Goal: Task Accomplishment & Management: Manage account settings

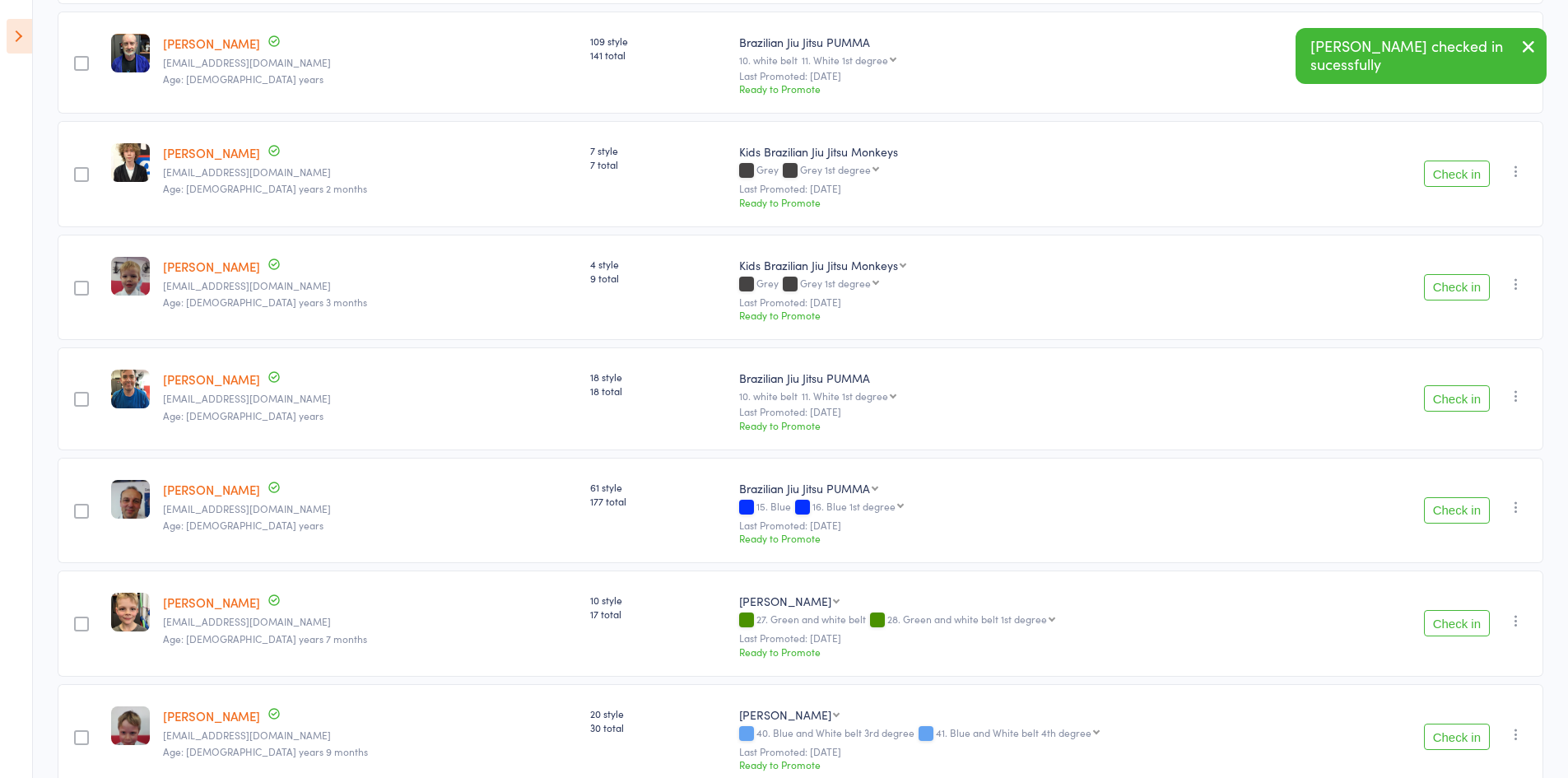
scroll to position [411, 0]
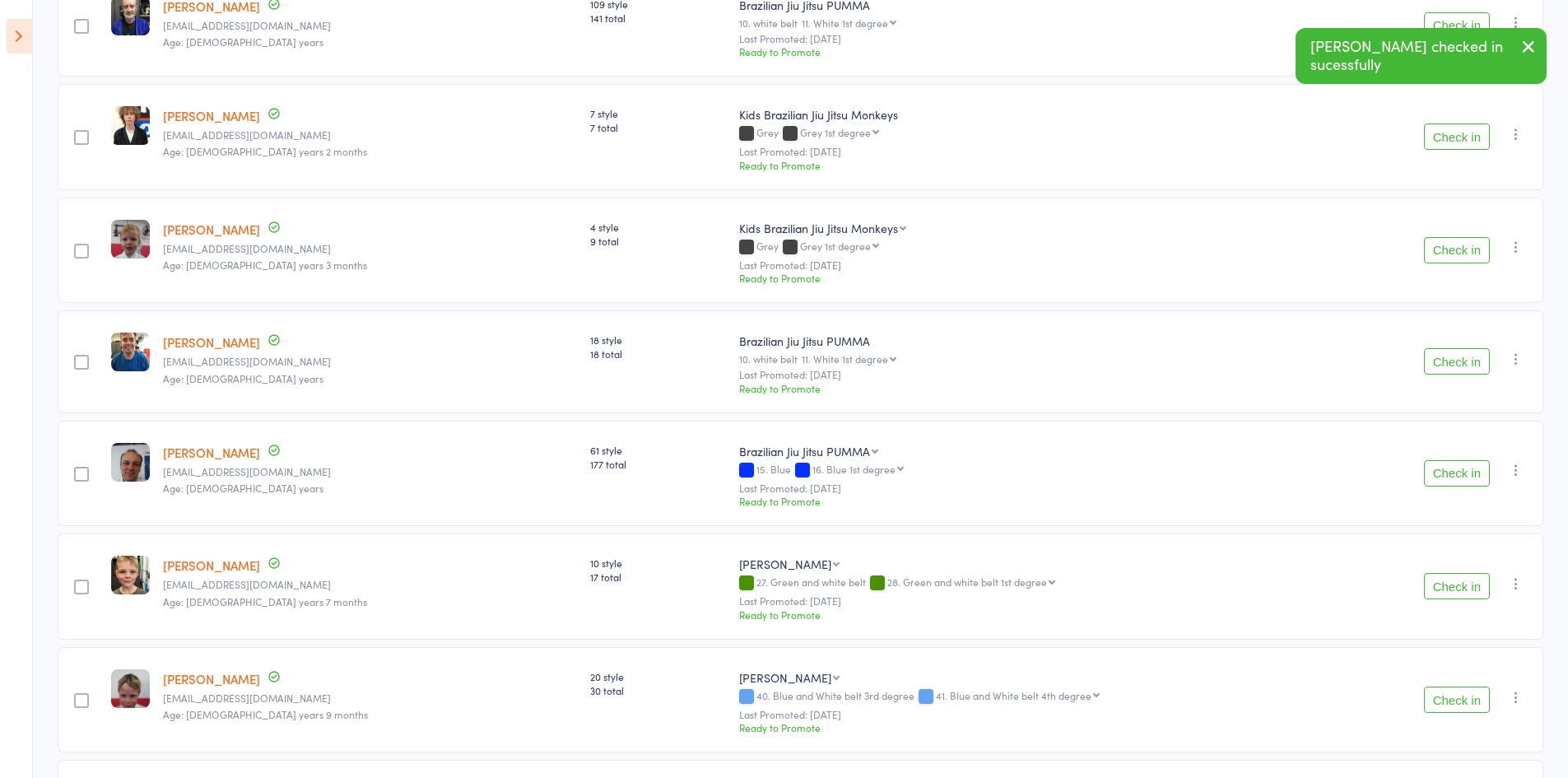
click at [1452, 256] on button "Check in" at bounding box center [1457, 250] width 66 height 26
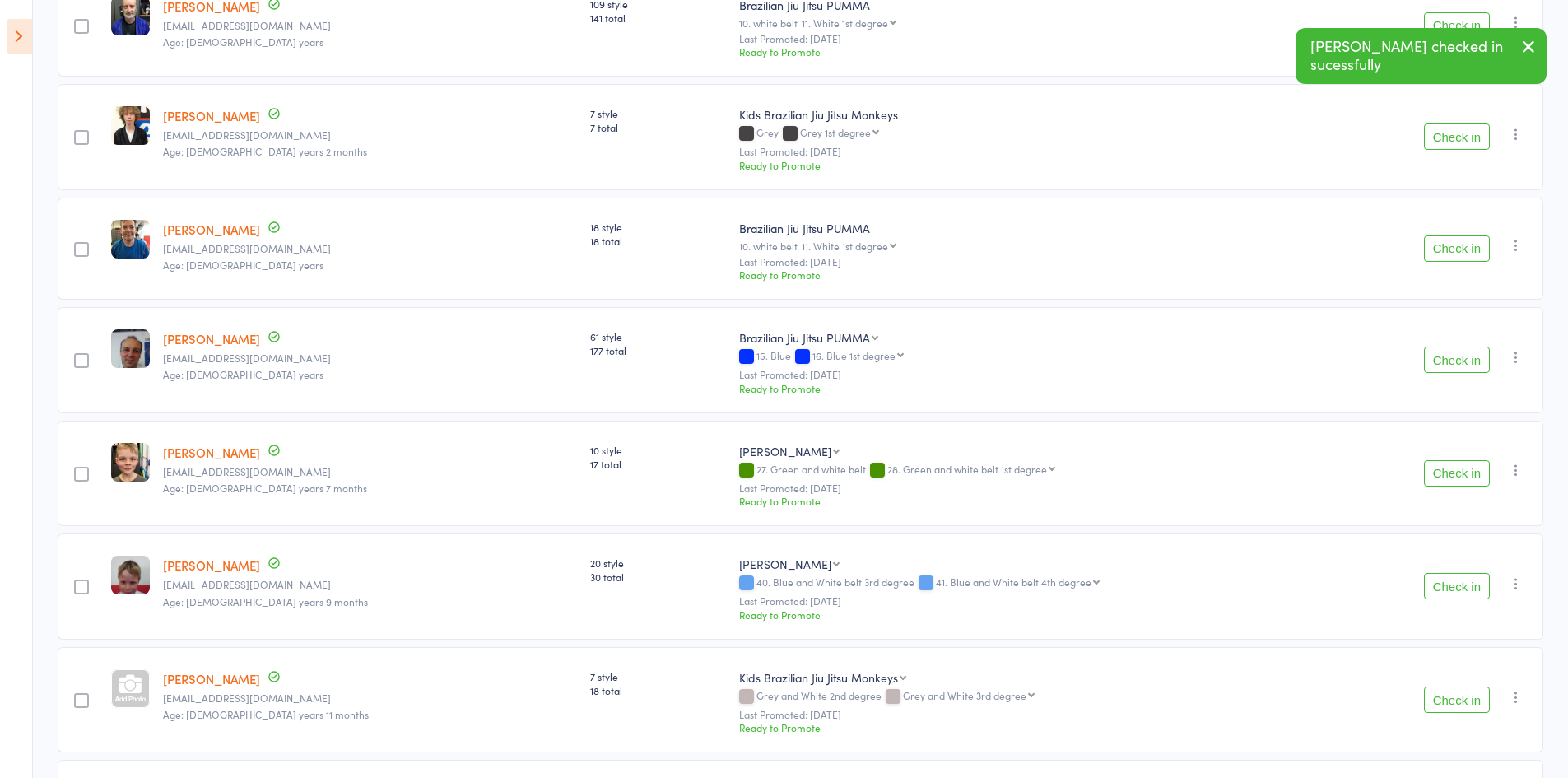
click at [1452, 256] on button "Check in" at bounding box center [1457, 249] width 66 height 26
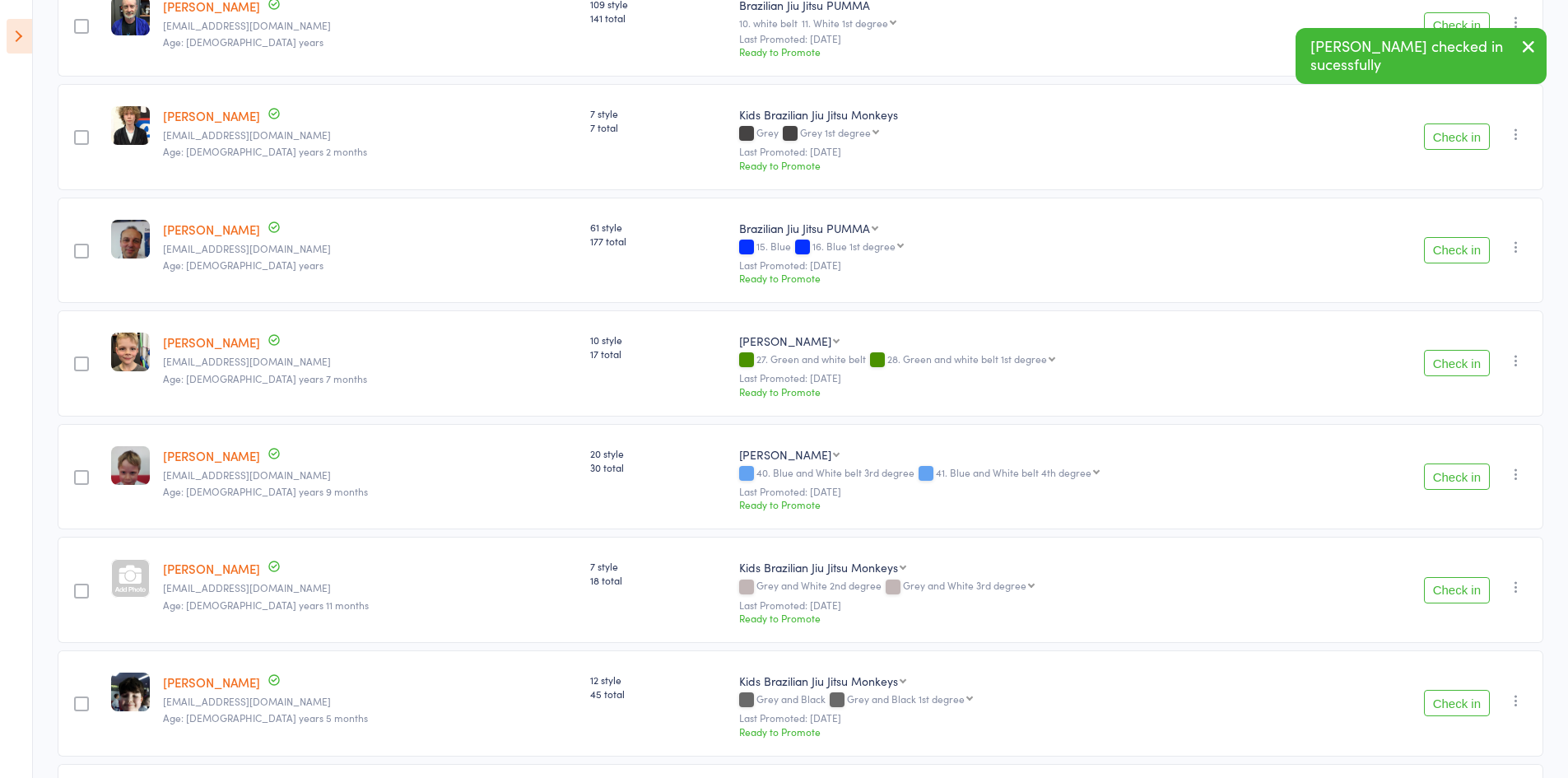
click at [1452, 256] on button "Check in" at bounding box center [1457, 250] width 66 height 26
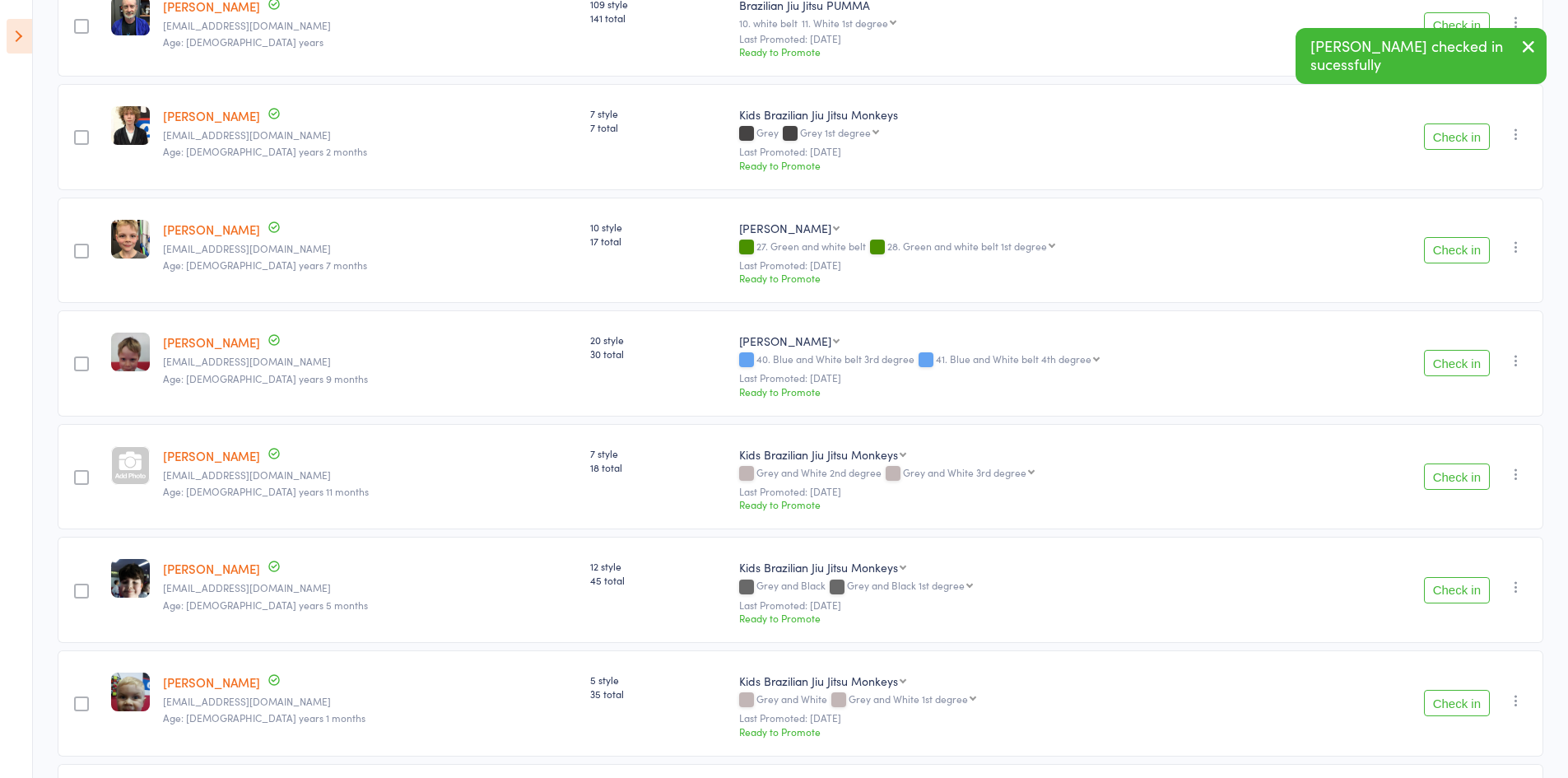
click at [1452, 256] on button "Check in" at bounding box center [1457, 250] width 66 height 26
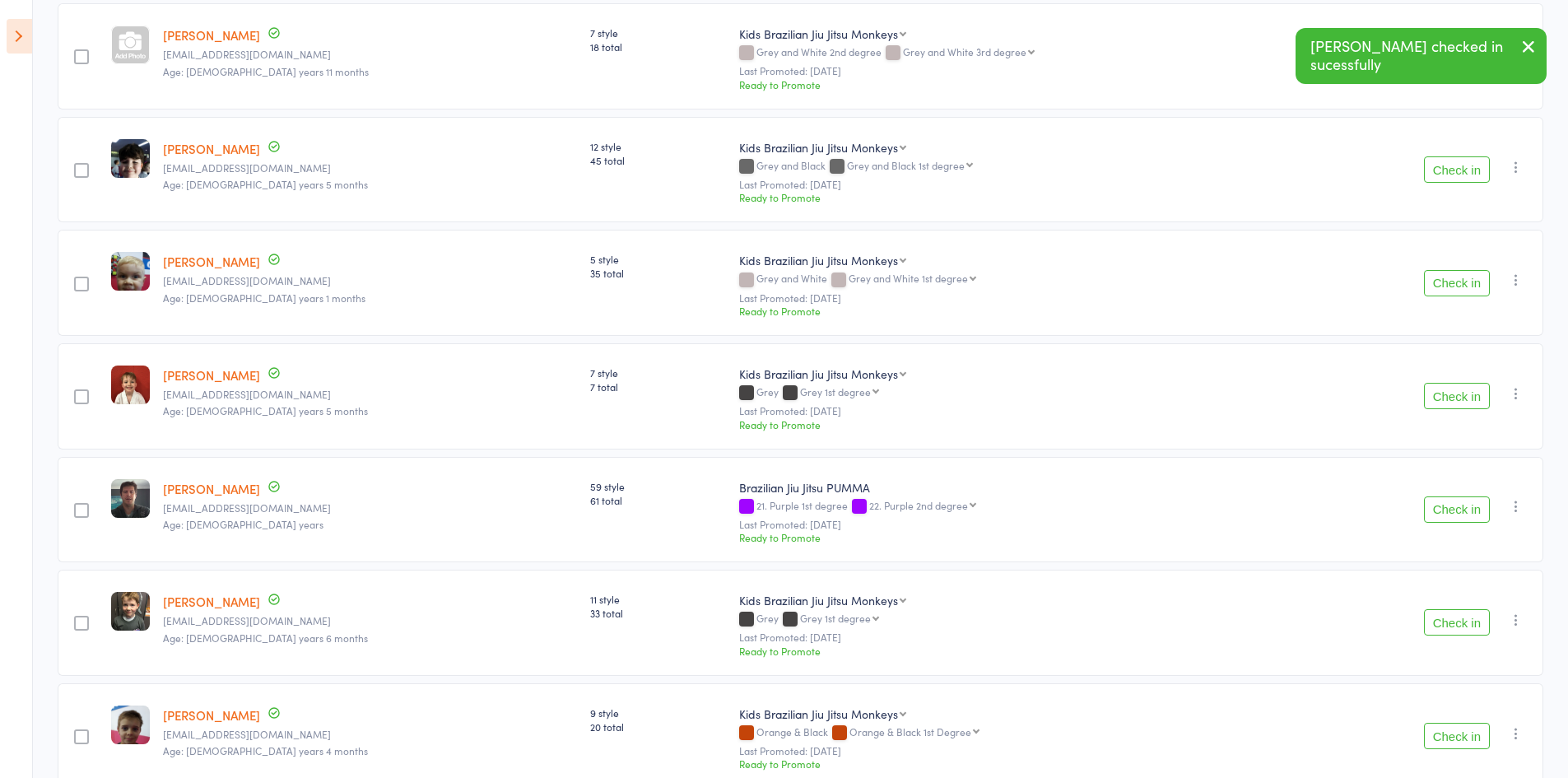
scroll to position [740, 0]
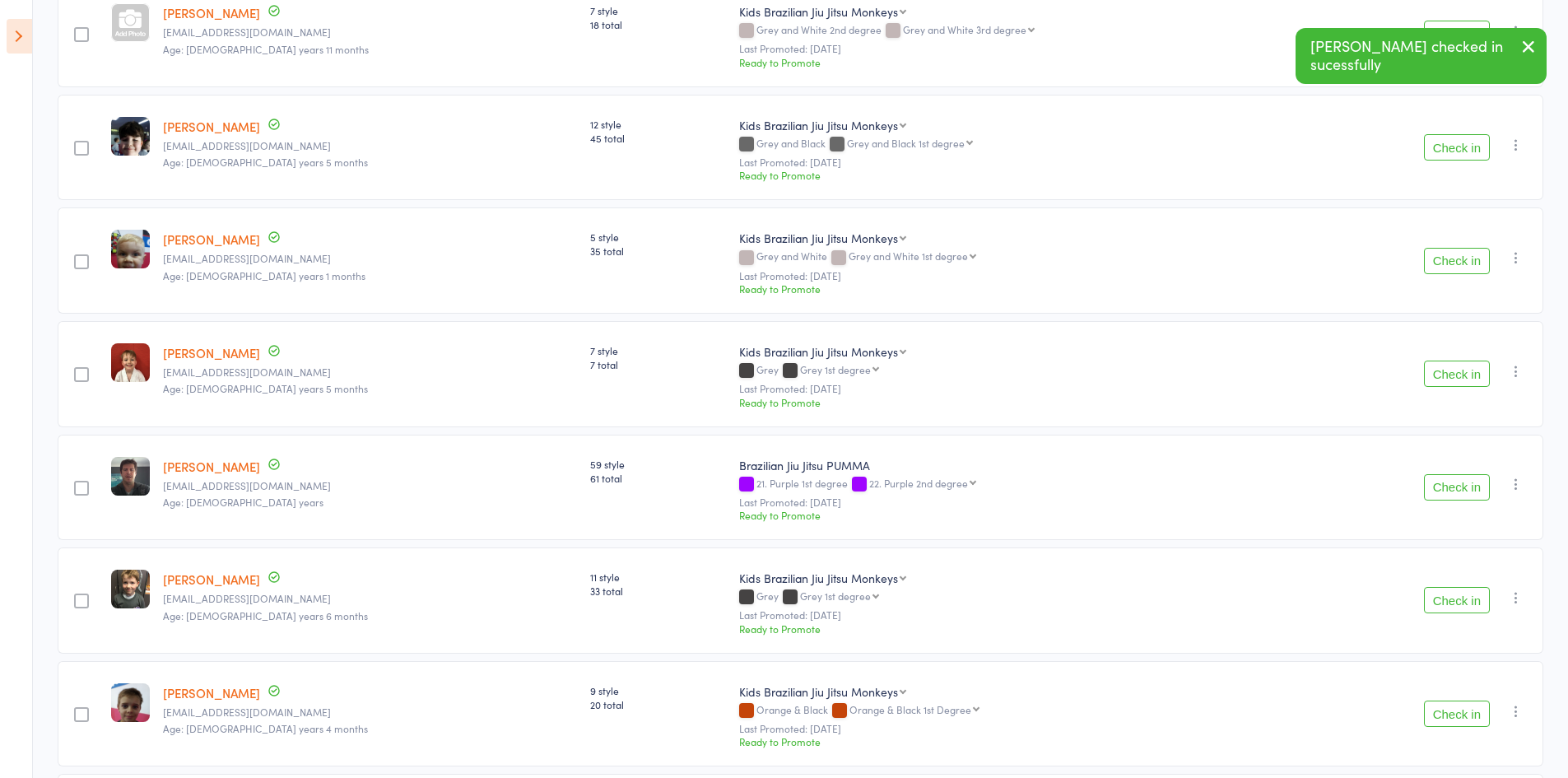
click at [1452, 256] on button "Check in" at bounding box center [1457, 261] width 66 height 26
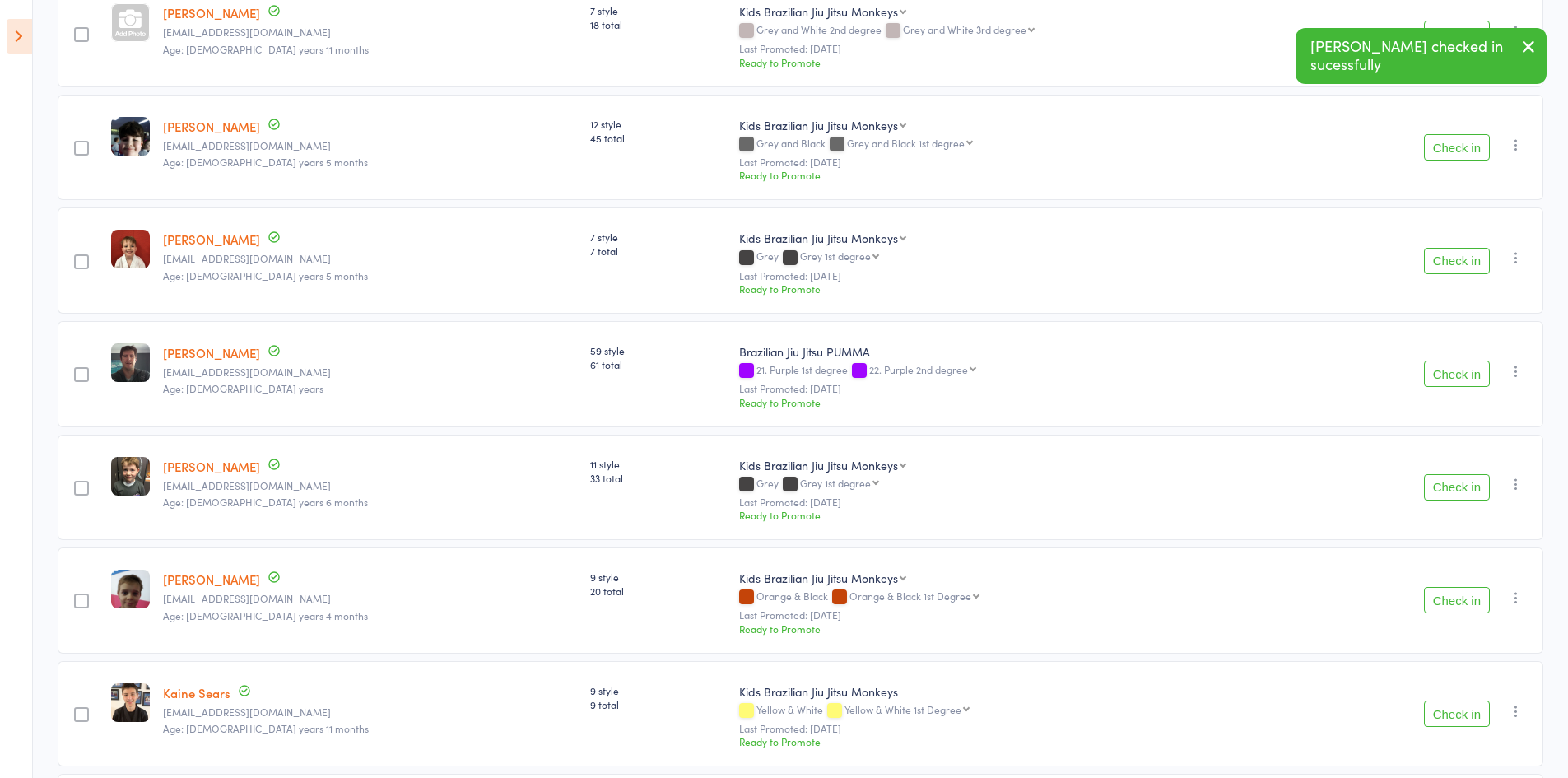
click at [1452, 256] on button "Check in" at bounding box center [1457, 261] width 66 height 26
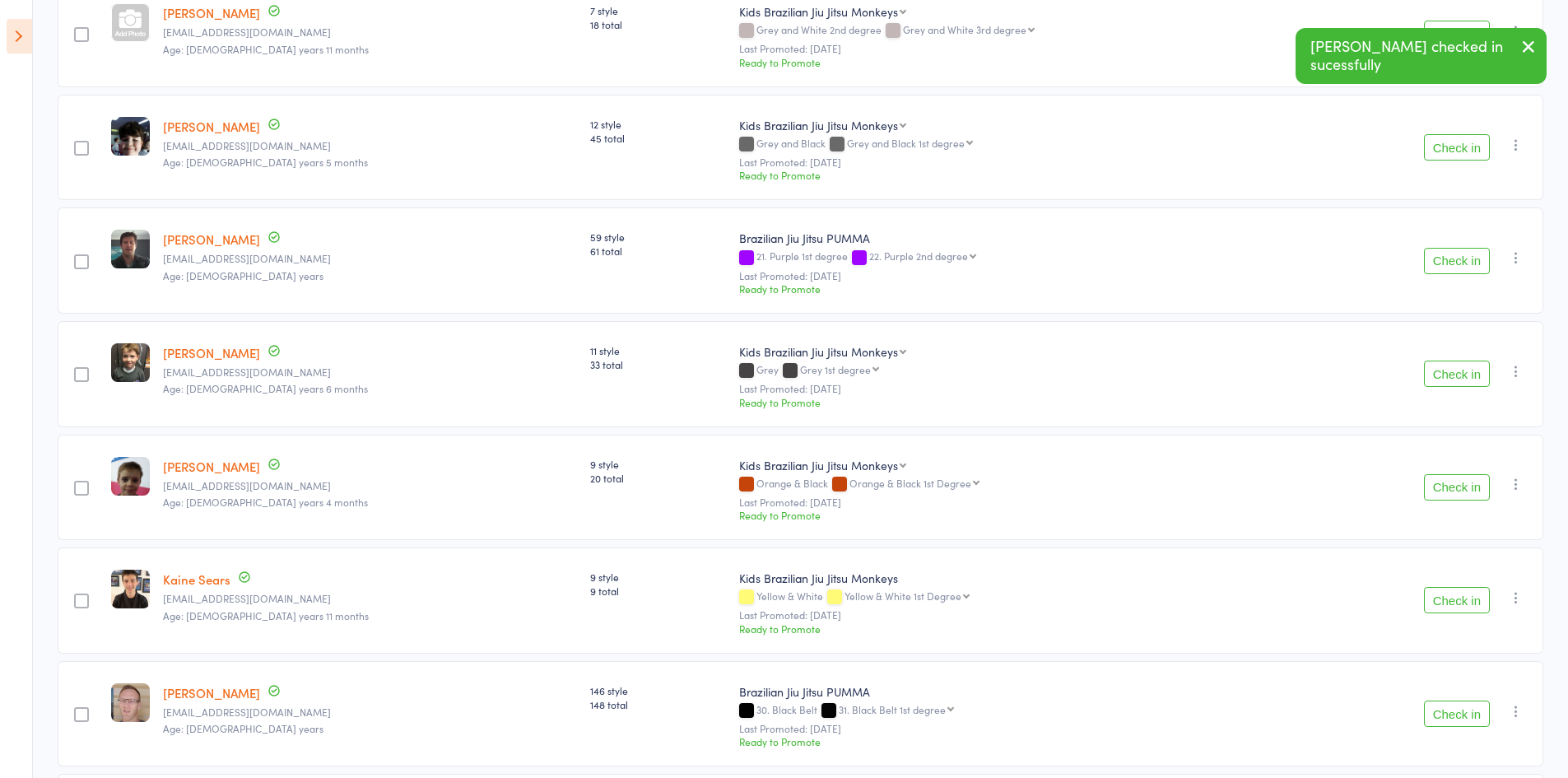
click at [1452, 256] on button "Check in" at bounding box center [1457, 261] width 66 height 26
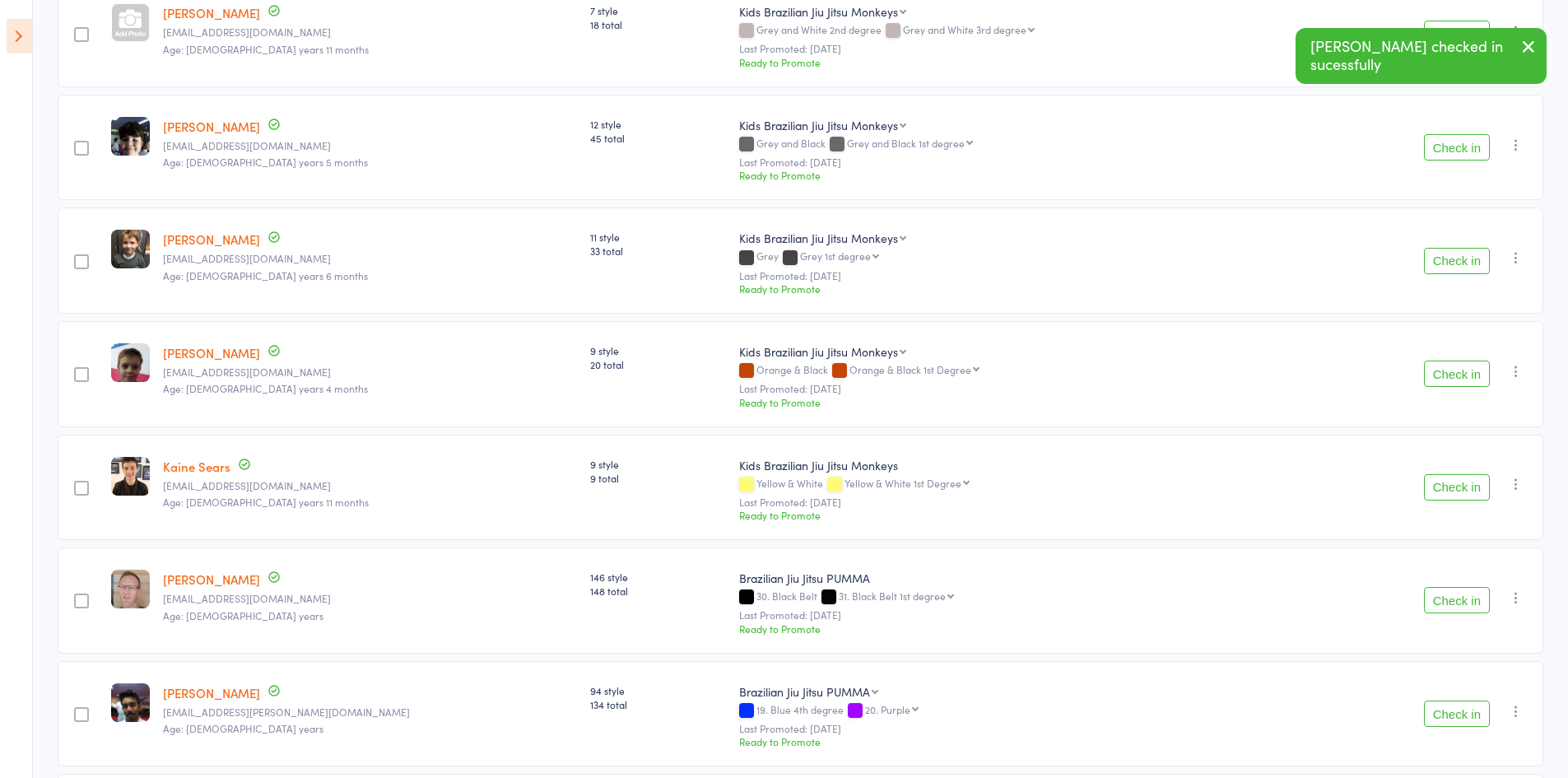
click at [1452, 256] on button "Check in" at bounding box center [1457, 261] width 66 height 26
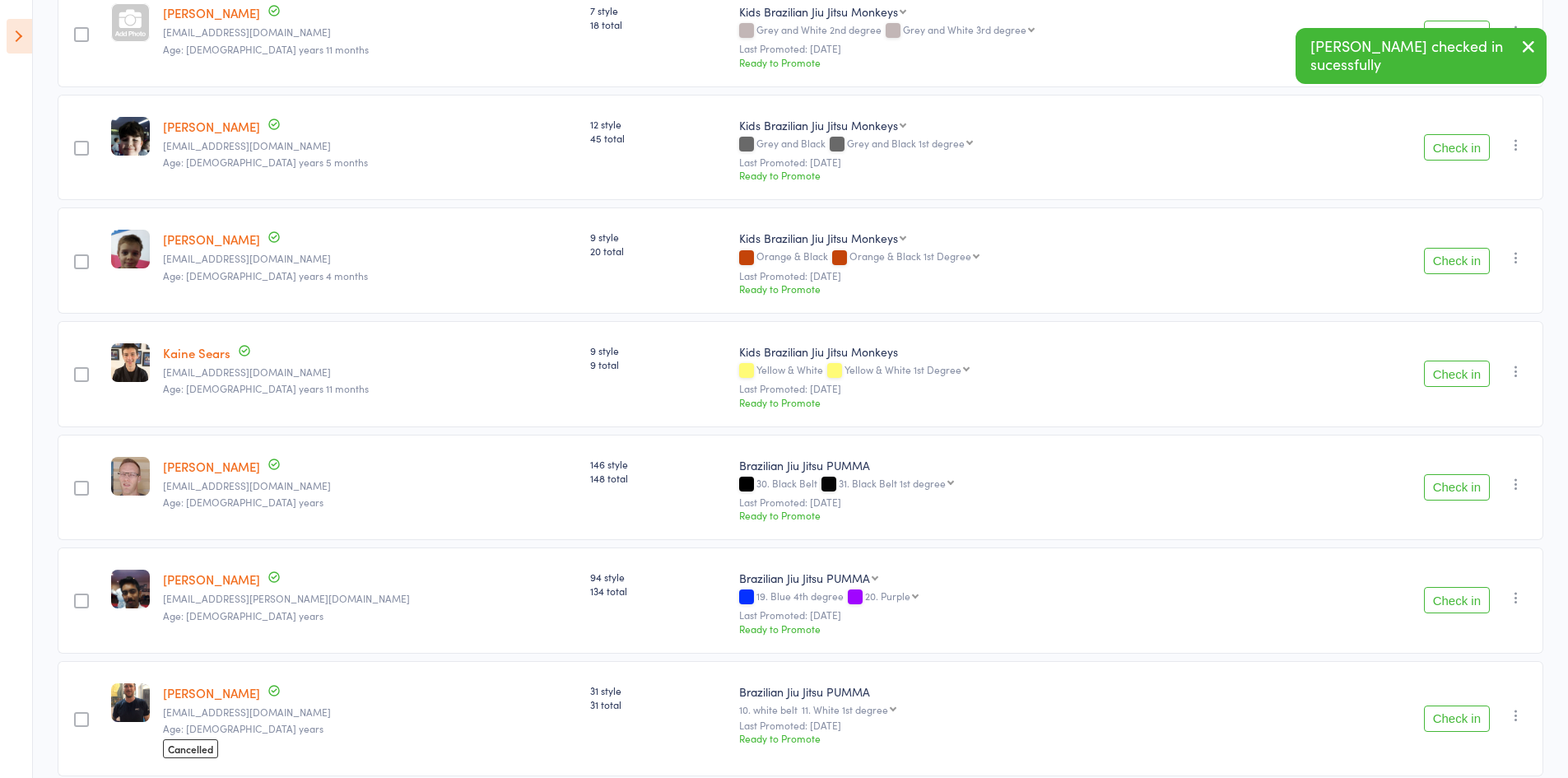
click at [1449, 383] on button "Check in" at bounding box center [1457, 374] width 66 height 26
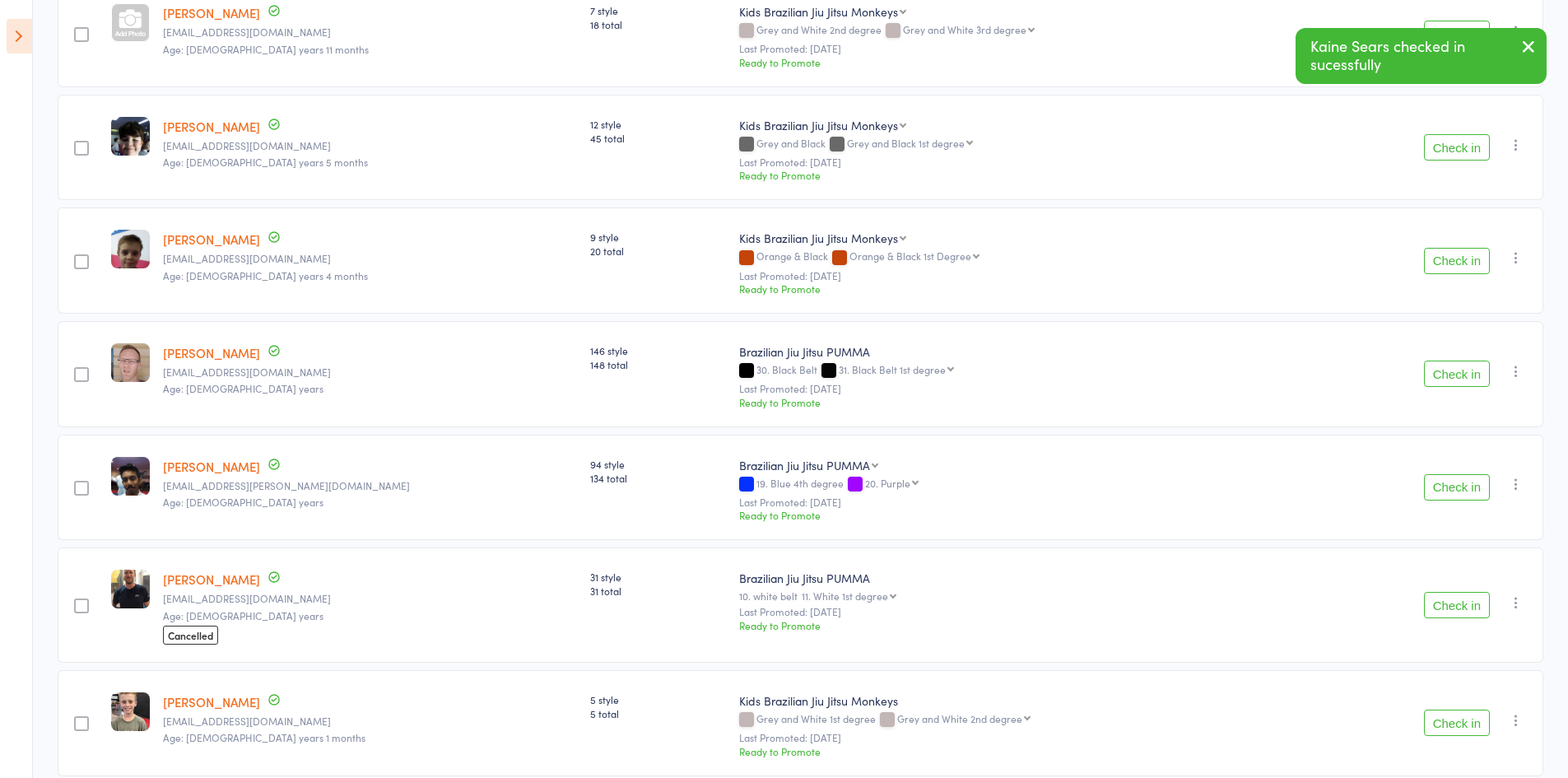
click at [1459, 480] on button "Check in" at bounding box center [1457, 487] width 66 height 26
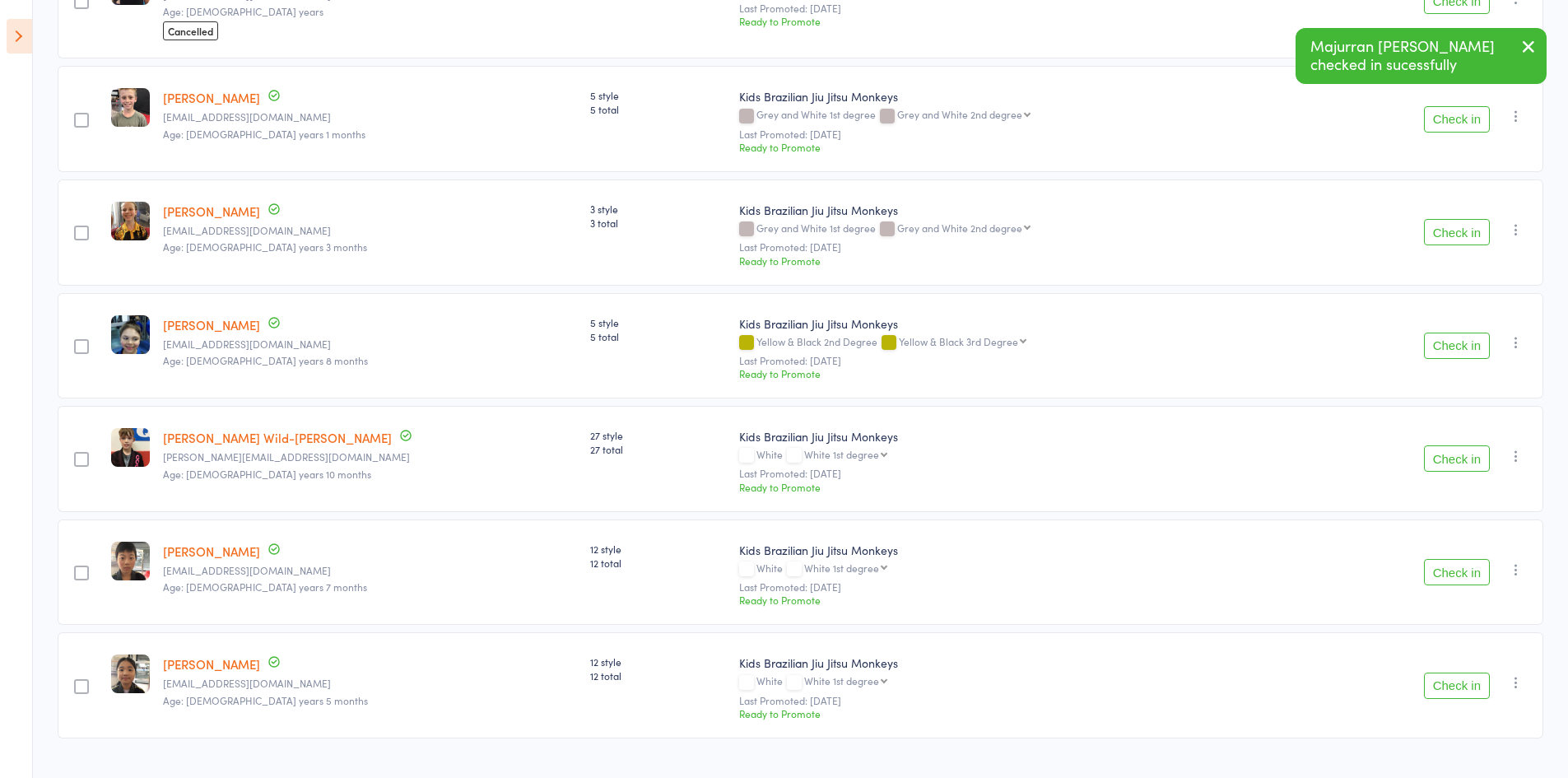
scroll to position [1235, 0]
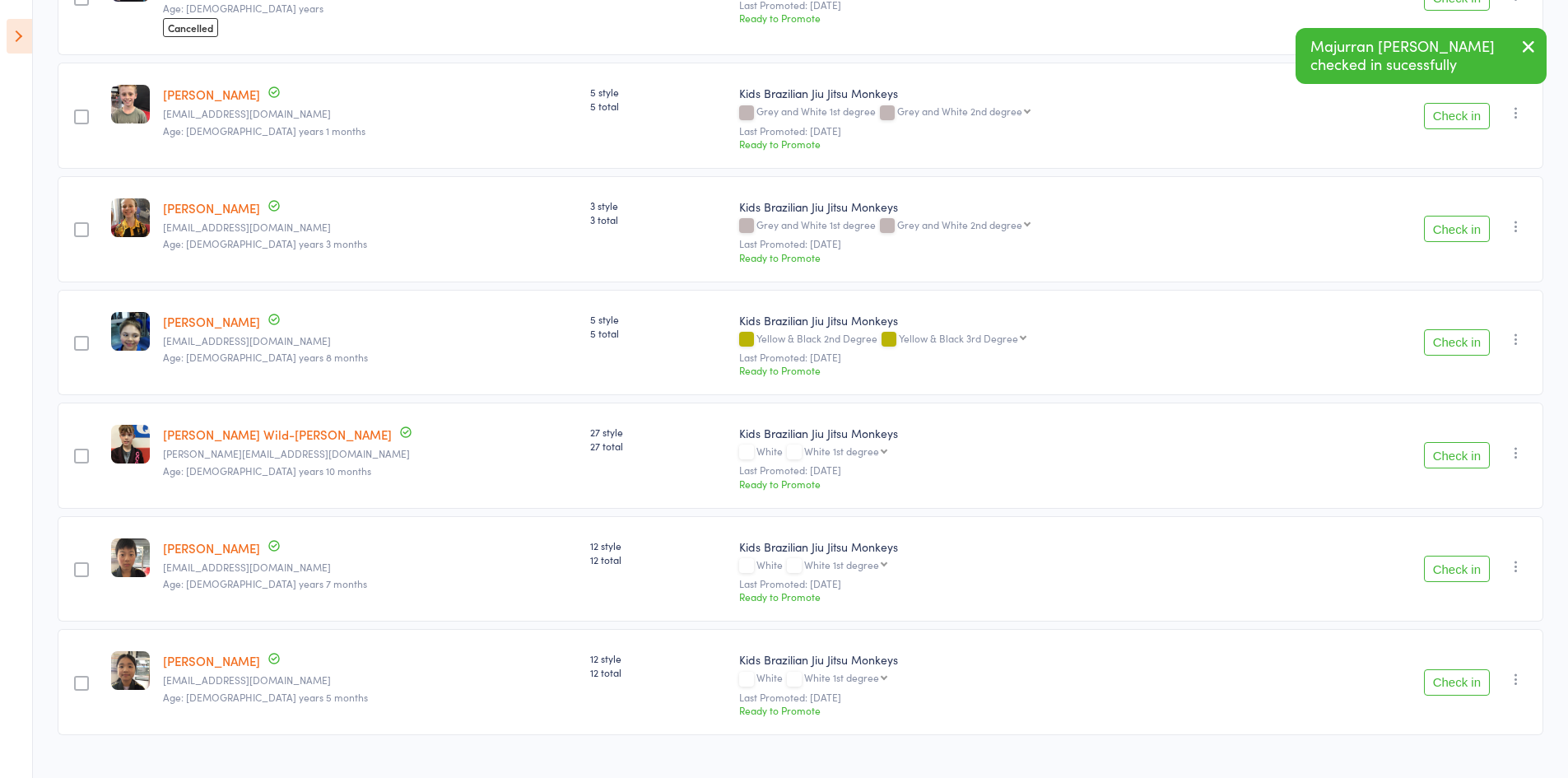
click at [1473, 575] on button "Check in" at bounding box center [1457, 568] width 66 height 26
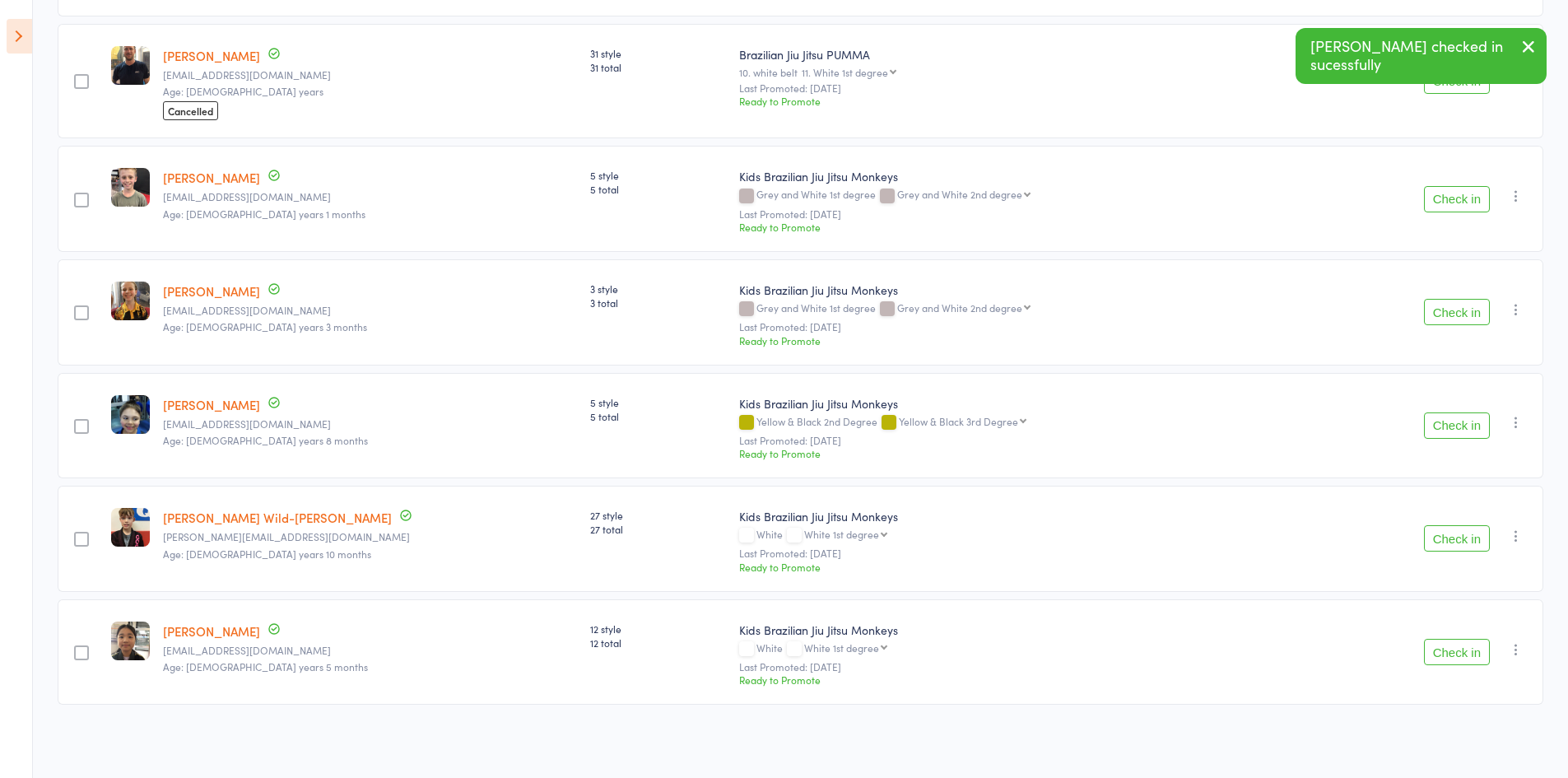
click at [1466, 655] on button "Check in" at bounding box center [1457, 651] width 66 height 26
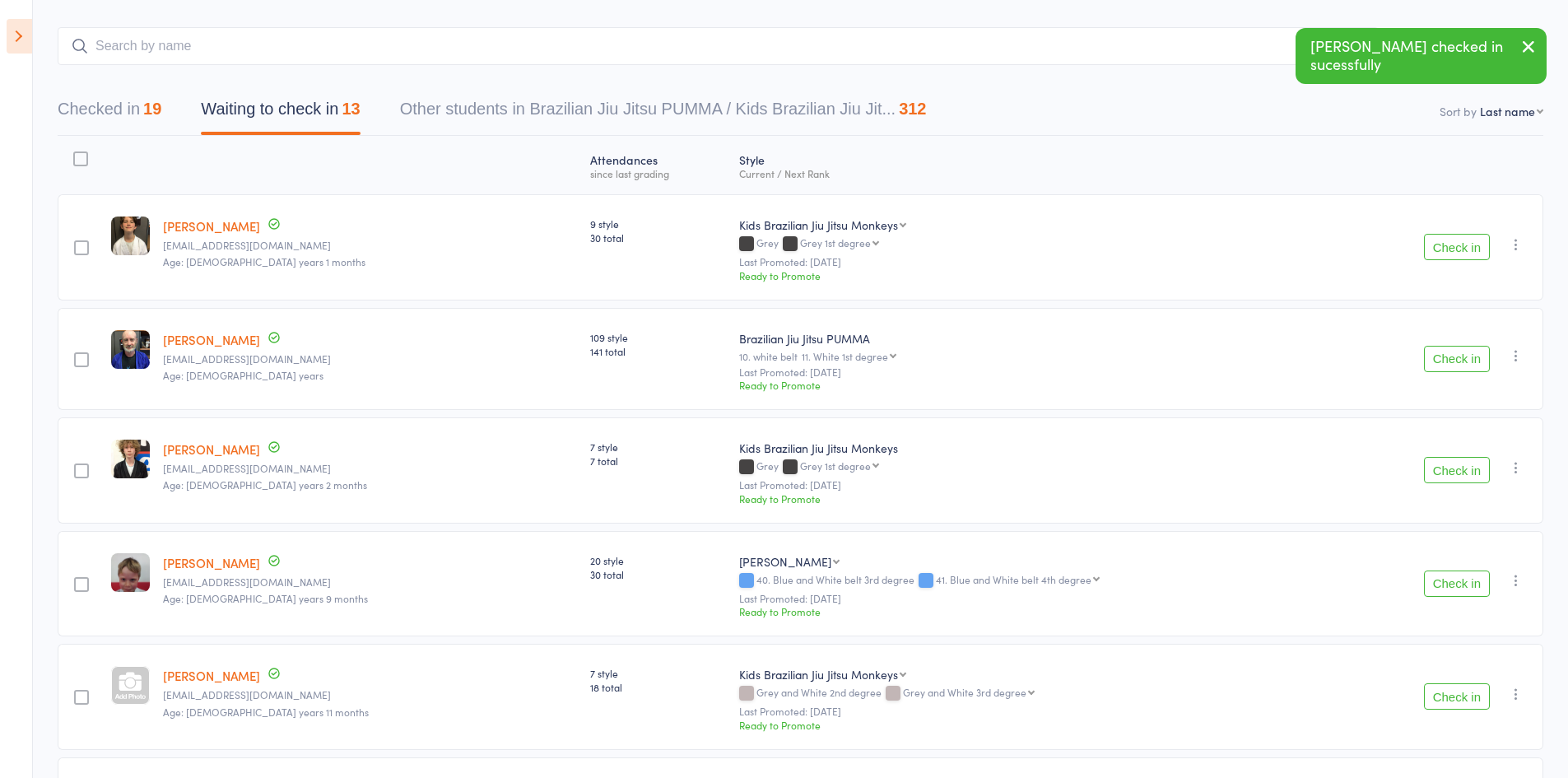
scroll to position [0, 0]
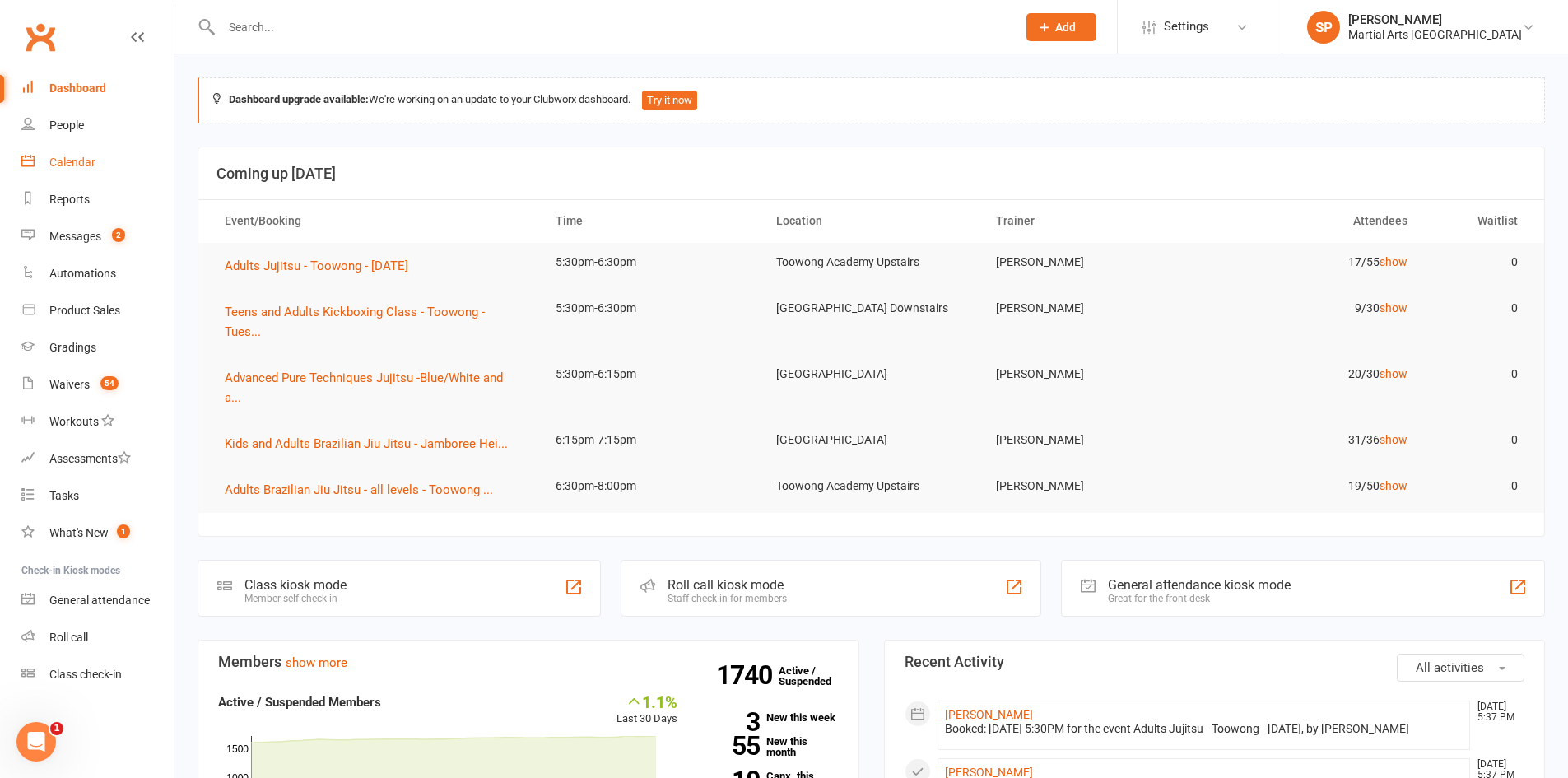
click at [65, 162] on div "Calendar" at bounding box center [73, 162] width 46 height 13
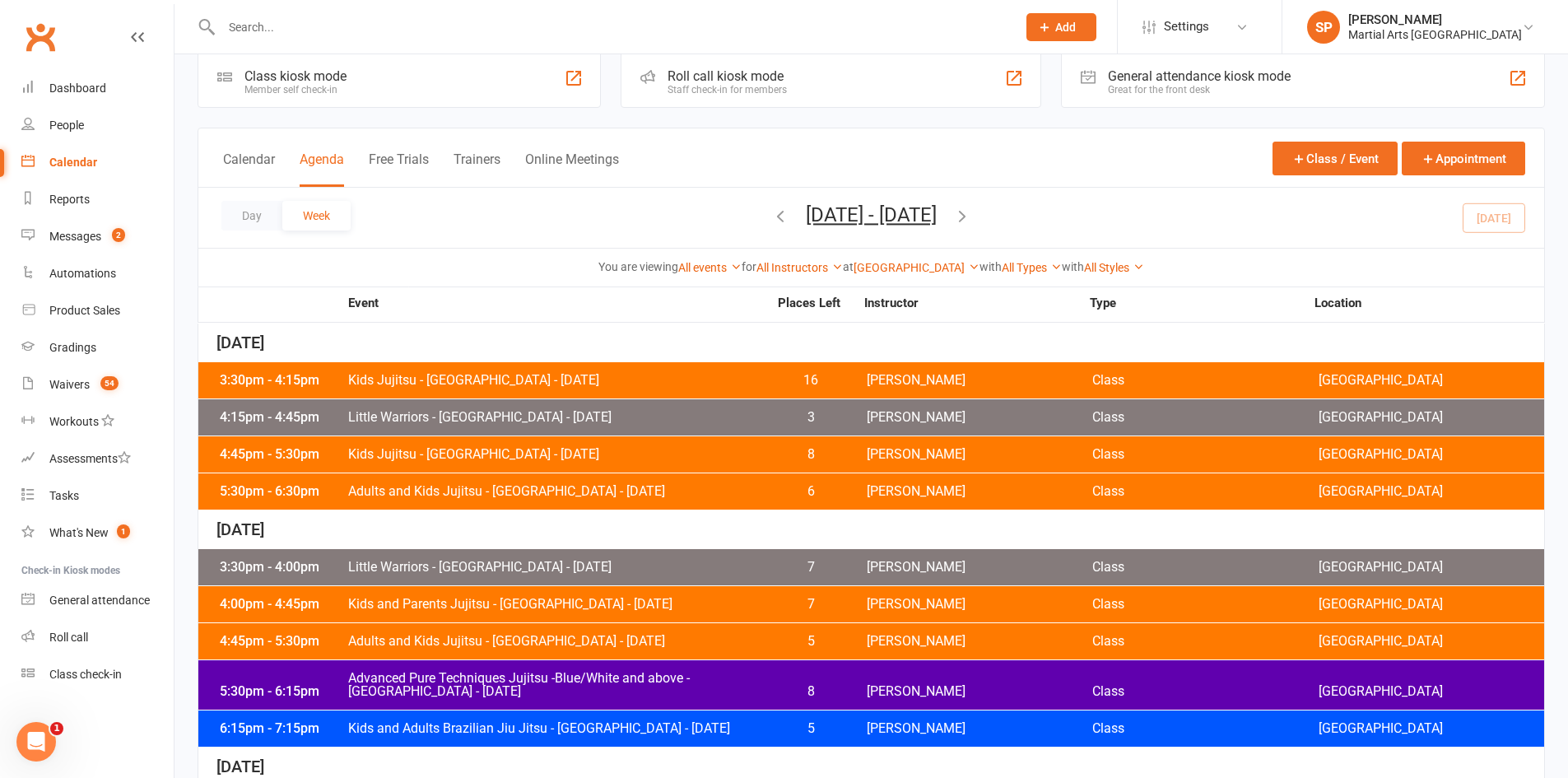
scroll to position [329, 0]
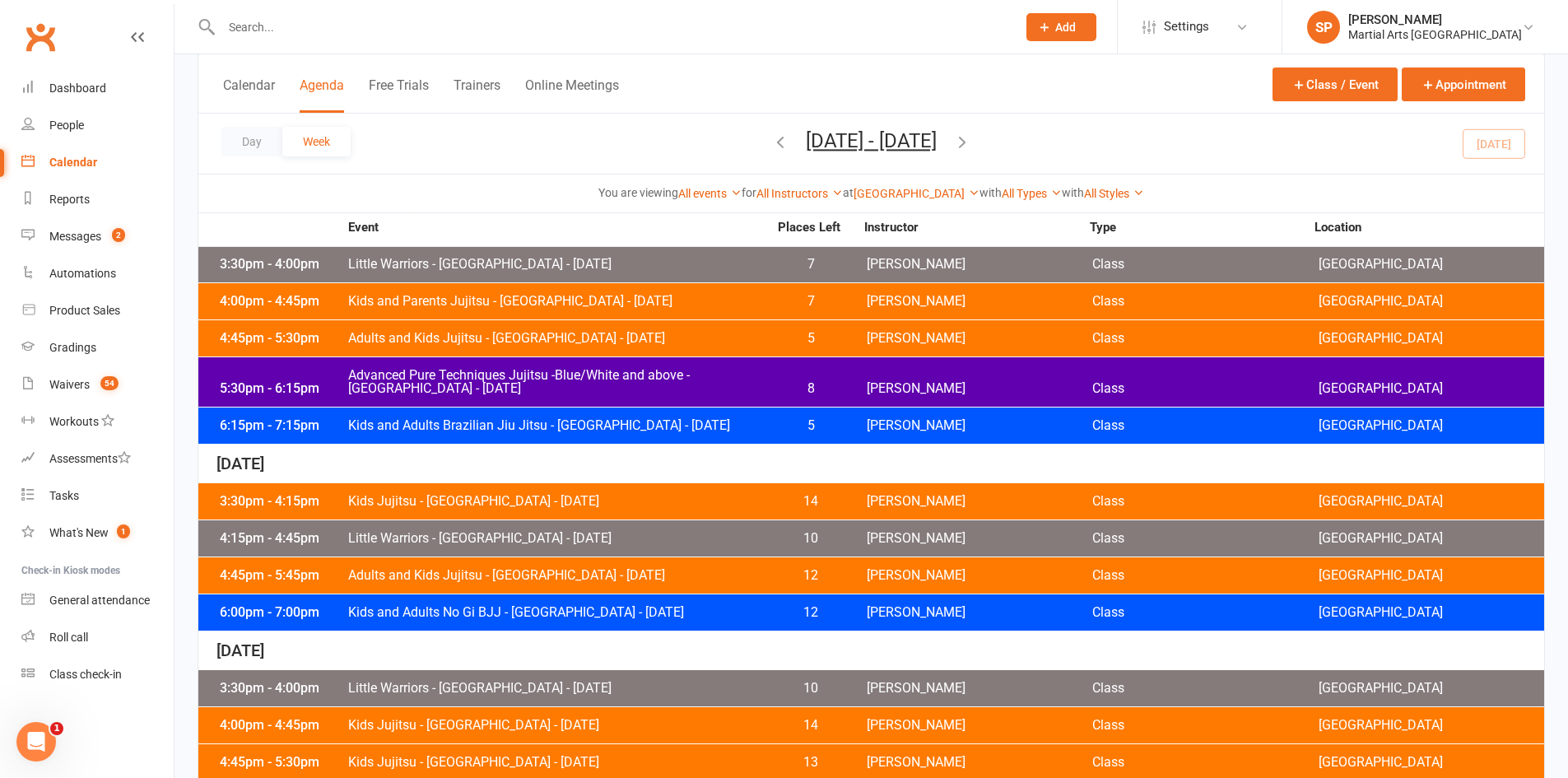
click at [556, 409] on div "6:15pm - 7:15pm Kids and Adults Brazilian Jiu Jitsu - Jamboree Heights - Tuesda…" at bounding box center [871, 425] width 1346 height 36
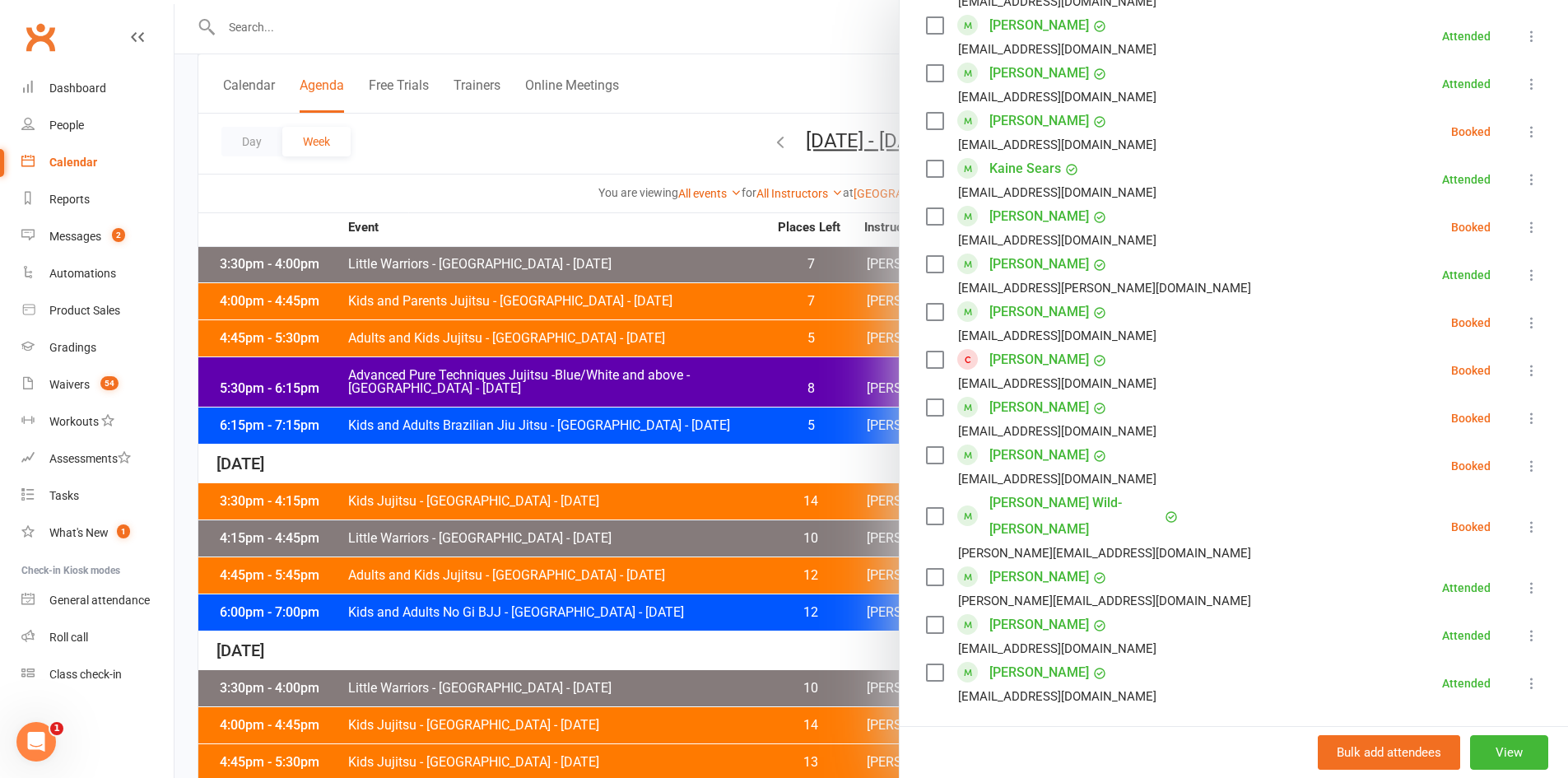
scroll to position [1153, 0]
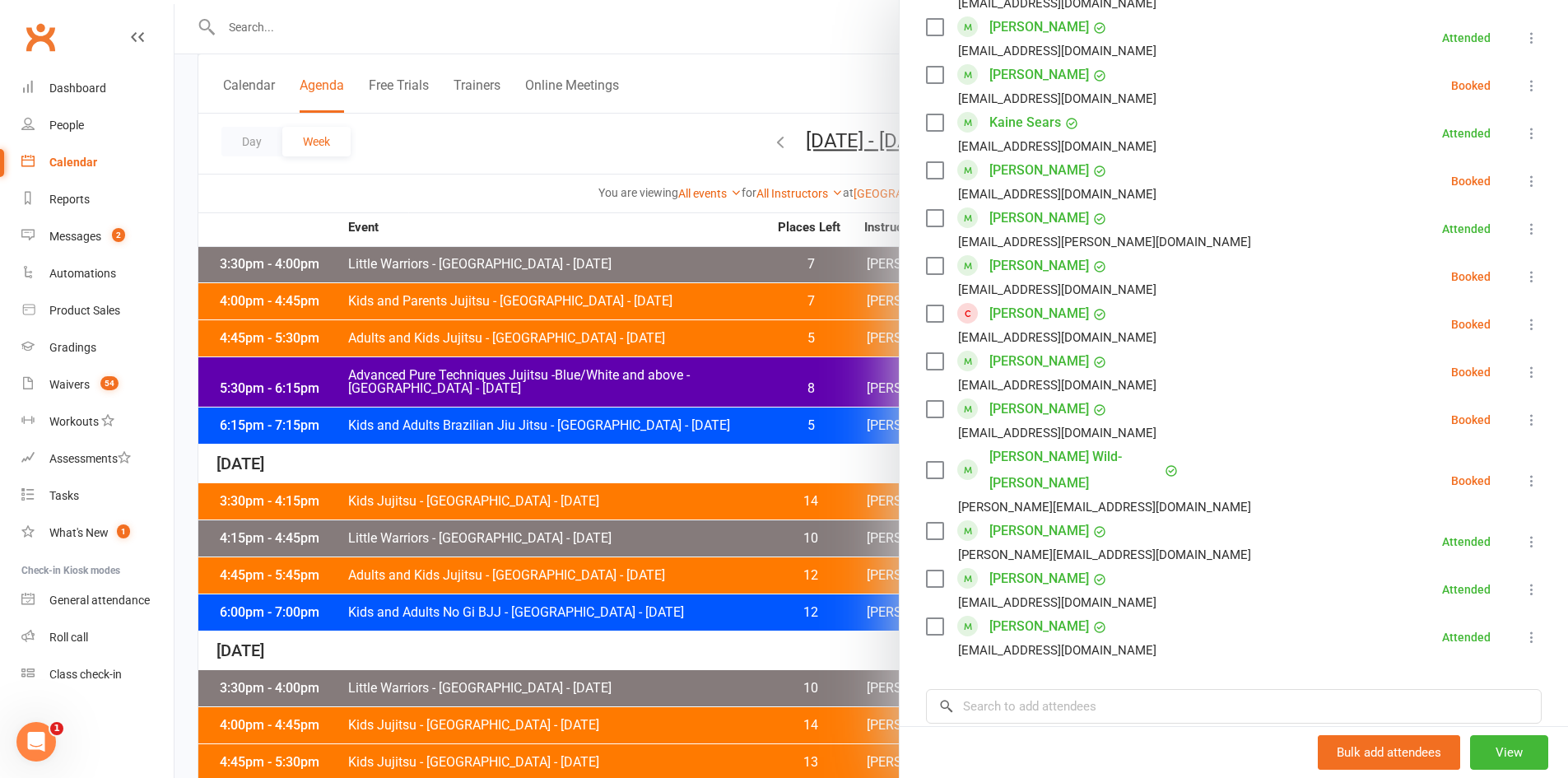
click at [462, 138] on div at bounding box center [872, 389] width 1394 height 778
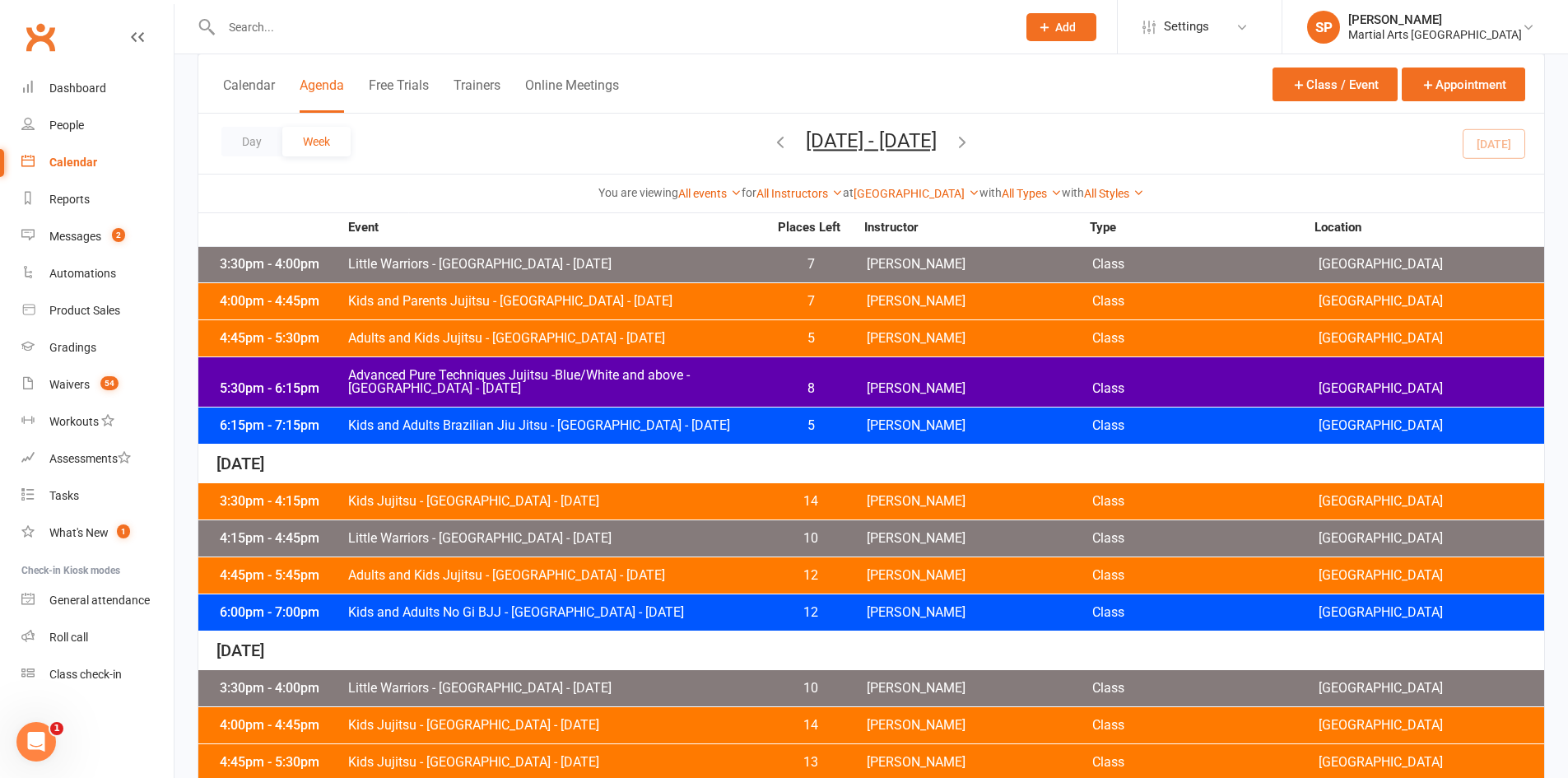
click at [502, 437] on div "6:15pm - 7:15pm Kids and Adults Brazilian Jiu Jitsu - Jamboree Heights - Tuesda…" at bounding box center [871, 425] width 1346 height 36
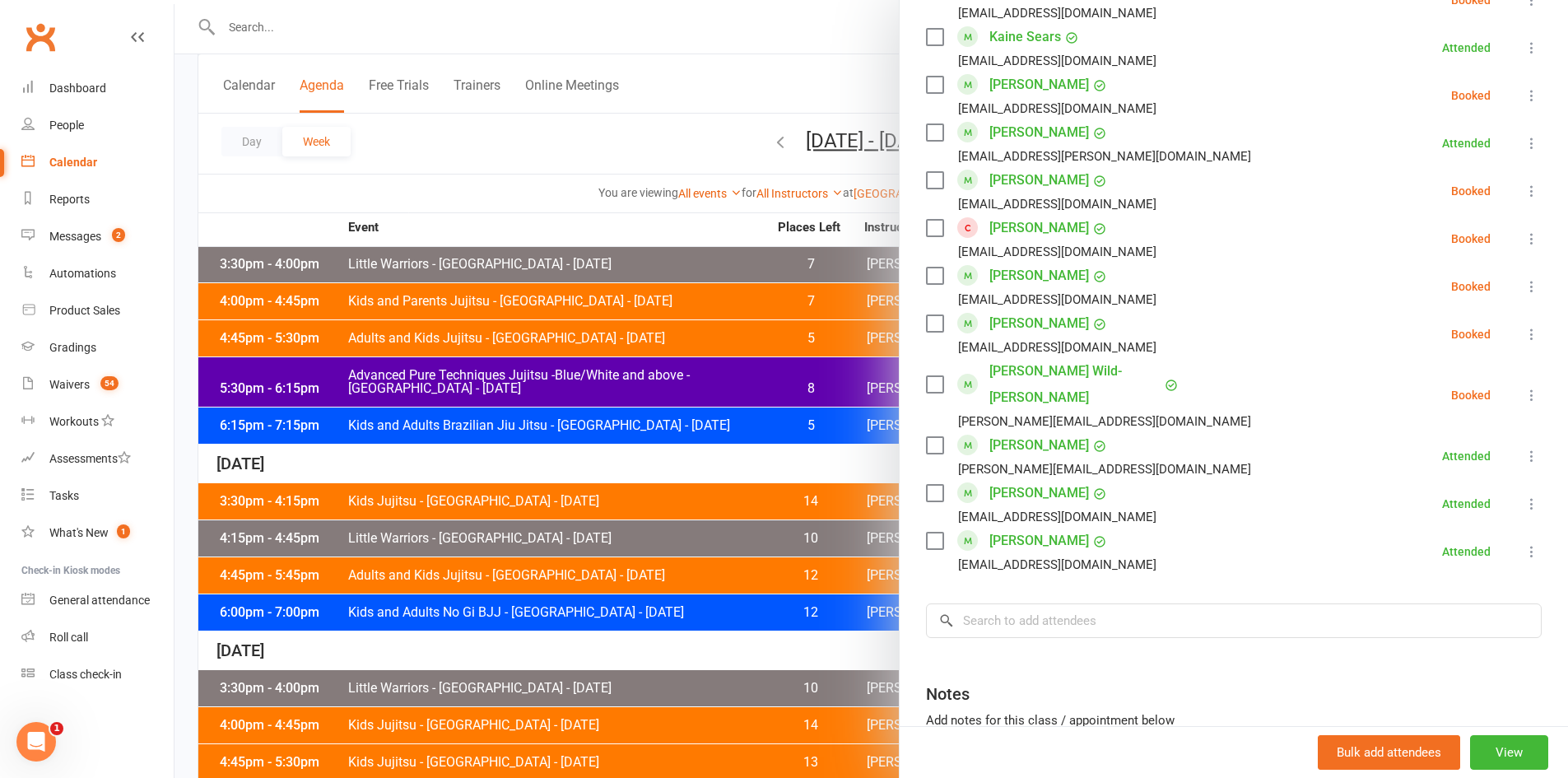
scroll to position [1317, 0]
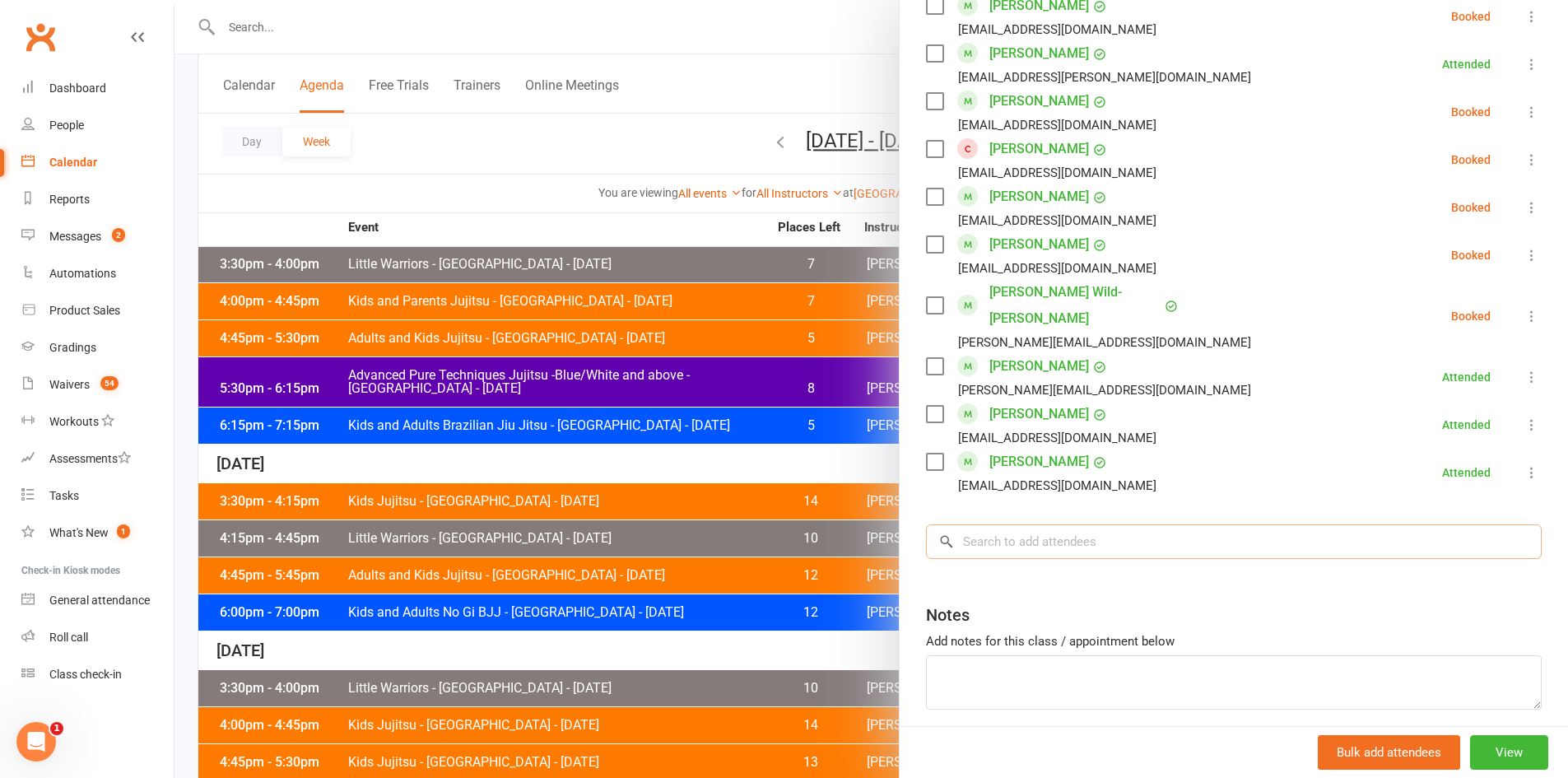
click at [1019, 524] on input "search" at bounding box center [1233, 541] width 616 height 35
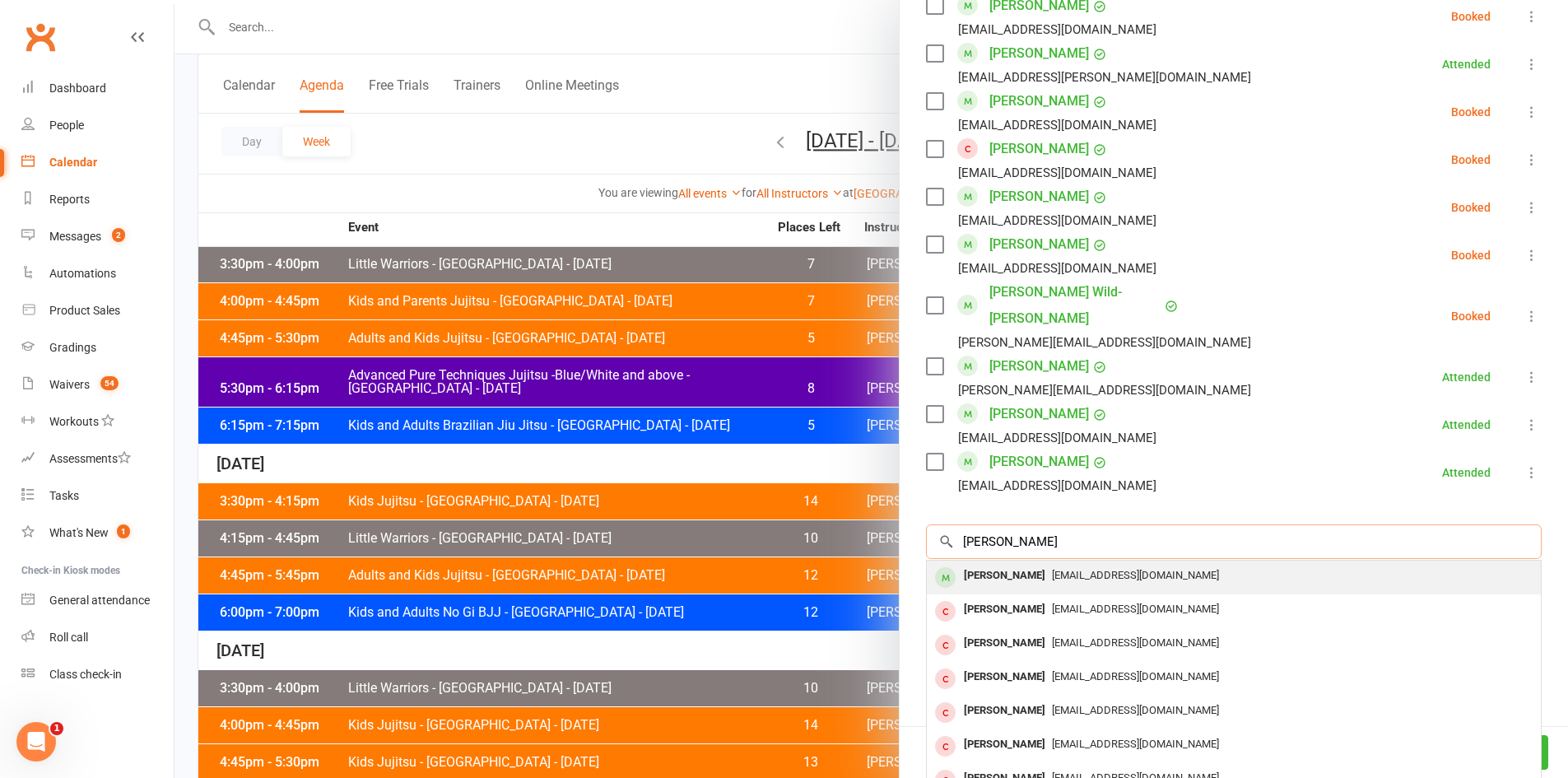
type input "jett davis"
click at [1053, 568] on span "[EMAIL_ADDRESS][DOMAIN_NAME]" at bounding box center [1136, 575] width 167 height 12
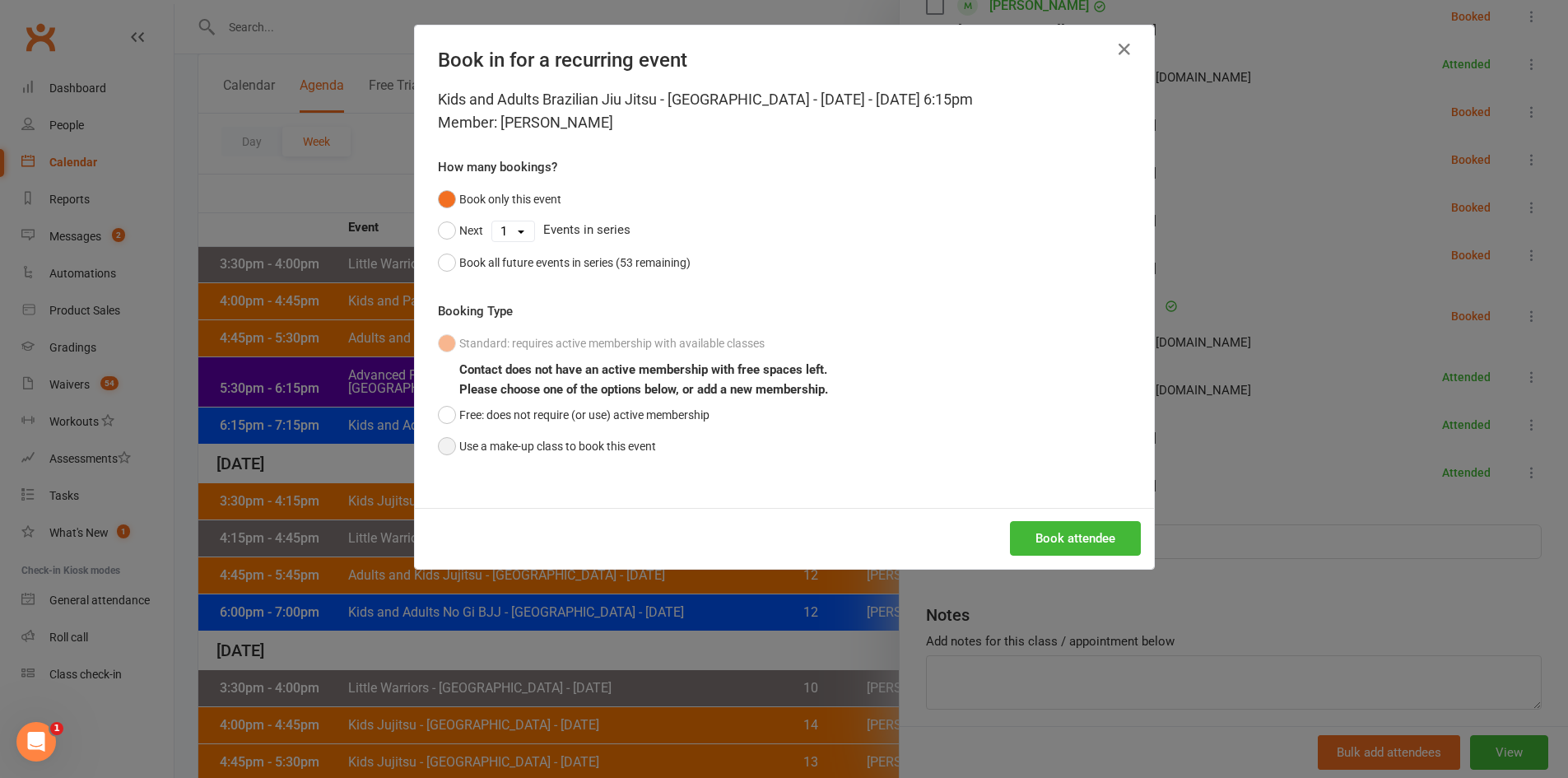
click at [594, 451] on button "Use a make-up class to book this event" at bounding box center [547, 446] width 218 height 31
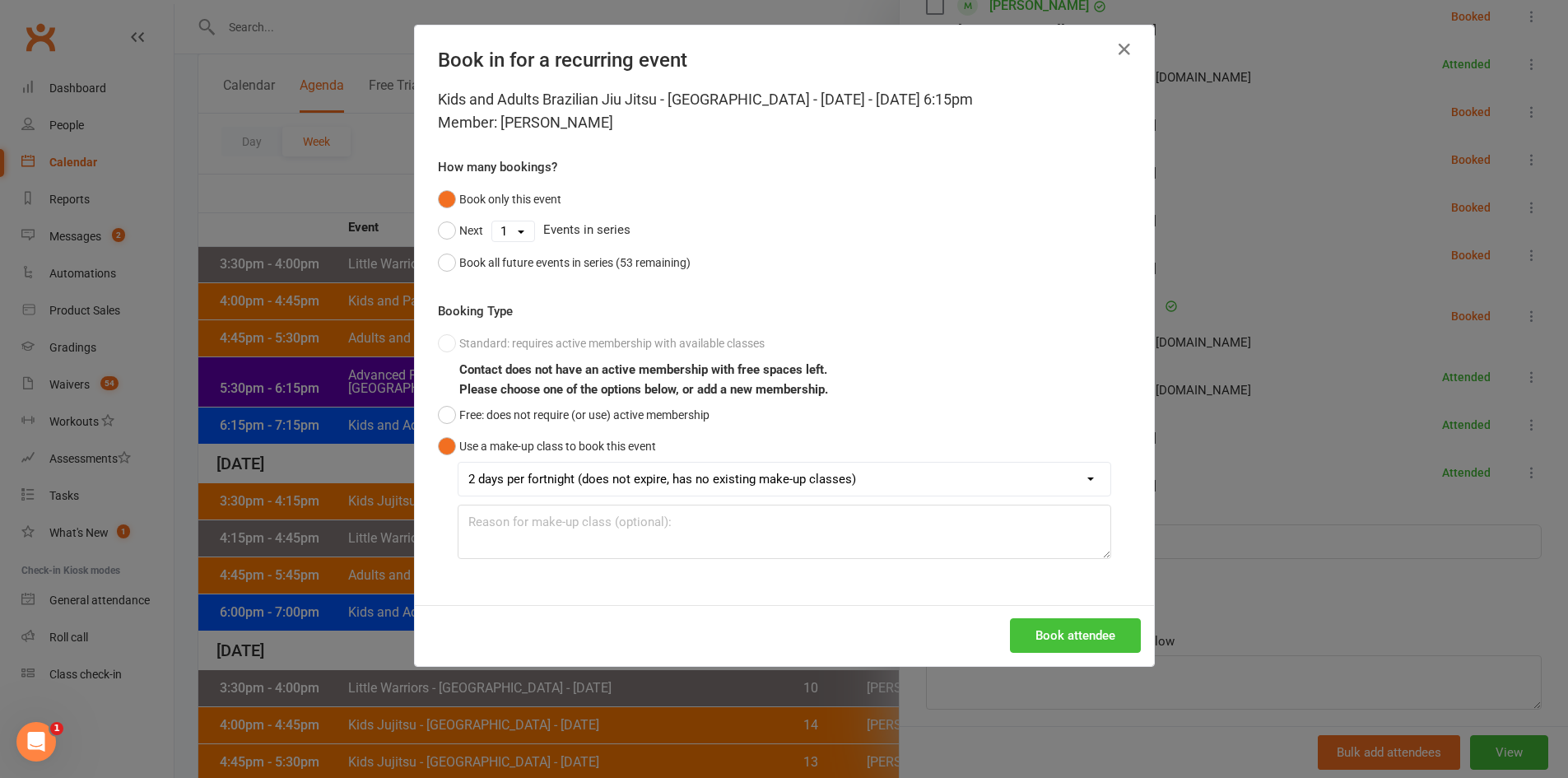
click at [1047, 623] on button "Book attendee" at bounding box center [1075, 636] width 131 height 35
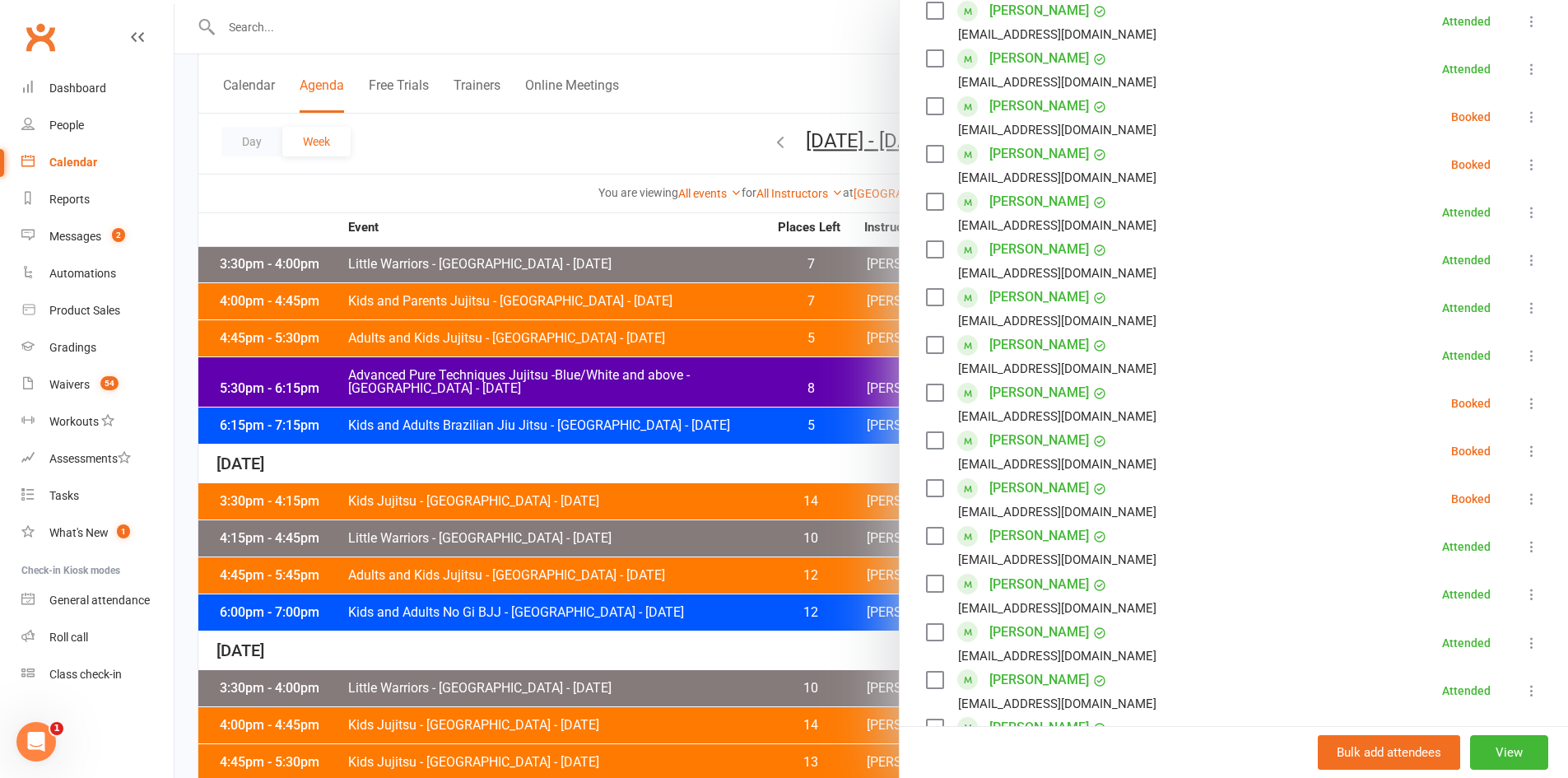
scroll to position [377, 0]
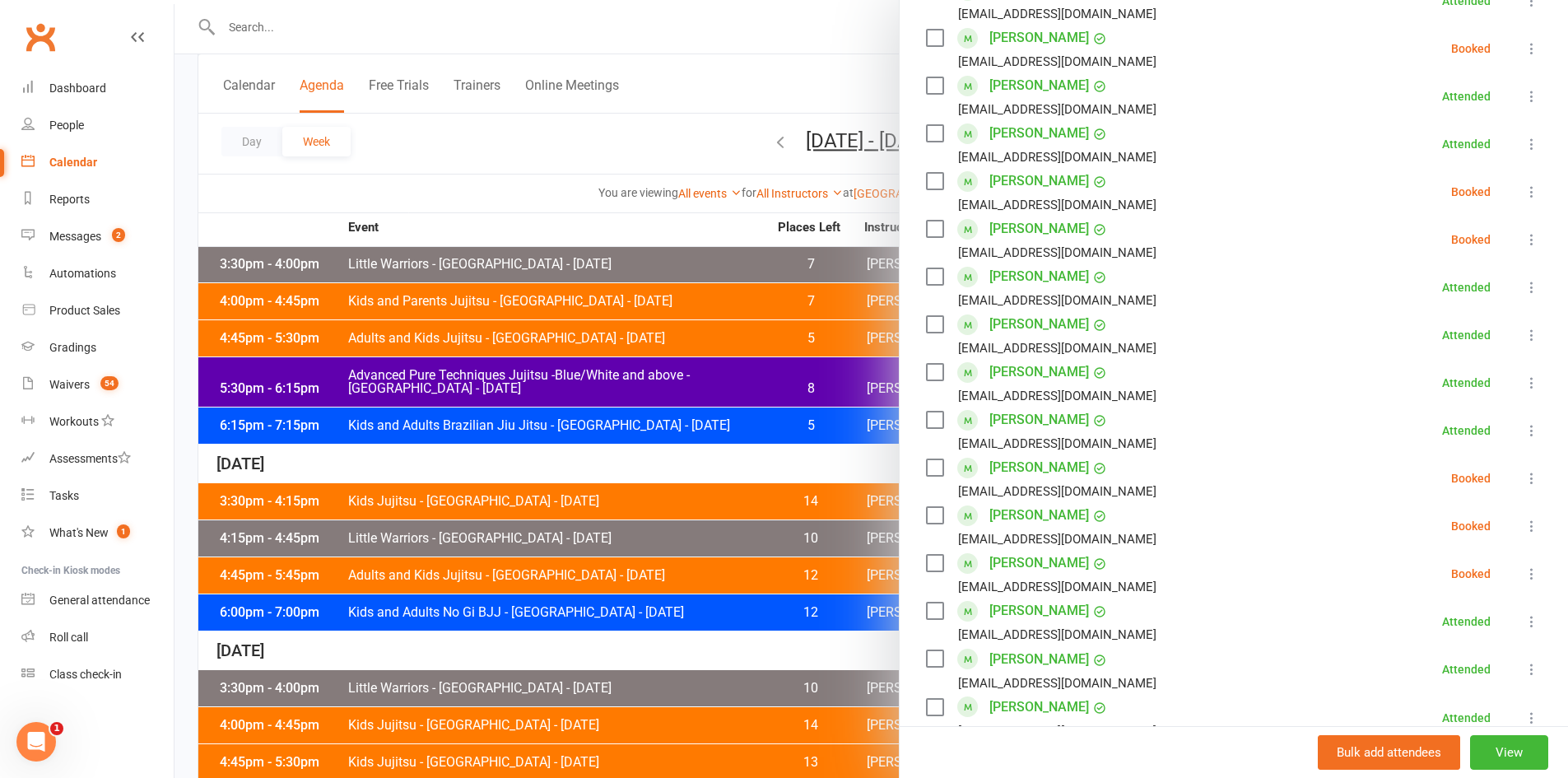
click at [1524, 237] on icon at bounding box center [1532, 239] width 17 height 17
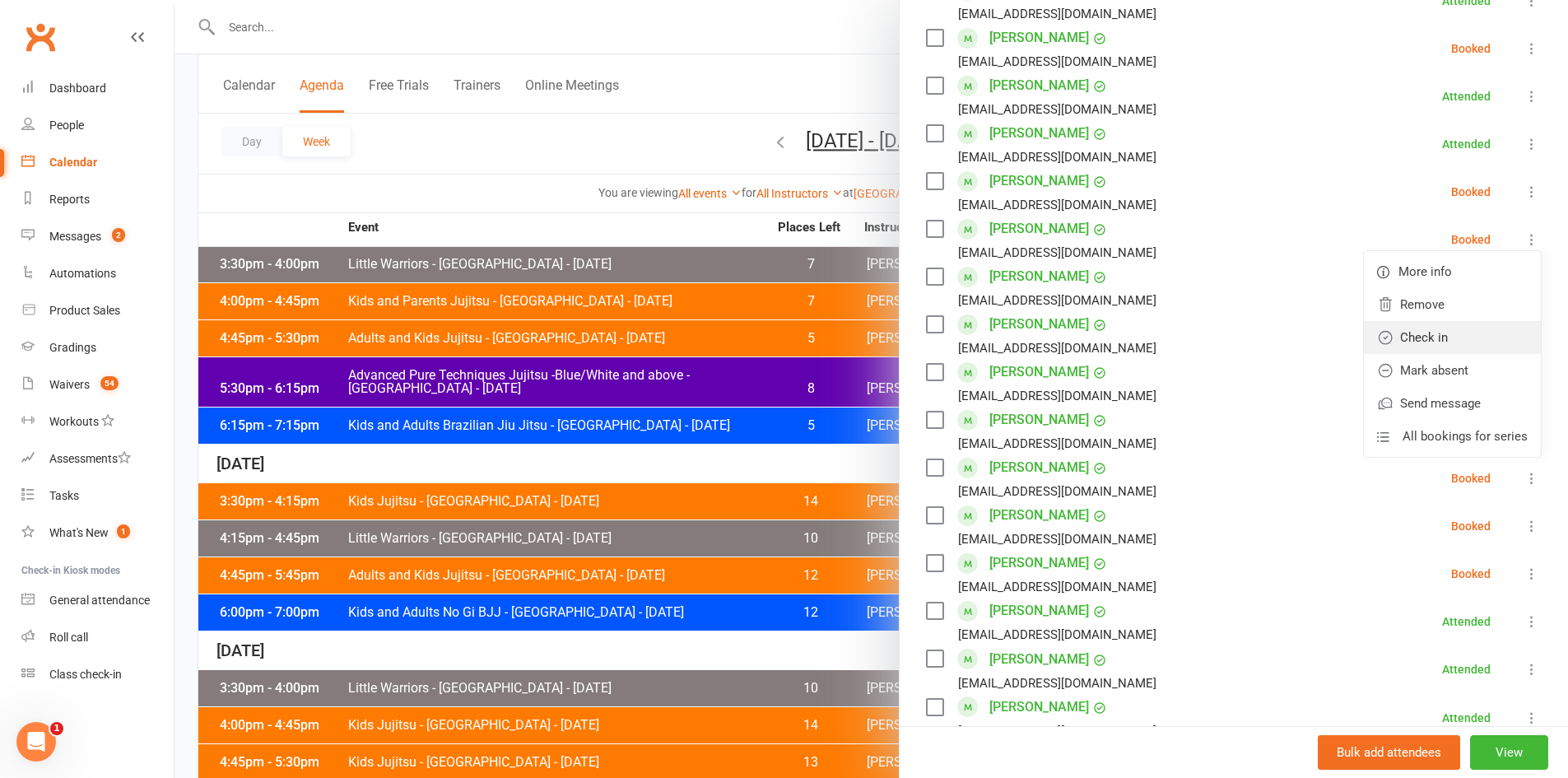
click at [1405, 339] on link "Check in" at bounding box center [1453, 338] width 177 height 33
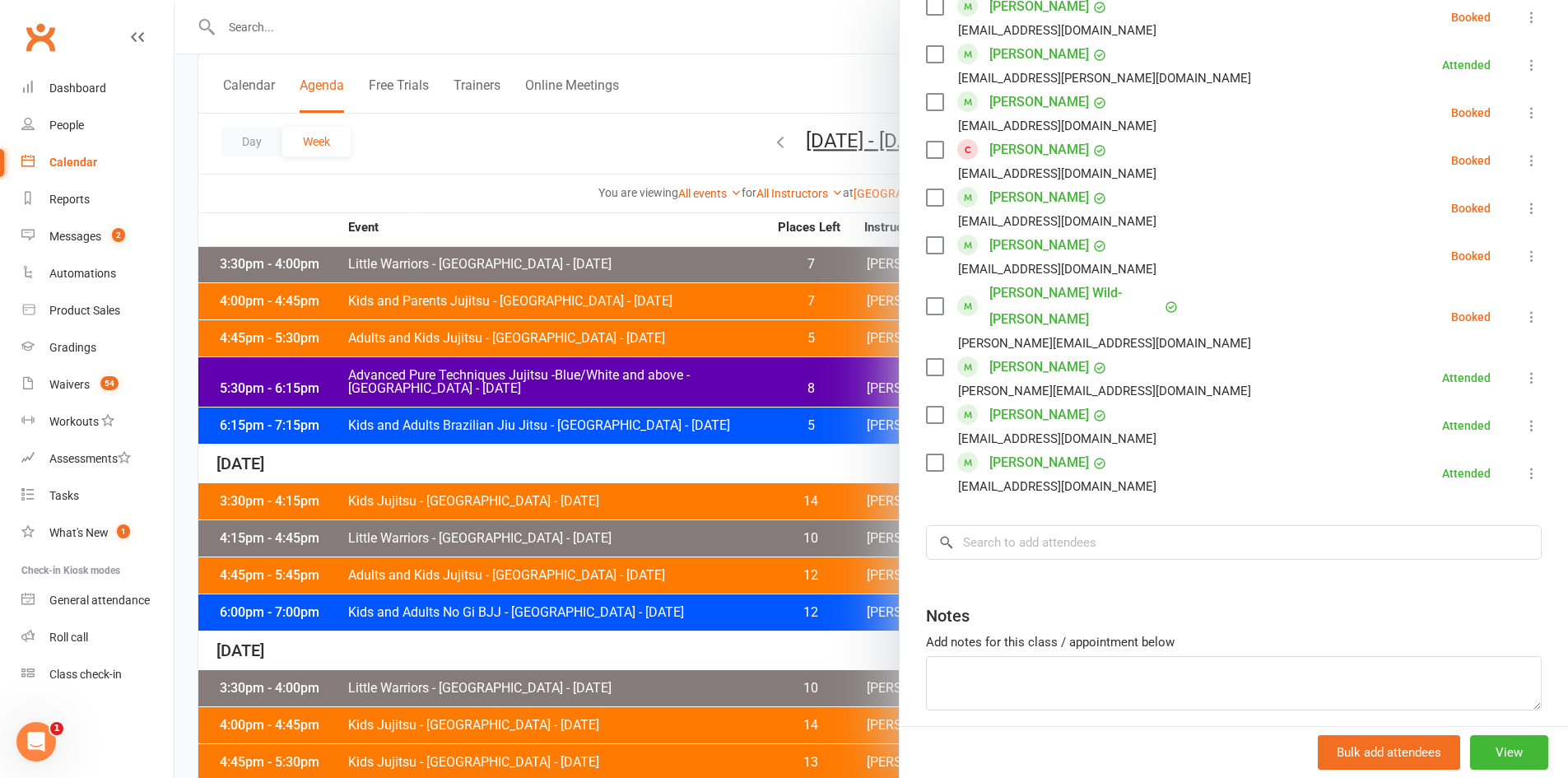
scroll to position [1365, 0]
click at [1523, 306] on button at bounding box center [1532, 316] width 20 height 20
click at [1415, 397] on link "Check in" at bounding box center [1453, 414] width 177 height 33
click at [1047, 524] on input "search" at bounding box center [1233, 541] width 616 height 35
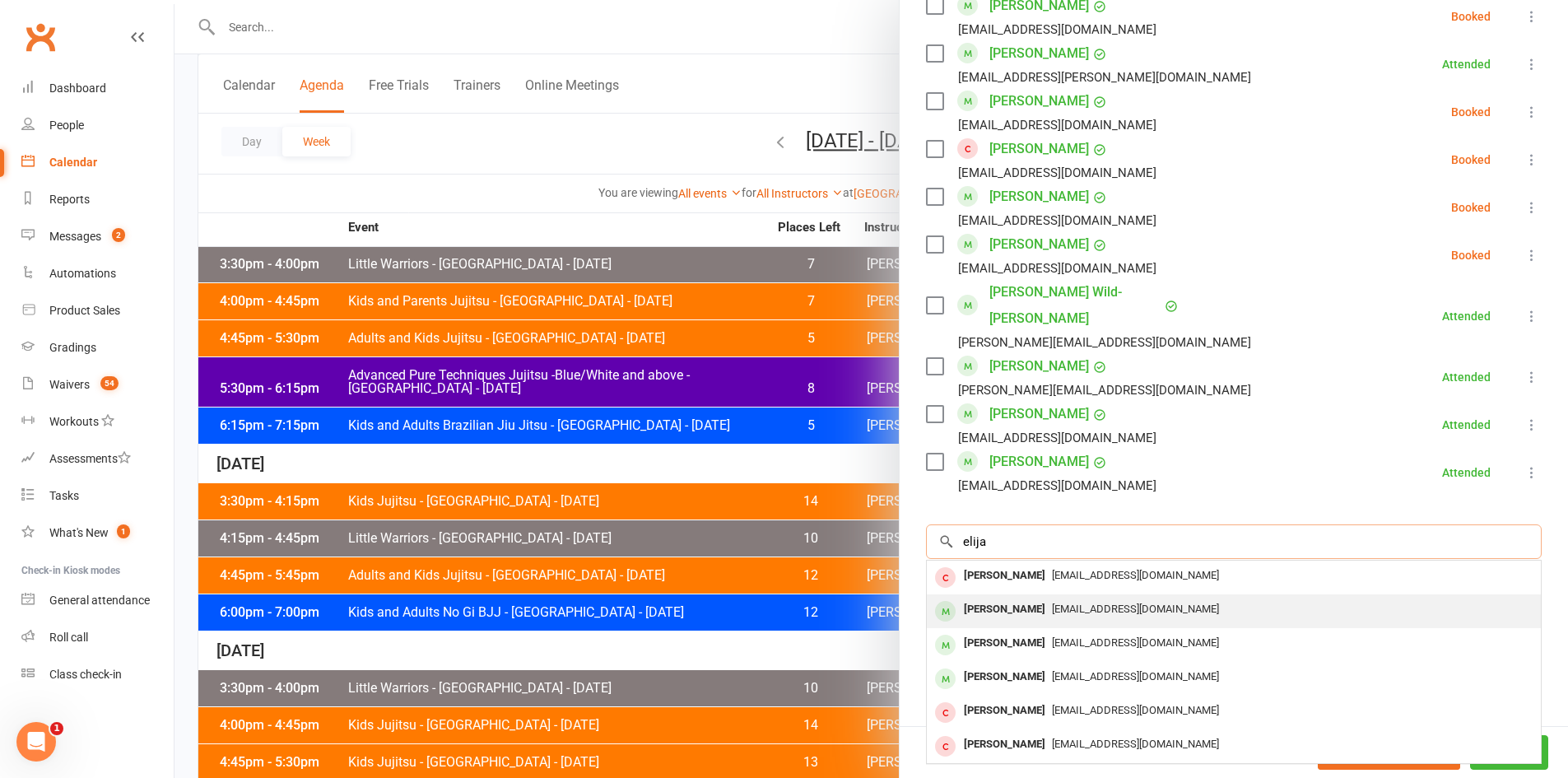
type input "elija"
click at [1053, 602] on span "[EMAIL_ADDRESS][DOMAIN_NAME]" at bounding box center [1136, 609] width 167 height 12
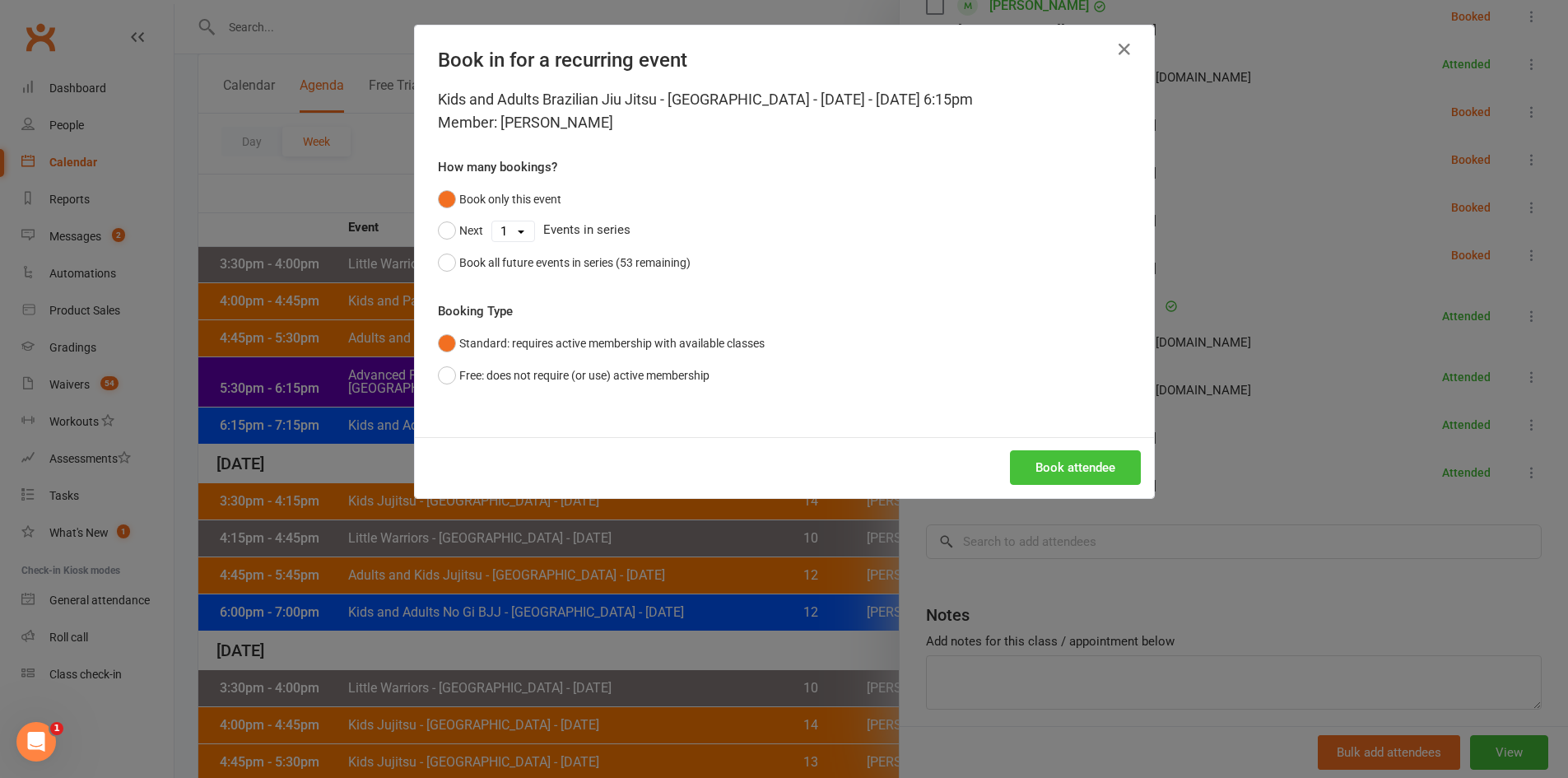
click at [1053, 458] on button "Book attendee" at bounding box center [1075, 468] width 131 height 35
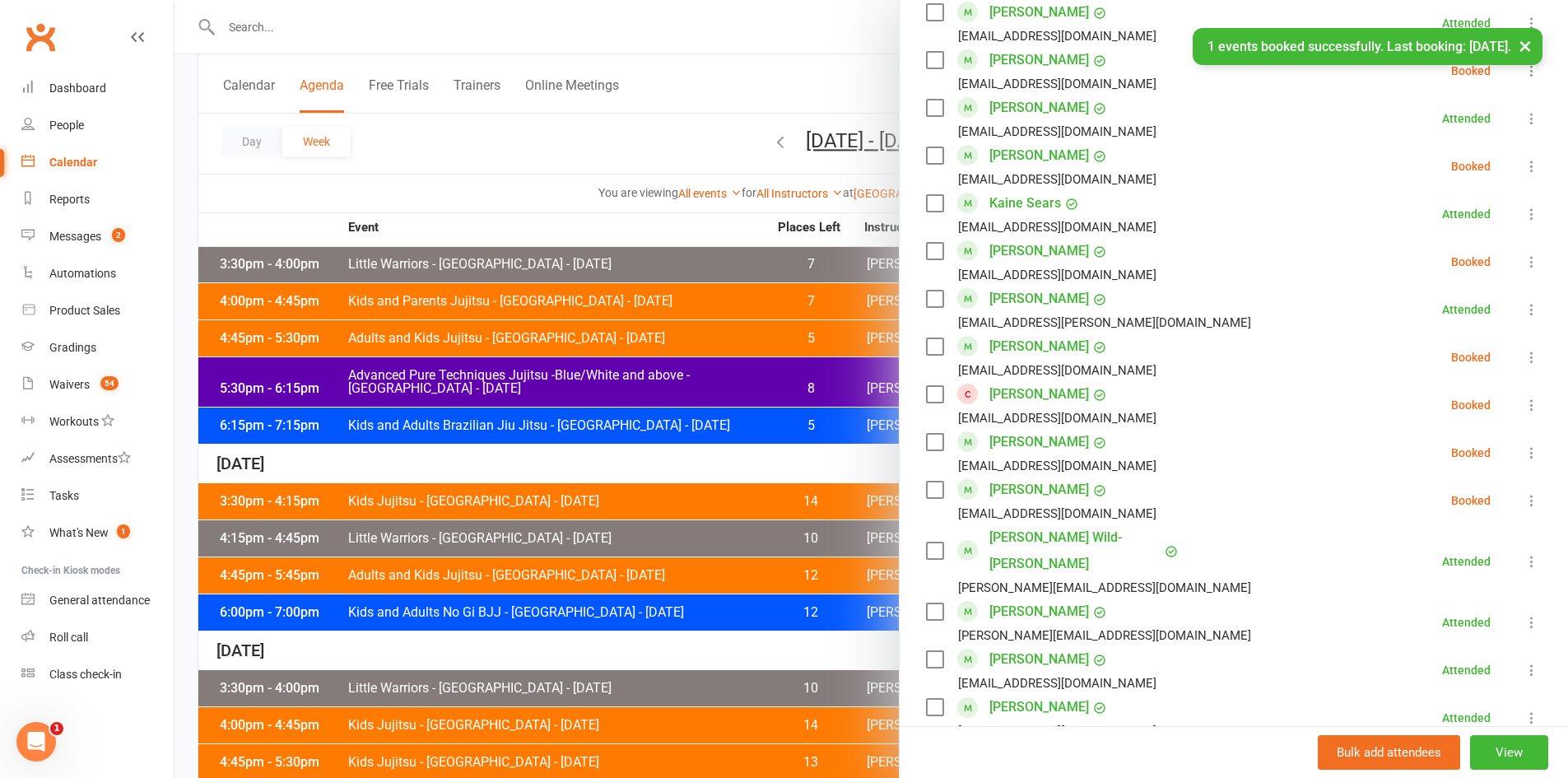
scroll to position [1083, 0]
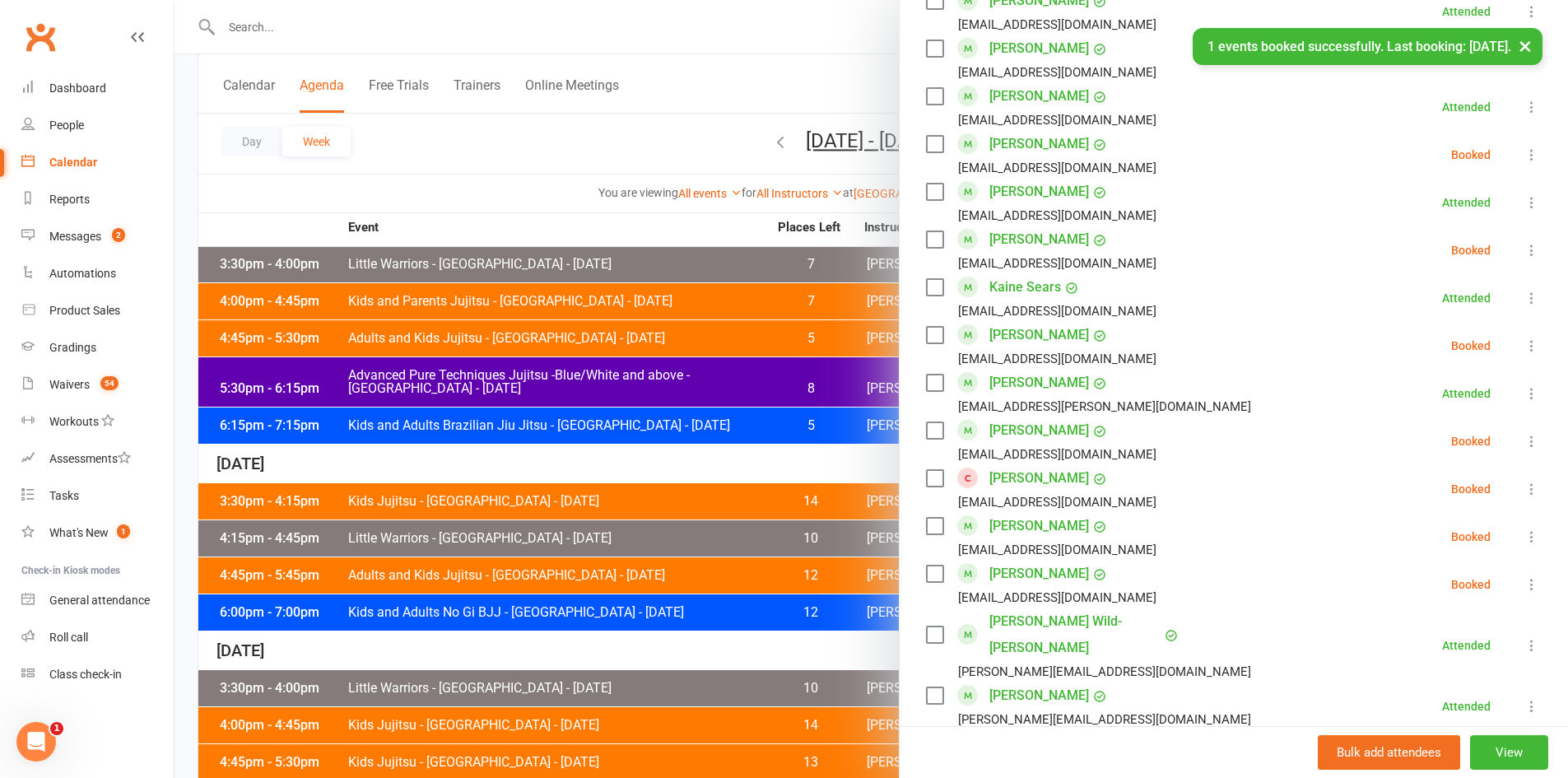
click at [1524, 159] on icon at bounding box center [1532, 155] width 17 height 17
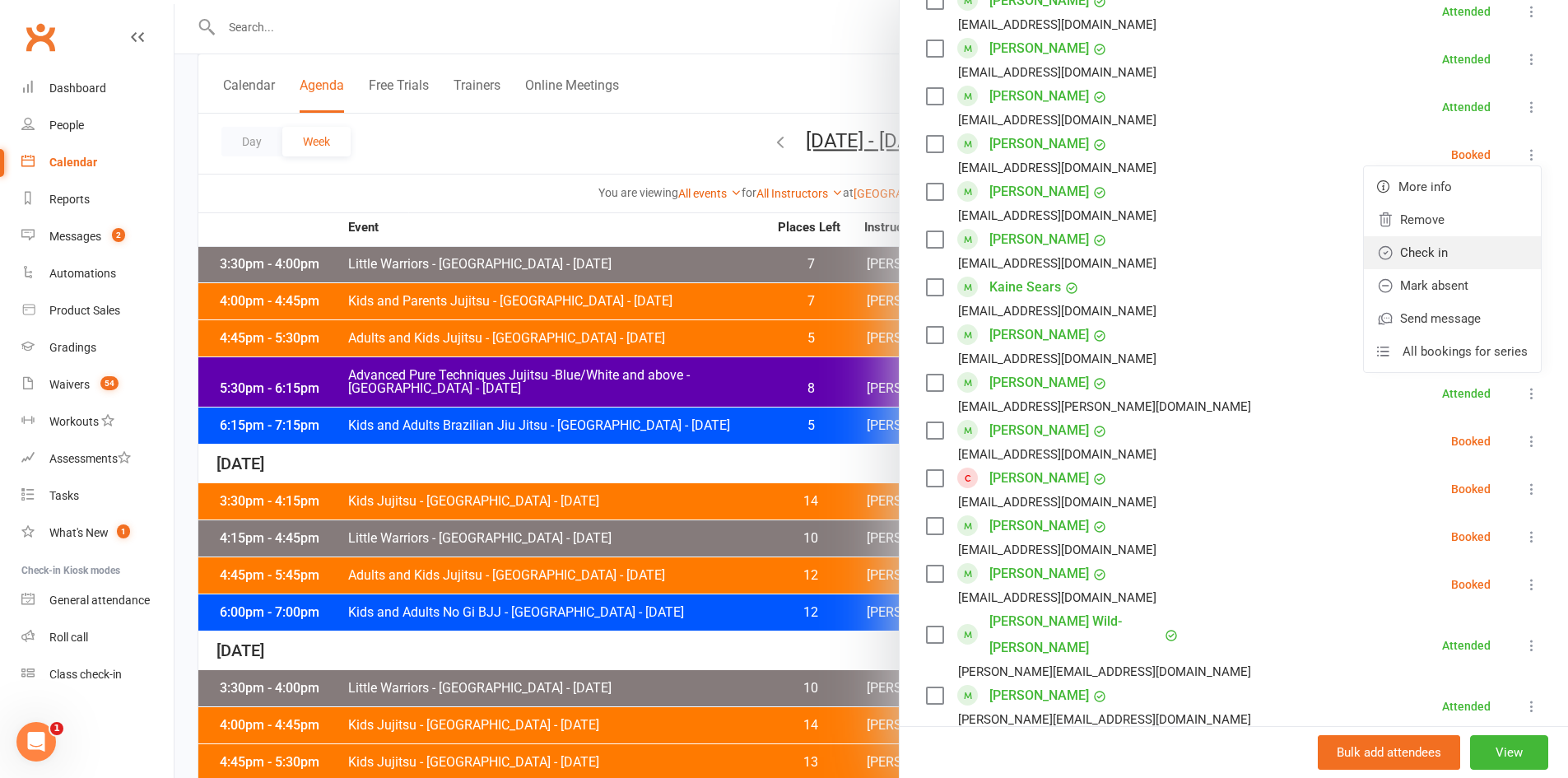
click at [1416, 246] on link "Check in" at bounding box center [1453, 252] width 177 height 33
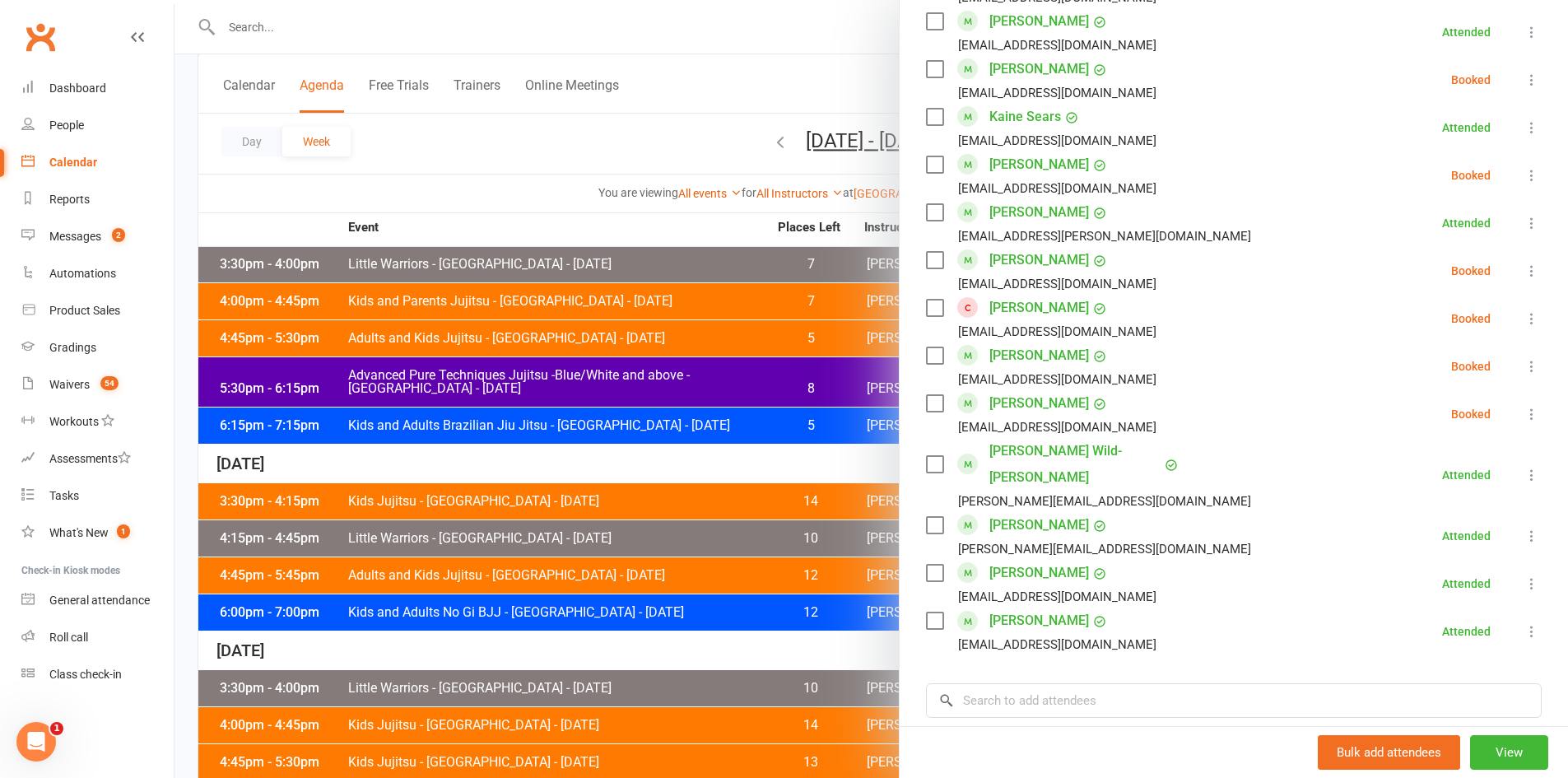
scroll to position [1317, 0]
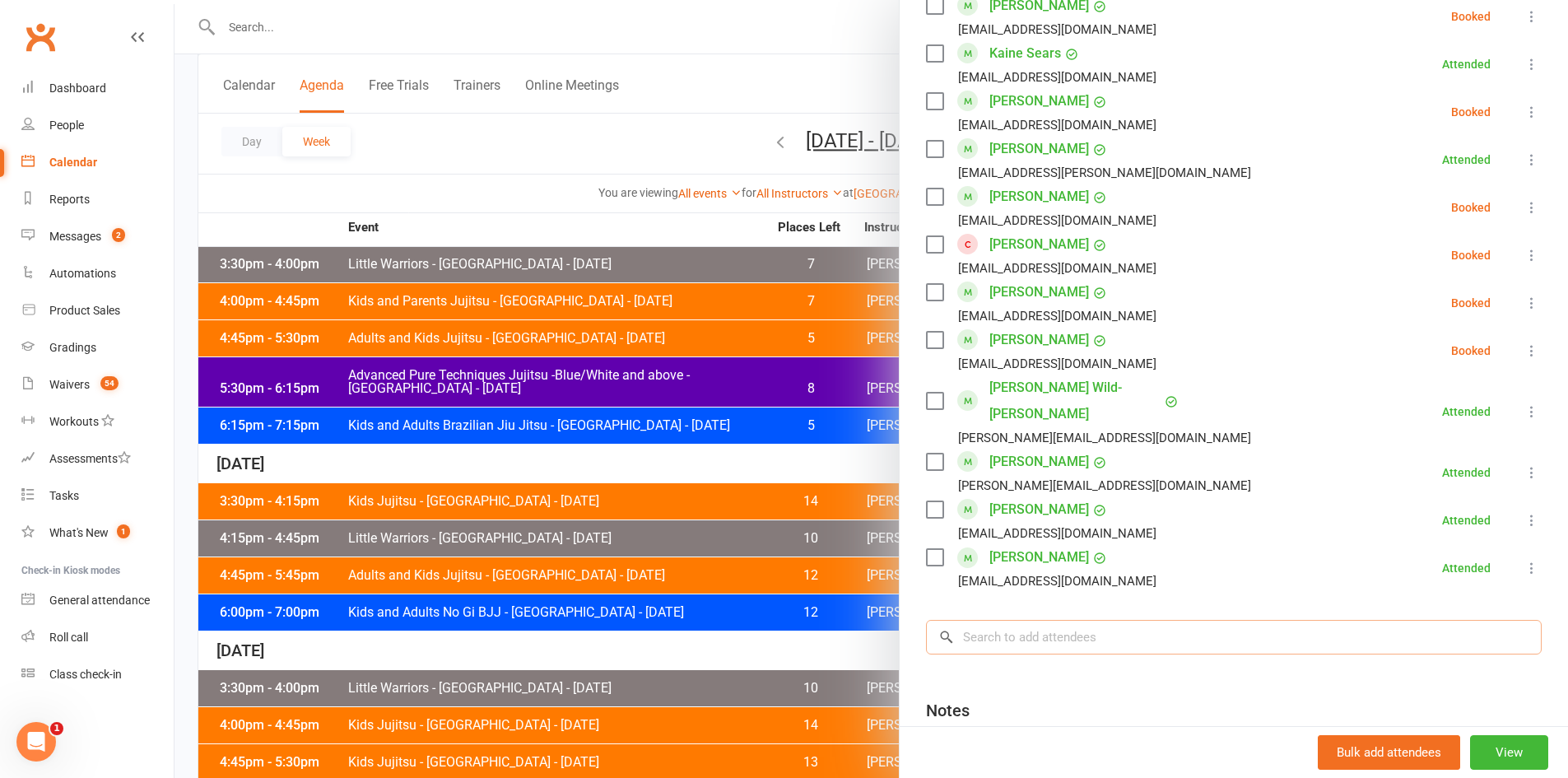
click at [1023, 620] on input "search" at bounding box center [1233, 637] width 616 height 35
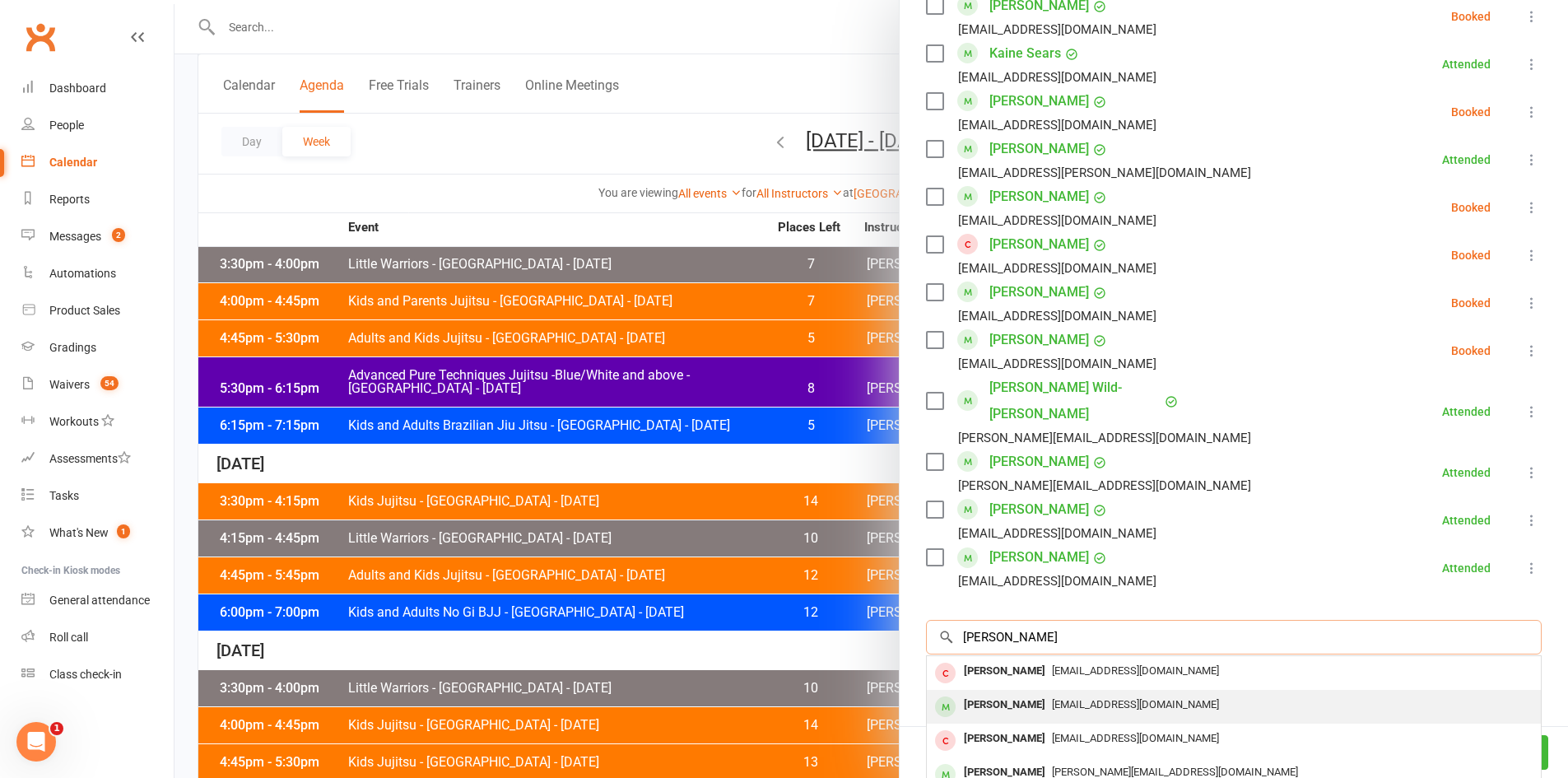
type input "layne"
click at [1024, 693] on div "[PERSON_NAME]" at bounding box center [1005, 705] width 94 height 24
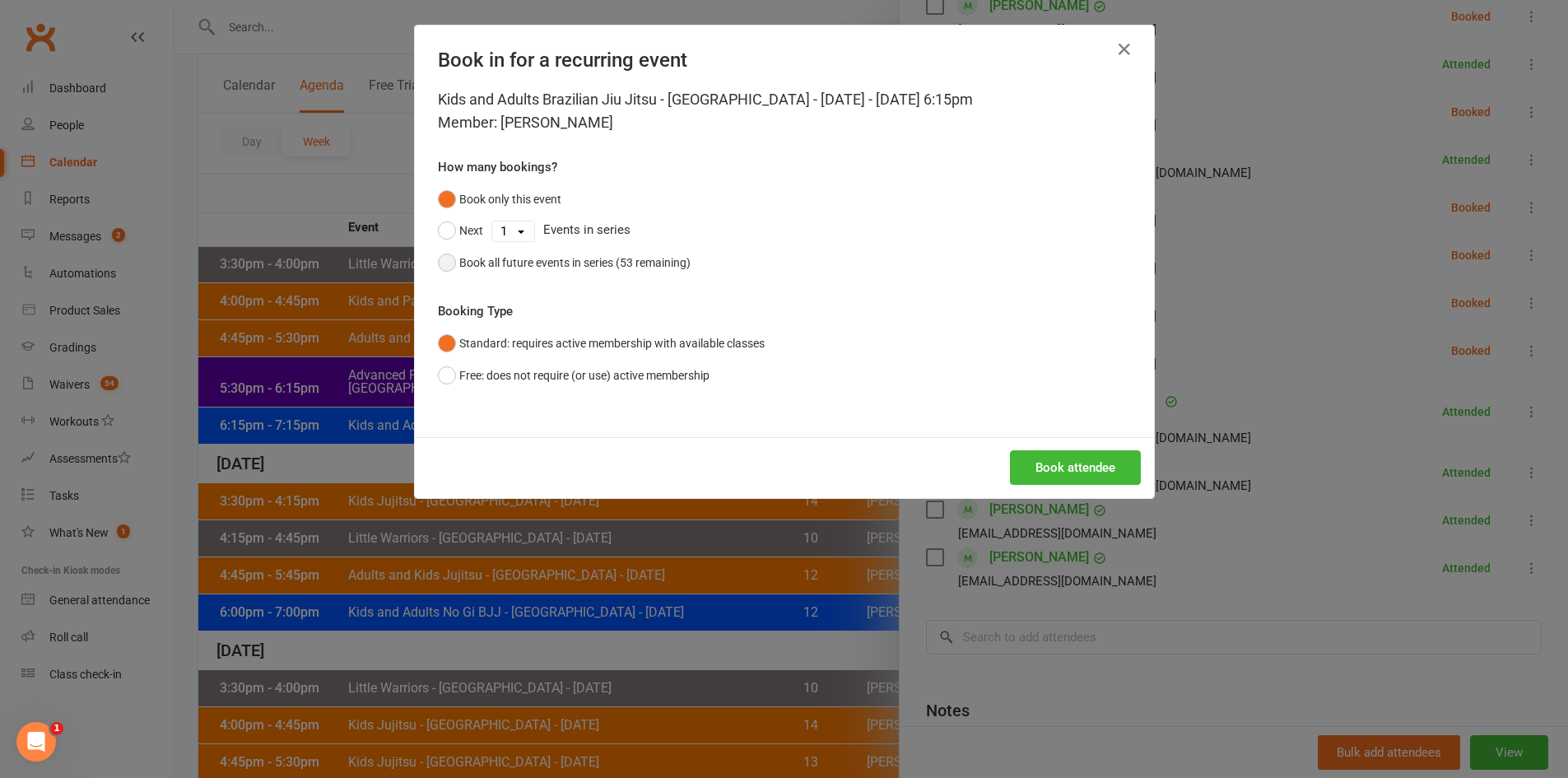
click at [597, 265] on div "Book all future events in series (53 remaining)" at bounding box center [575, 262] width 231 height 18
click at [1053, 472] on button "Book attendee" at bounding box center [1075, 468] width 131 height 35
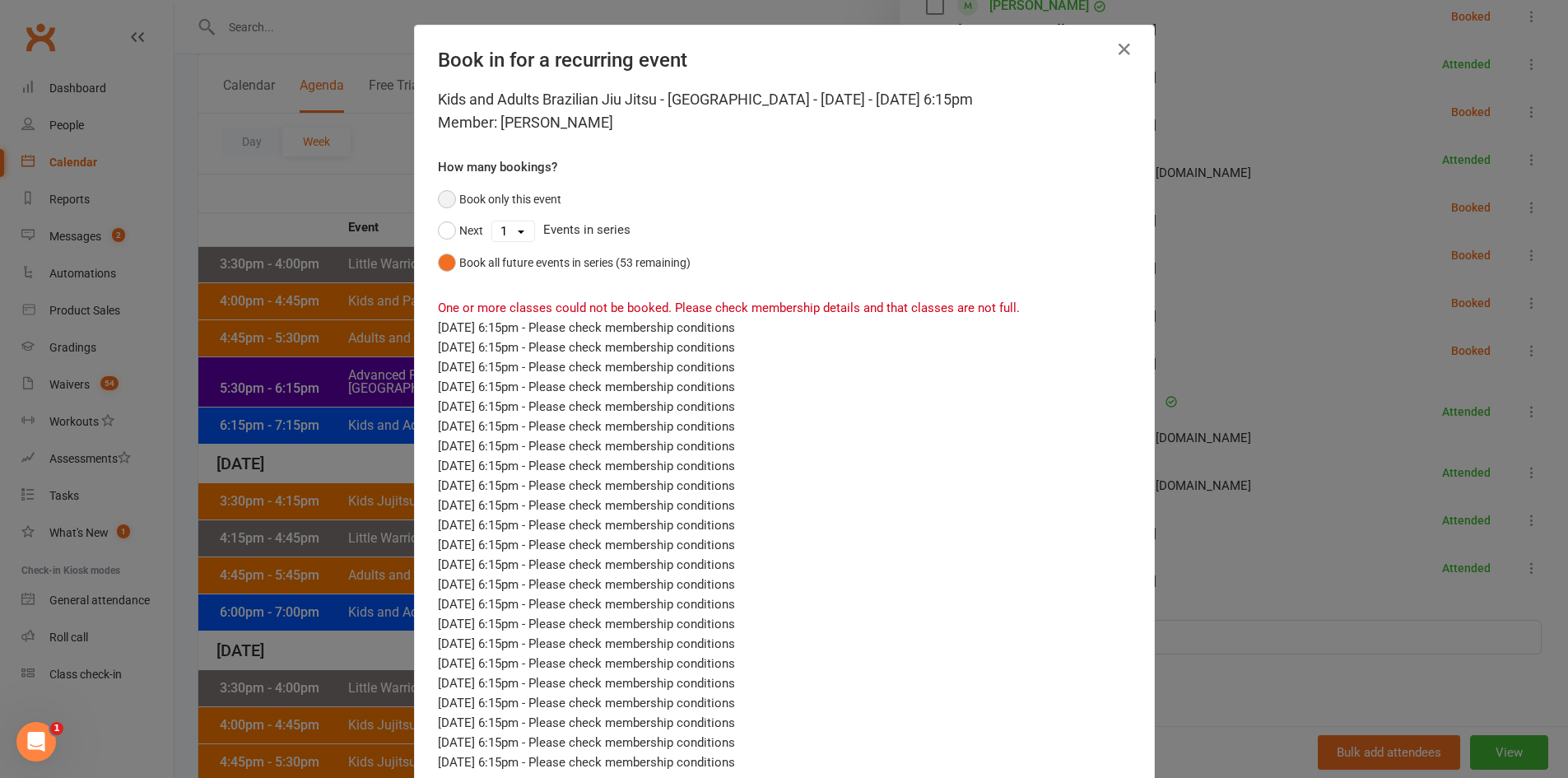
click at [527, 194] on button "Book only this event" at bounding box center [499, 199] width 123 height 31
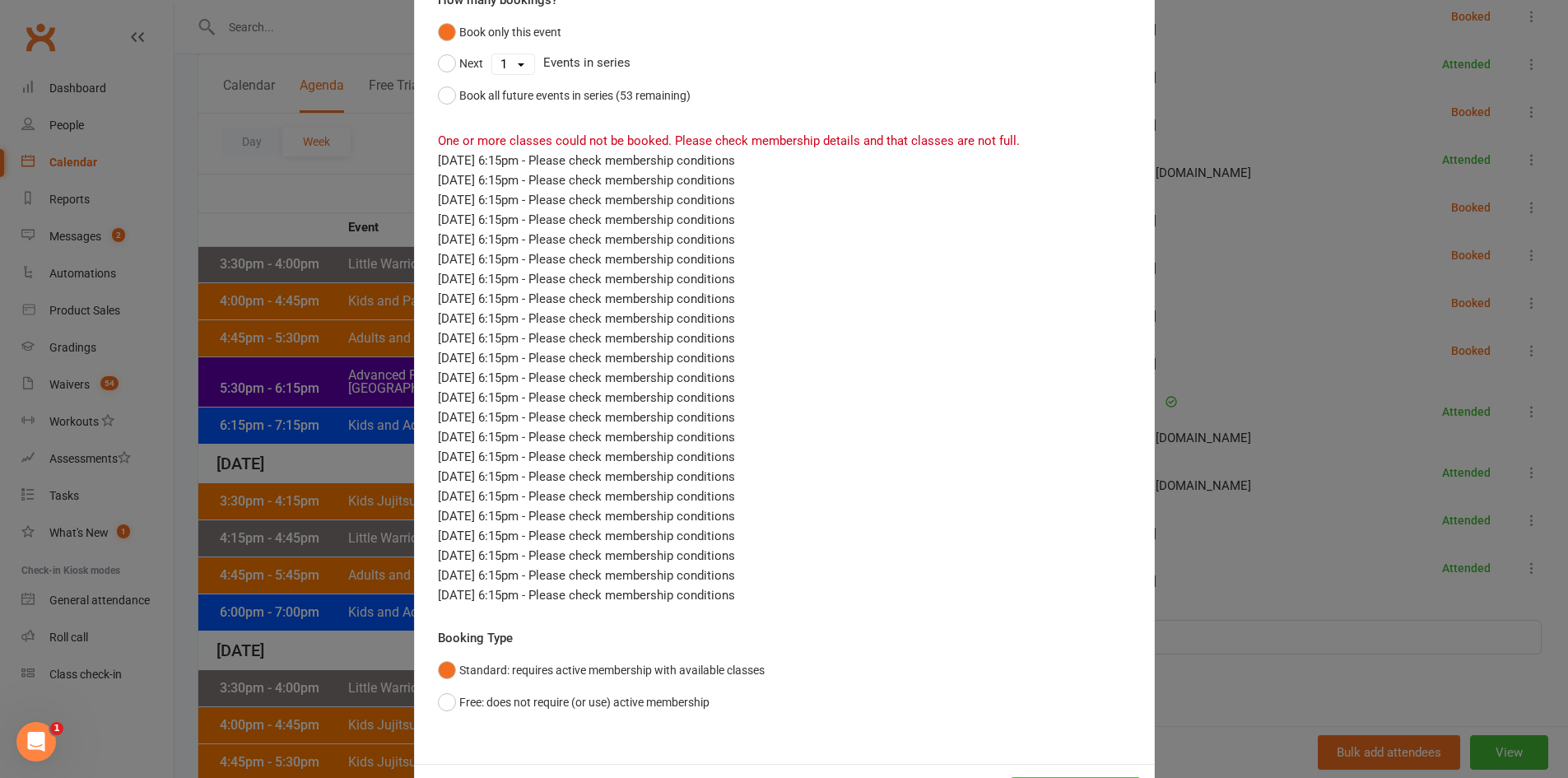
scroll to position [239, 0]
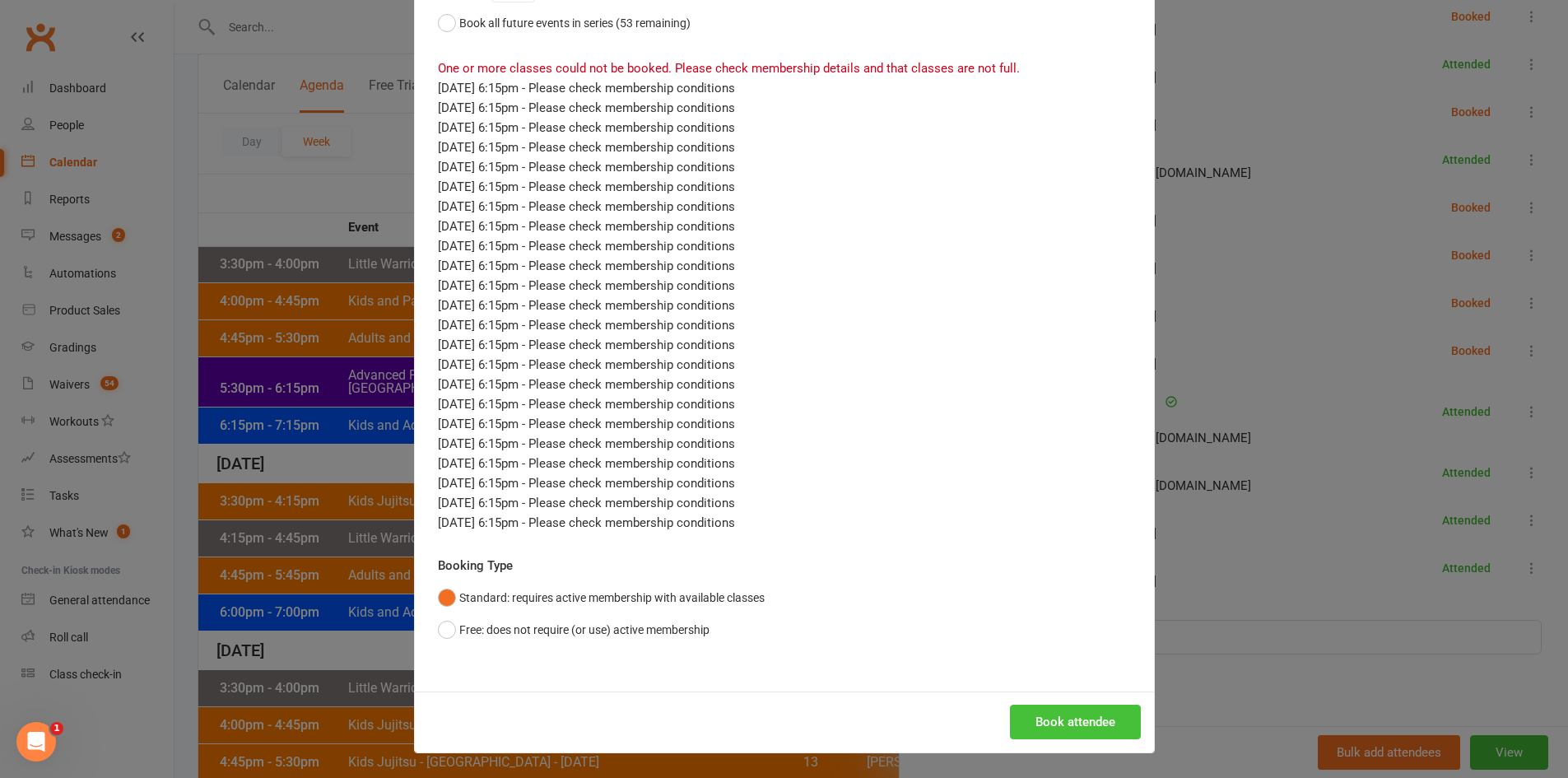
click at [1094, 716] on button "Book attendee" at bounding box center [1075, 722] width 131 height 35
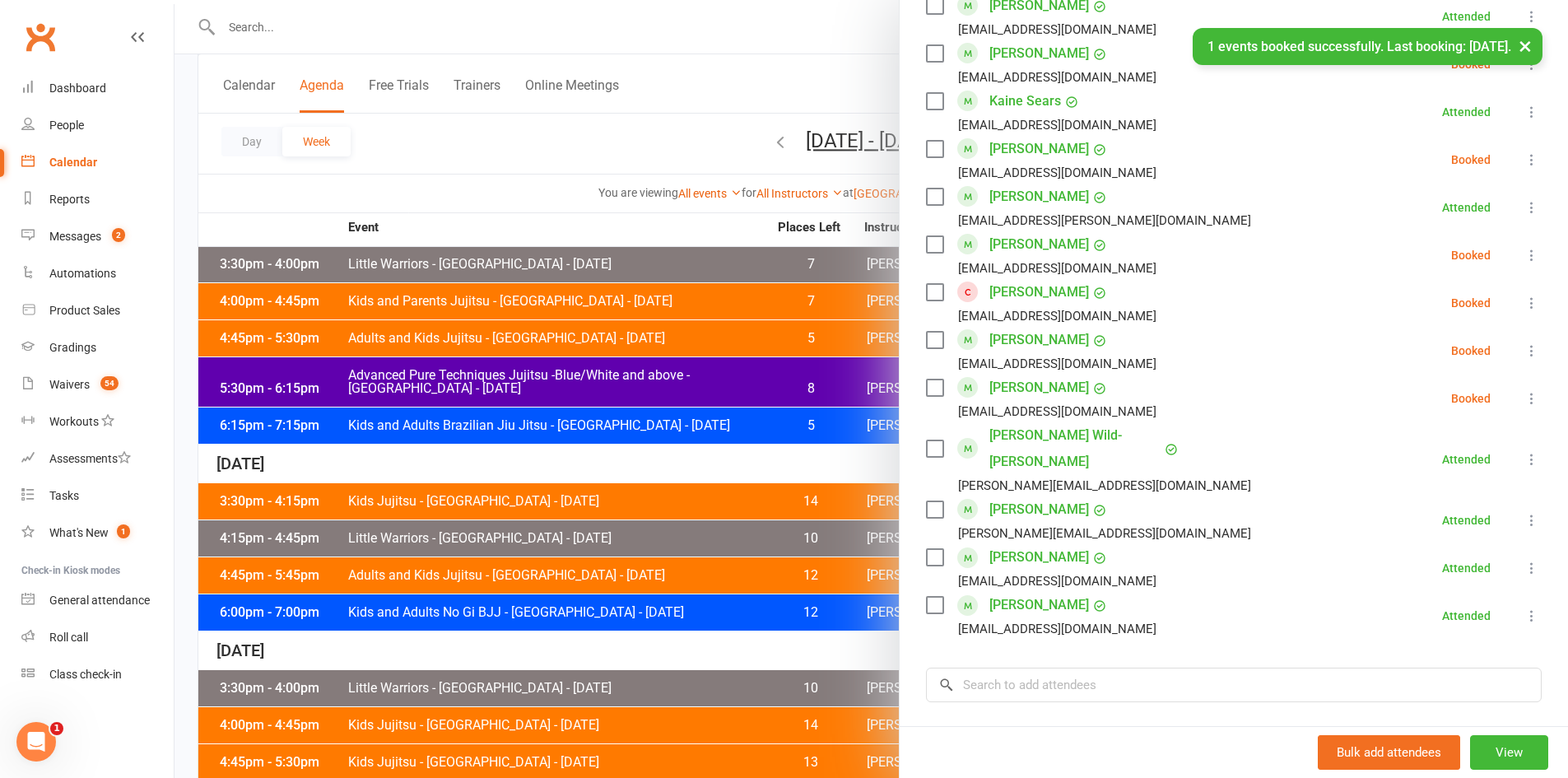
scroll to position [1365, 0]
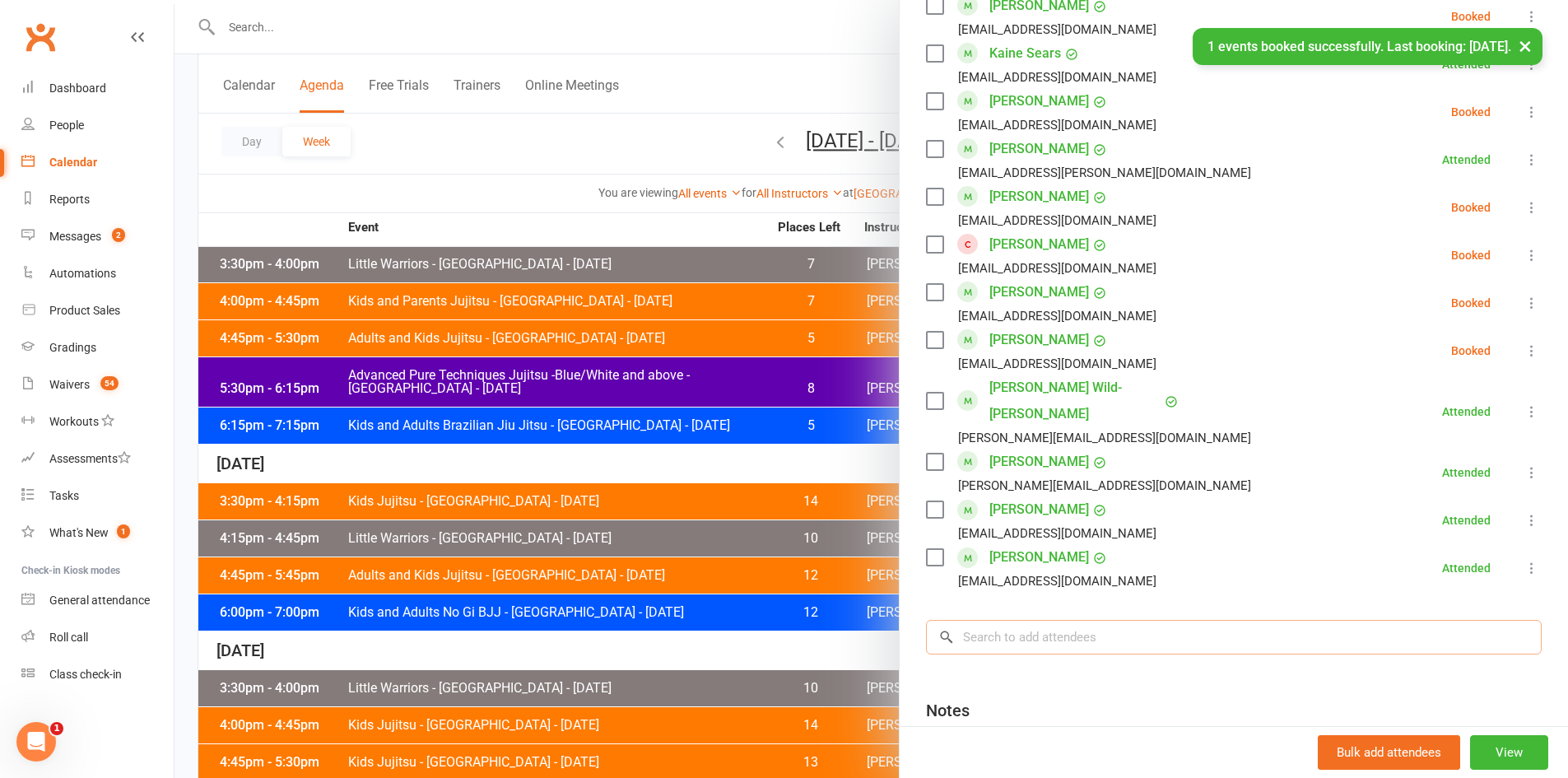
click at [1027, 620] on input "search" at bounding box center [1233, 637] width 616 height 35
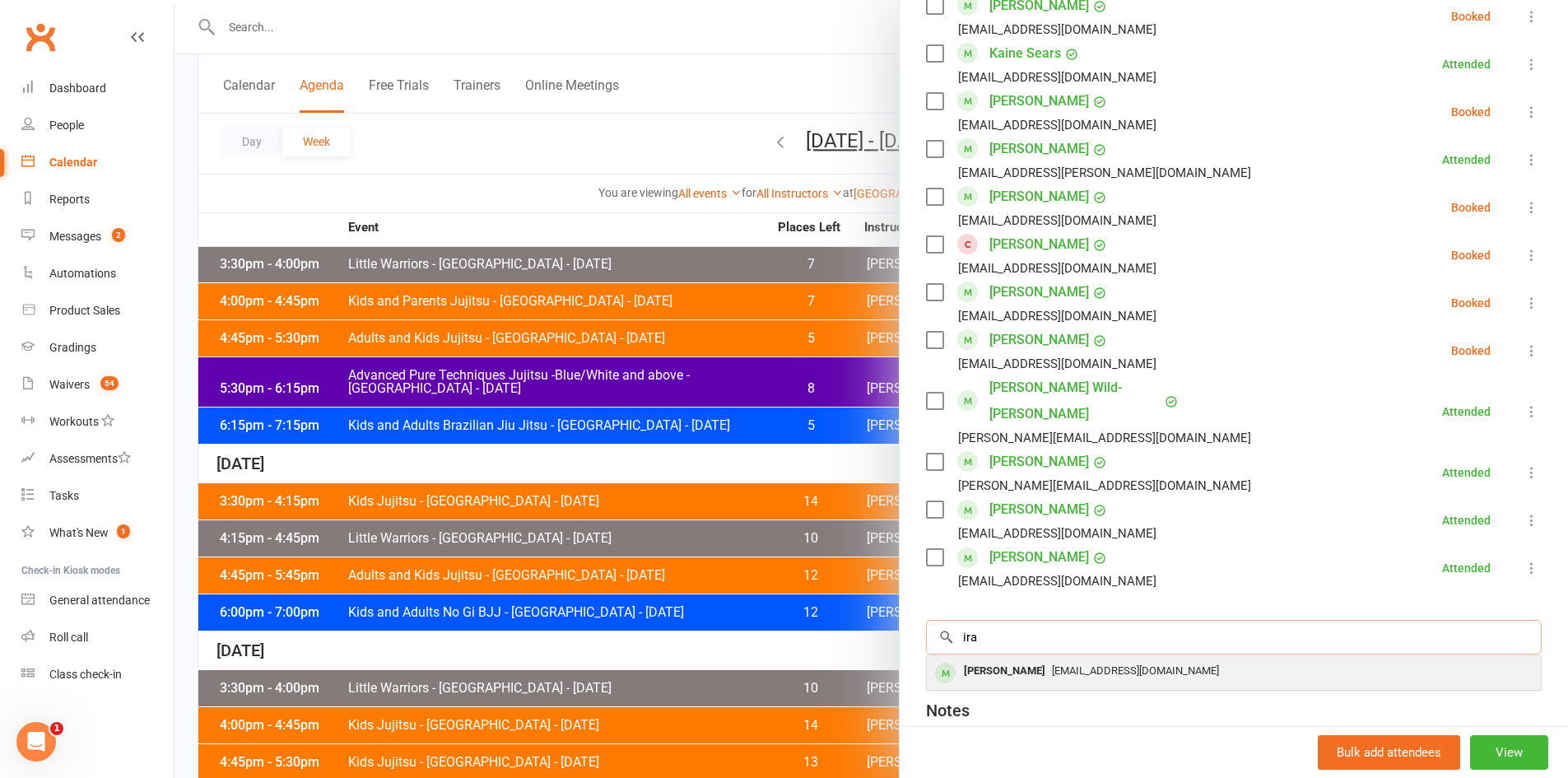
type input "ira"
click at [1010, 659] on div "[PERSON_NAME]" at bounding box center [1005, 671] width 94 height 24
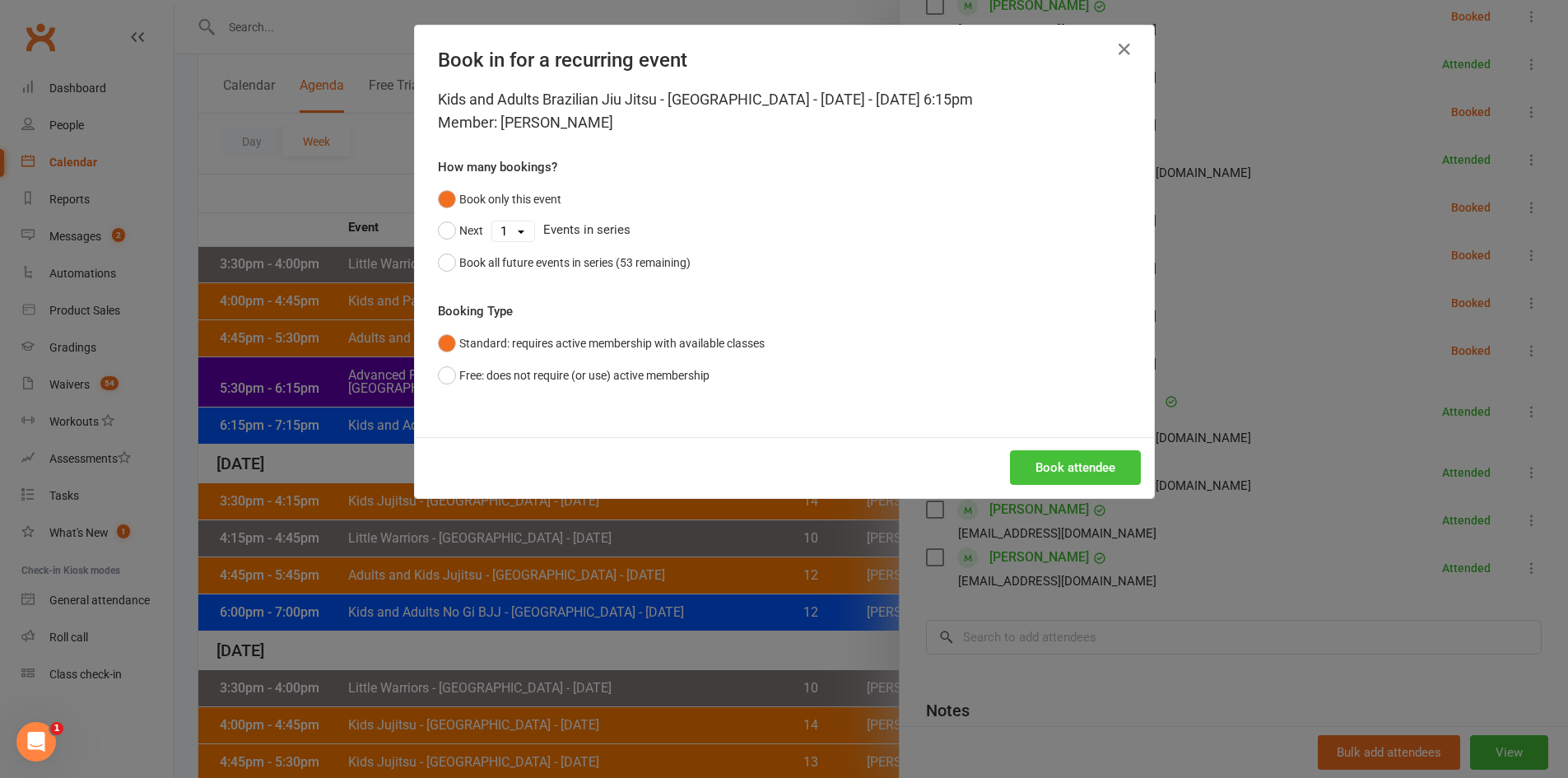
click at [1057, 465] on button "Book attendee" at bounding box center [1075, 468] width 131 height 35
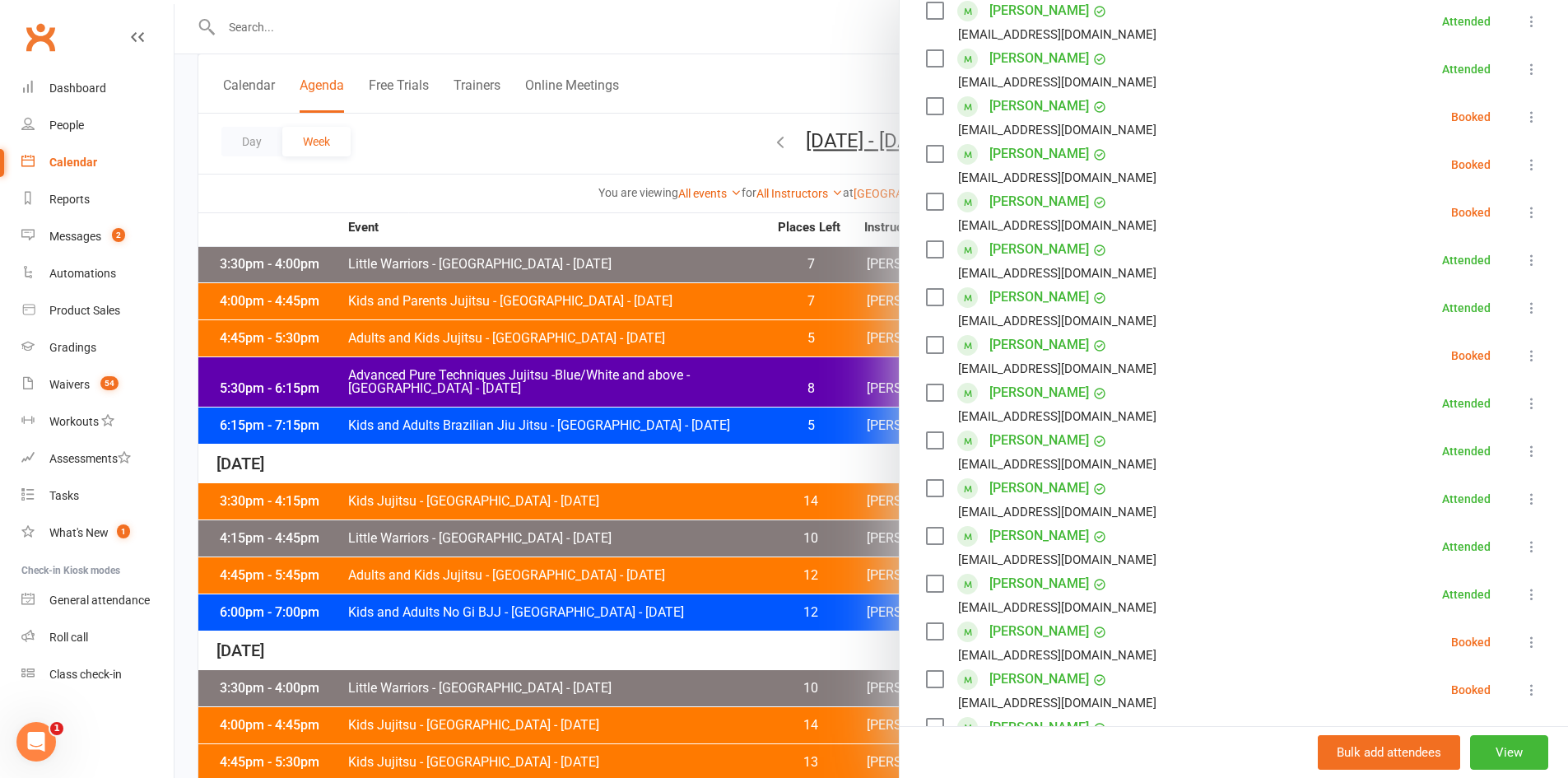
scroll to position [260, 0]
click at [1524, 168] on icon at bounding box center [1532, 165] width 17 height 17
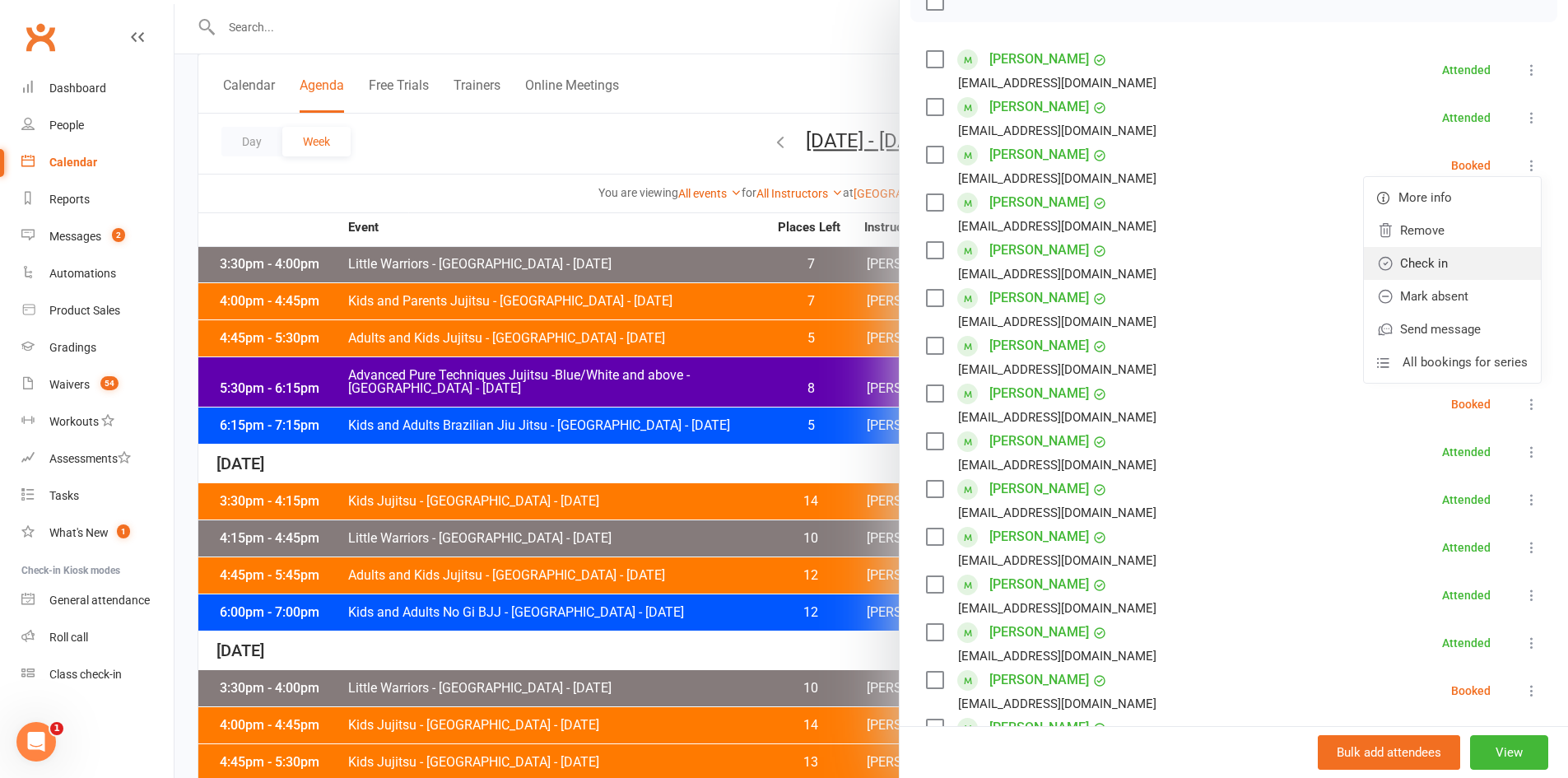
drag, startPoint x: 1413, startPoint y: 259, endPoint x: 1423, endPoint y: 255, distance: 10.8
click at [1413, 259] on link "Check in" at bounding box center [1453, 264] width 177 height 33
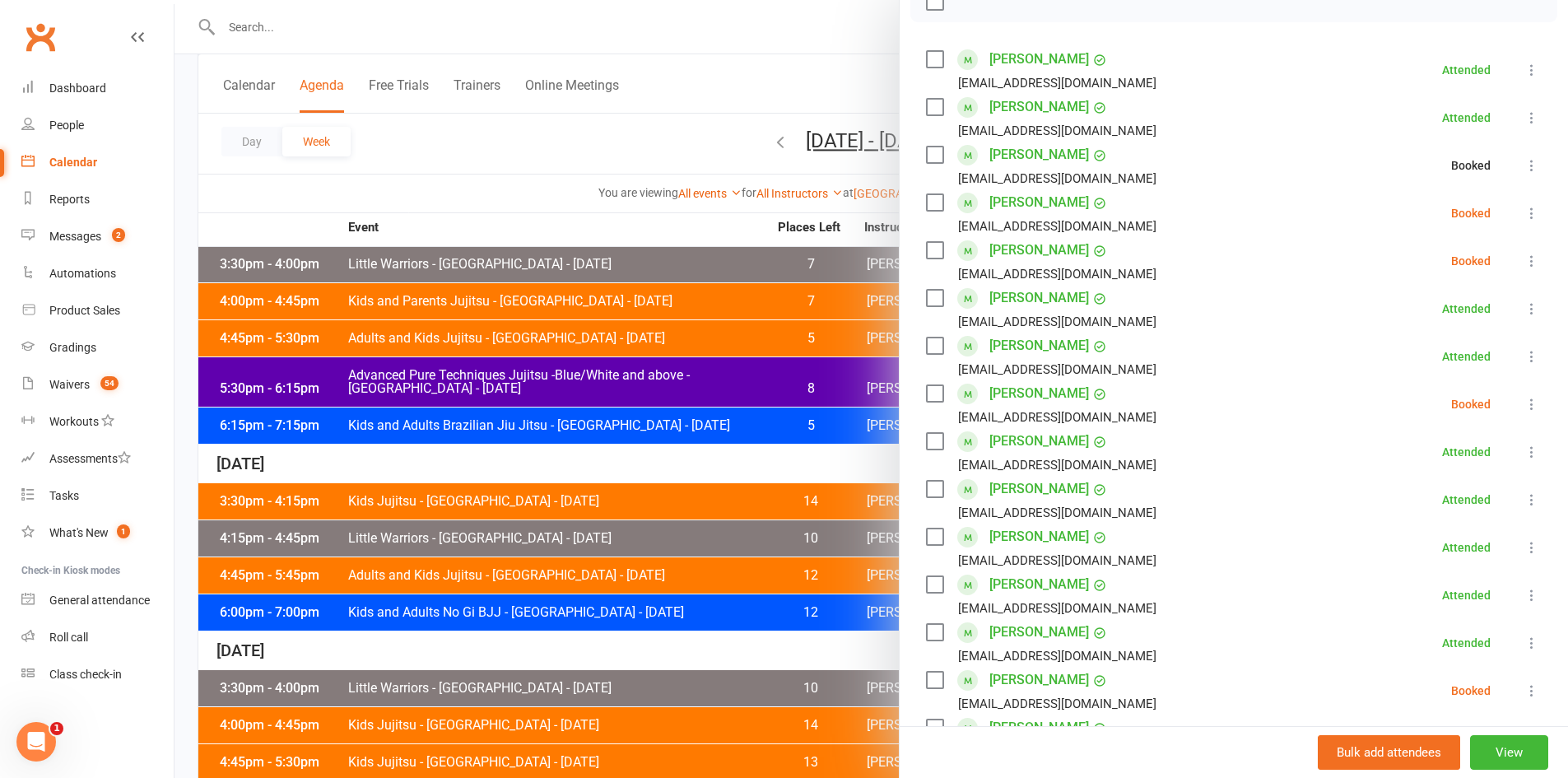
click at [1524, 217] on icon at bounding box center [1532, 213] width 17 height 17
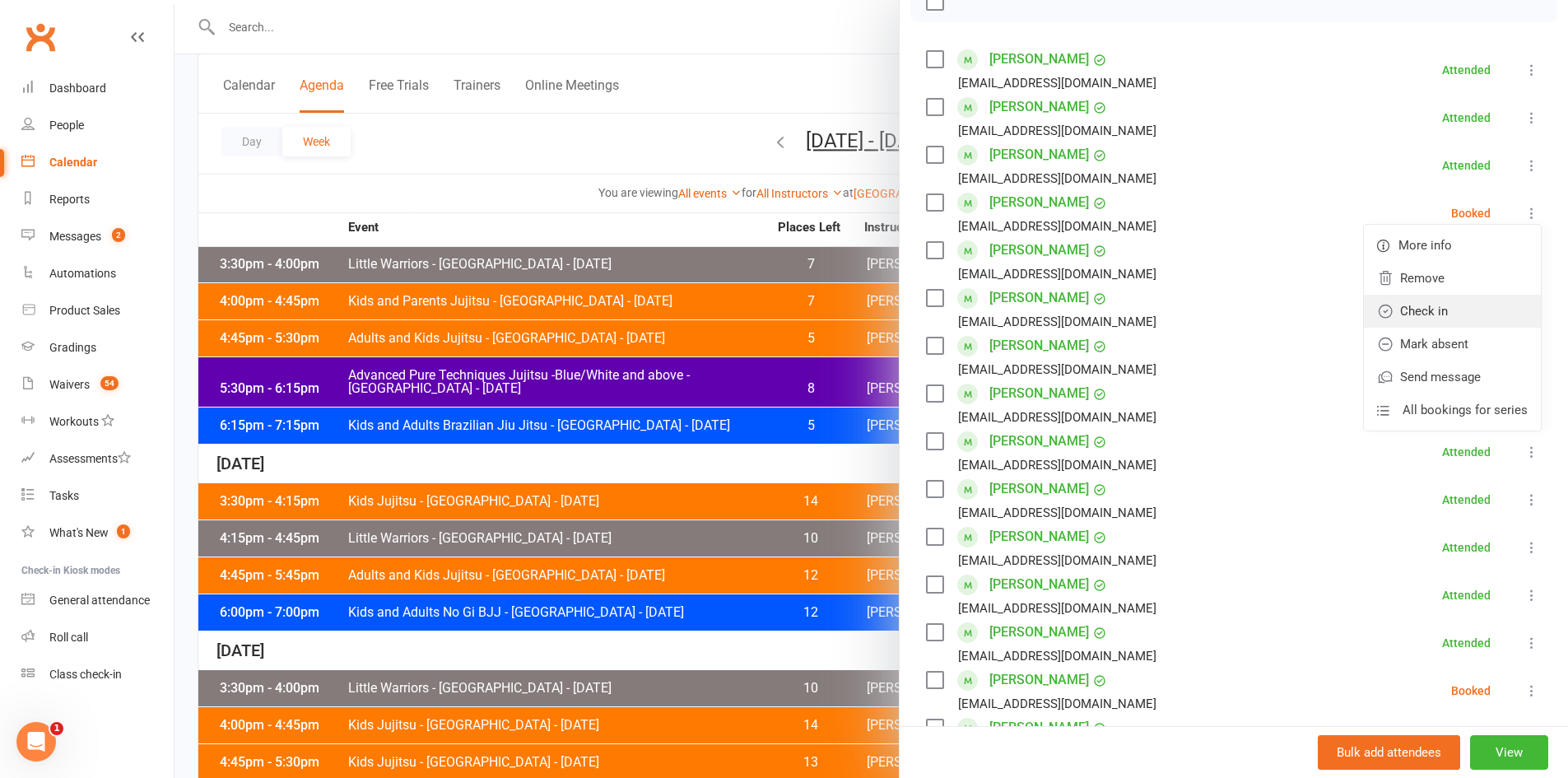
click at [1433, 311] on link "Check in" at bounding box center [1453, 311] width 177 height 33
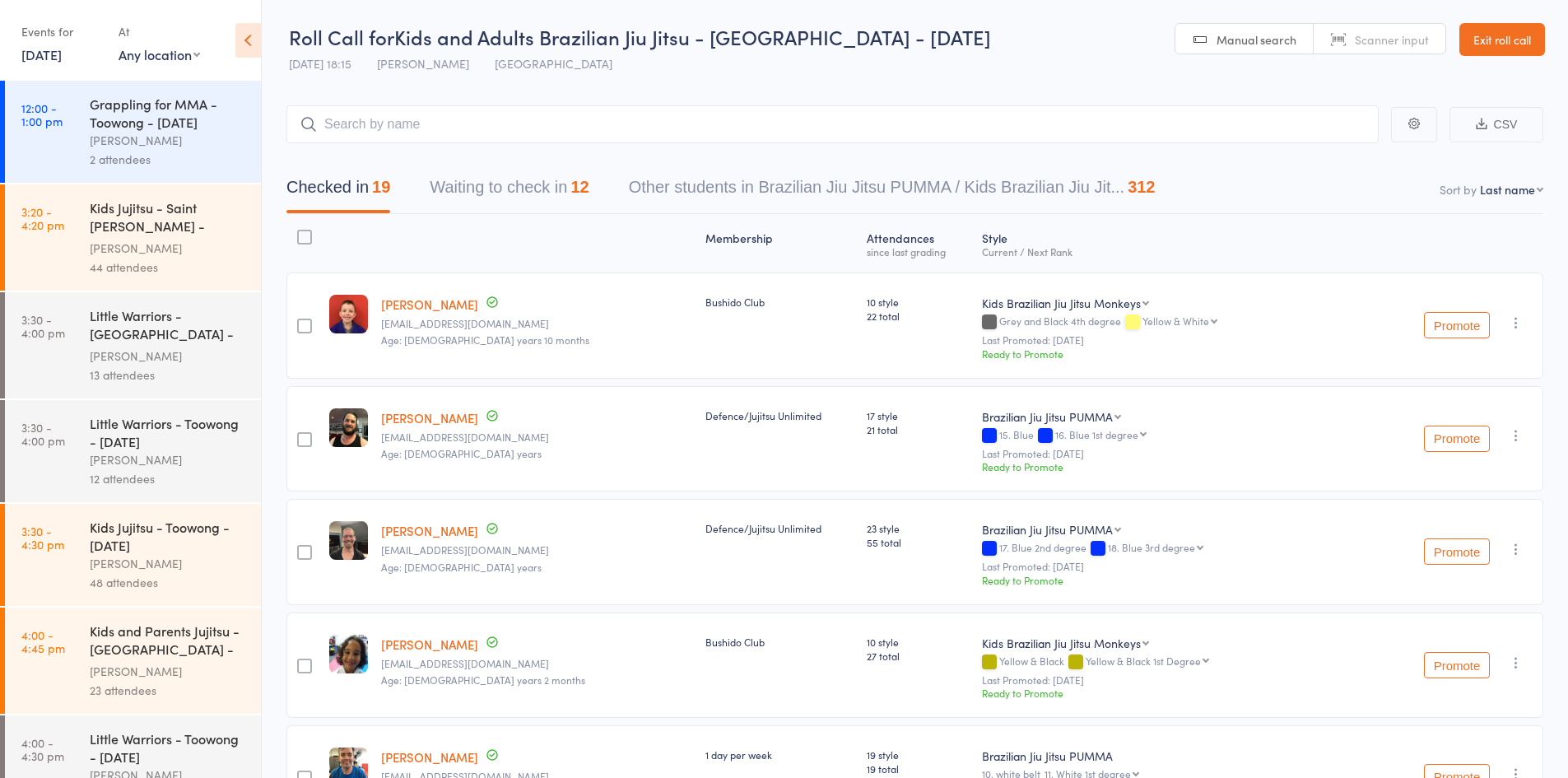
click at [243, 36] on icon at bounding box center [248, 40] width 25 height 35
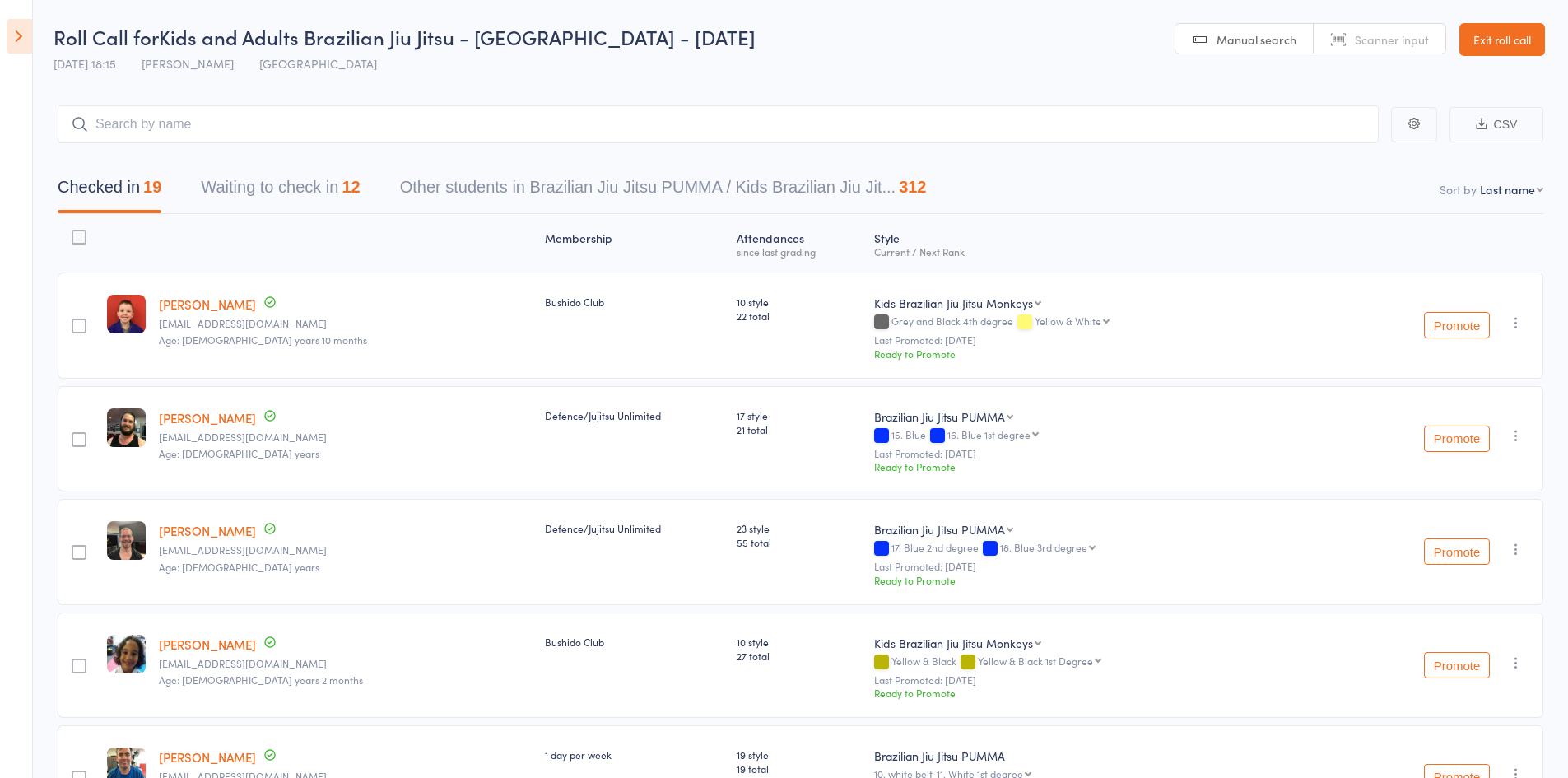
click at [291, 194] on button "Waiting to check in 12" at bounding box center [280, 191] width 159 height 44
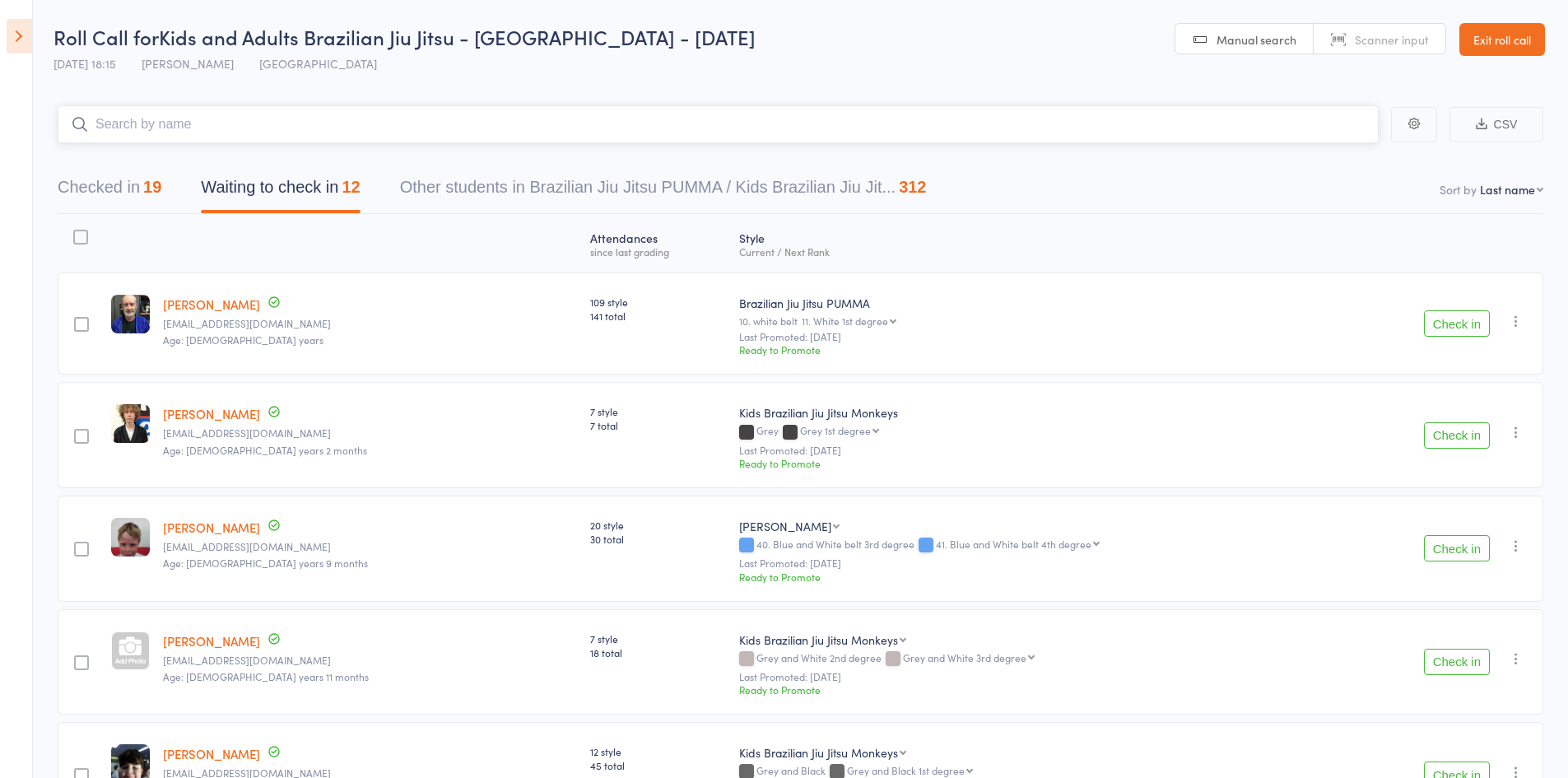
click at [214, 129] on input "search" at bounding box center [718, 124] width 1322 height 38
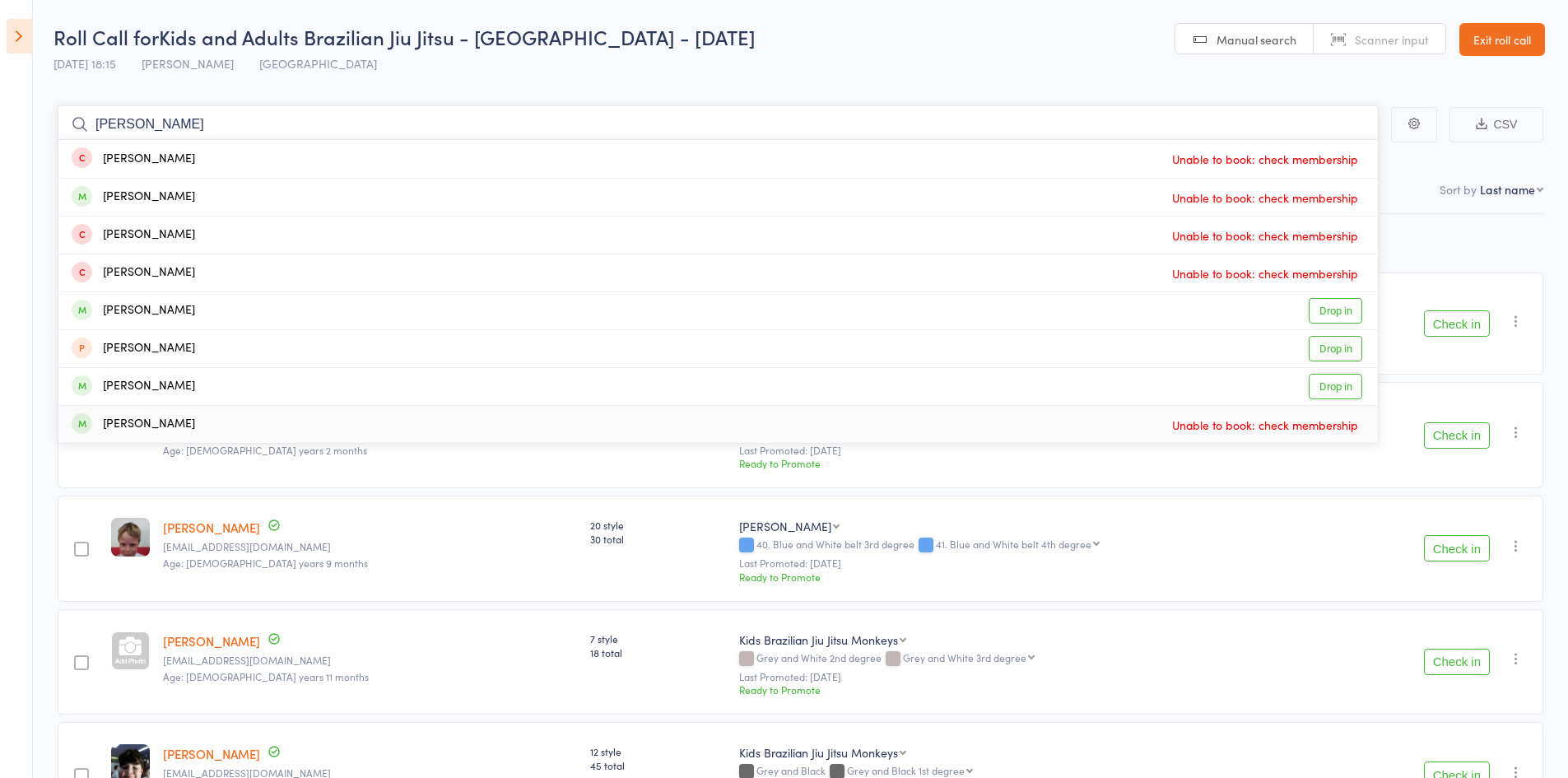
type input "jett"
click at [1197, 526] on div "Ronin Ryu Jujitsu Ronin Ryu Jujitsu Kids Brazilian Jiu Jitsu Monkeys" at bounding box center [1035, 526] width 593 height 17
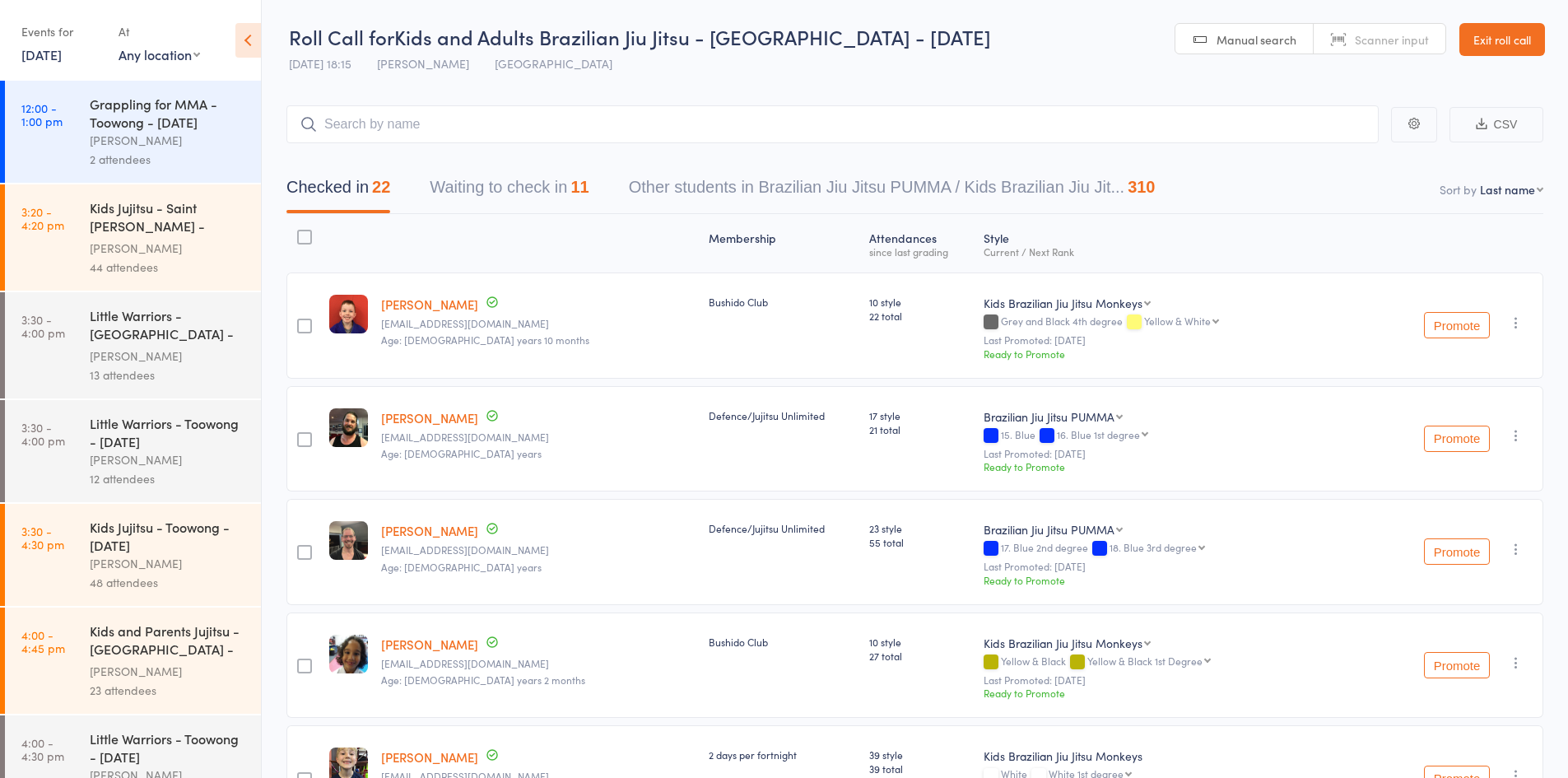
click at [535, 190] on button "Waiting to check in 11" at bounding box center [509, 191] width 159 height 44
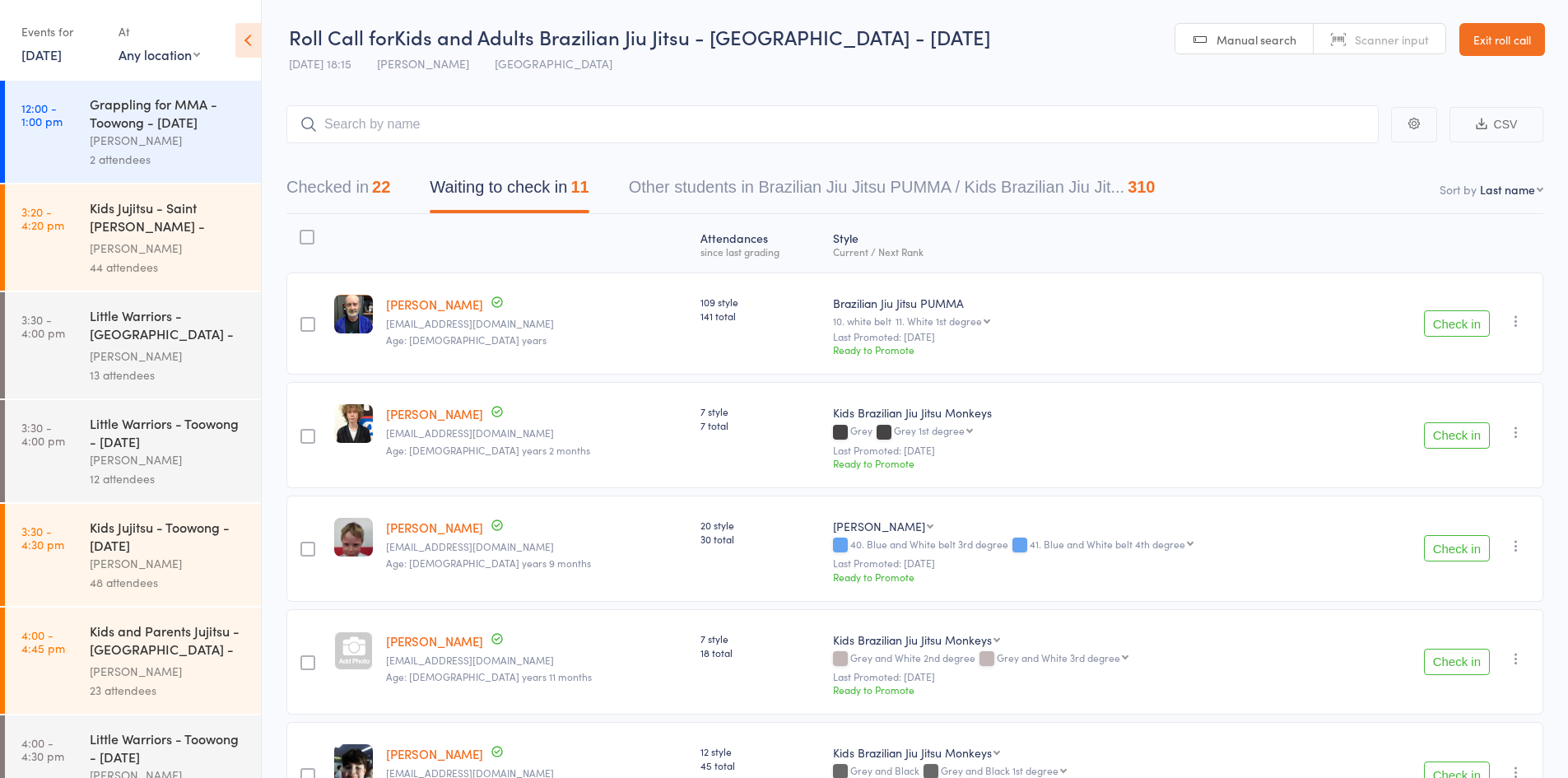
click at [317, 184] on button "Checked in 22" at bounding box center [338, 191] width 104 height 44
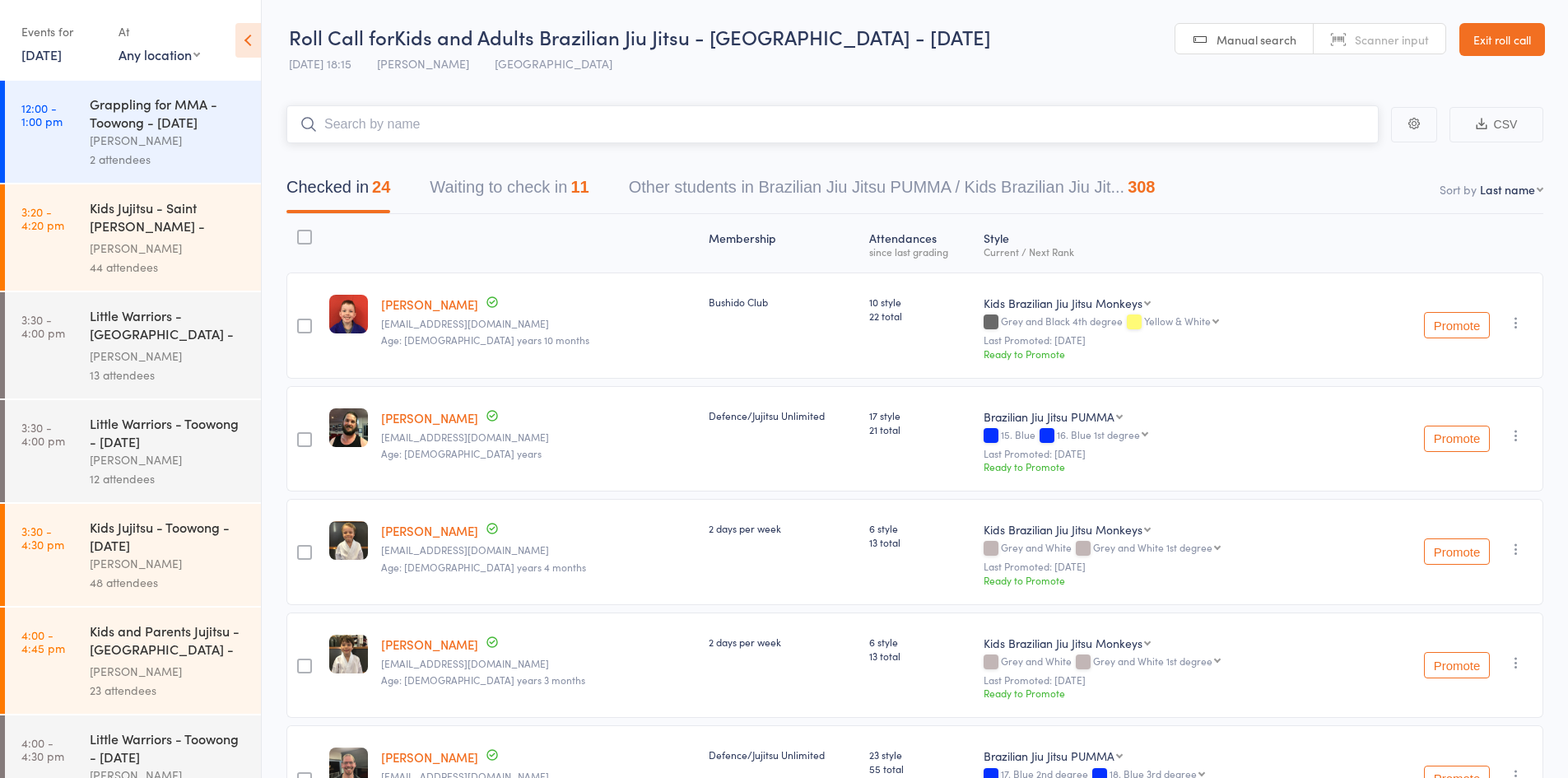
click at [531, 193] on button "Waiting to check in 11" at bounding box center [509, 191] width 159 height 44
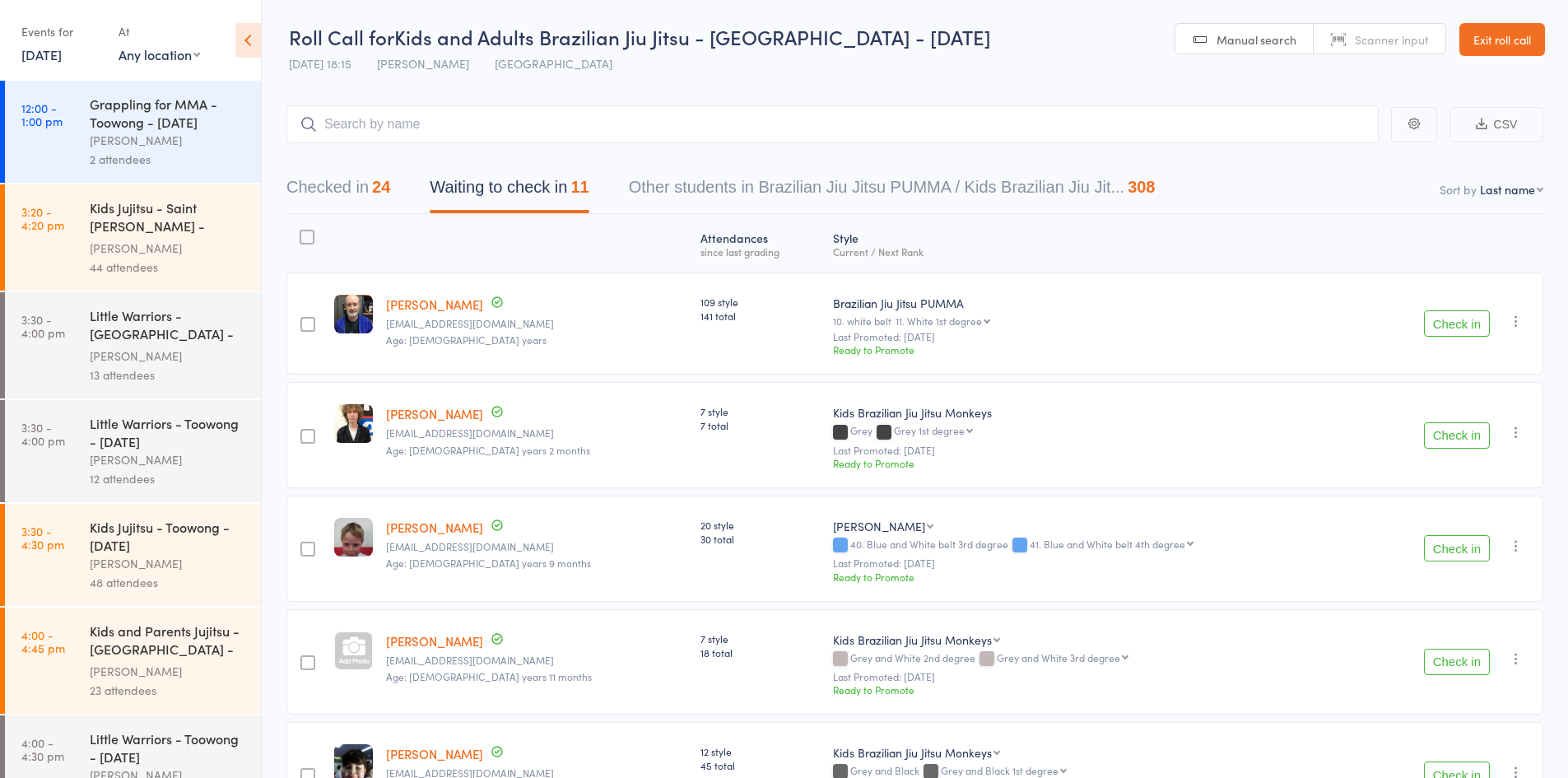
click at [1515, 314] on icon "button" at bounding box center [1516, 320] width 17 height 17
click at [1449, 511] on li "Mark absent" at bounding box center [1458, 507] width 136 height 22
click at [1510, 434] on icon "button" at bounding box center [1516, 431] width 17 height 17
click at [1443, 620] on li "Mark absent" at bounding box center [1458, 619] width 136 height 22
click at [1516, 544] on icon "button" at bounding box center [1516, 545] width 17 height 17
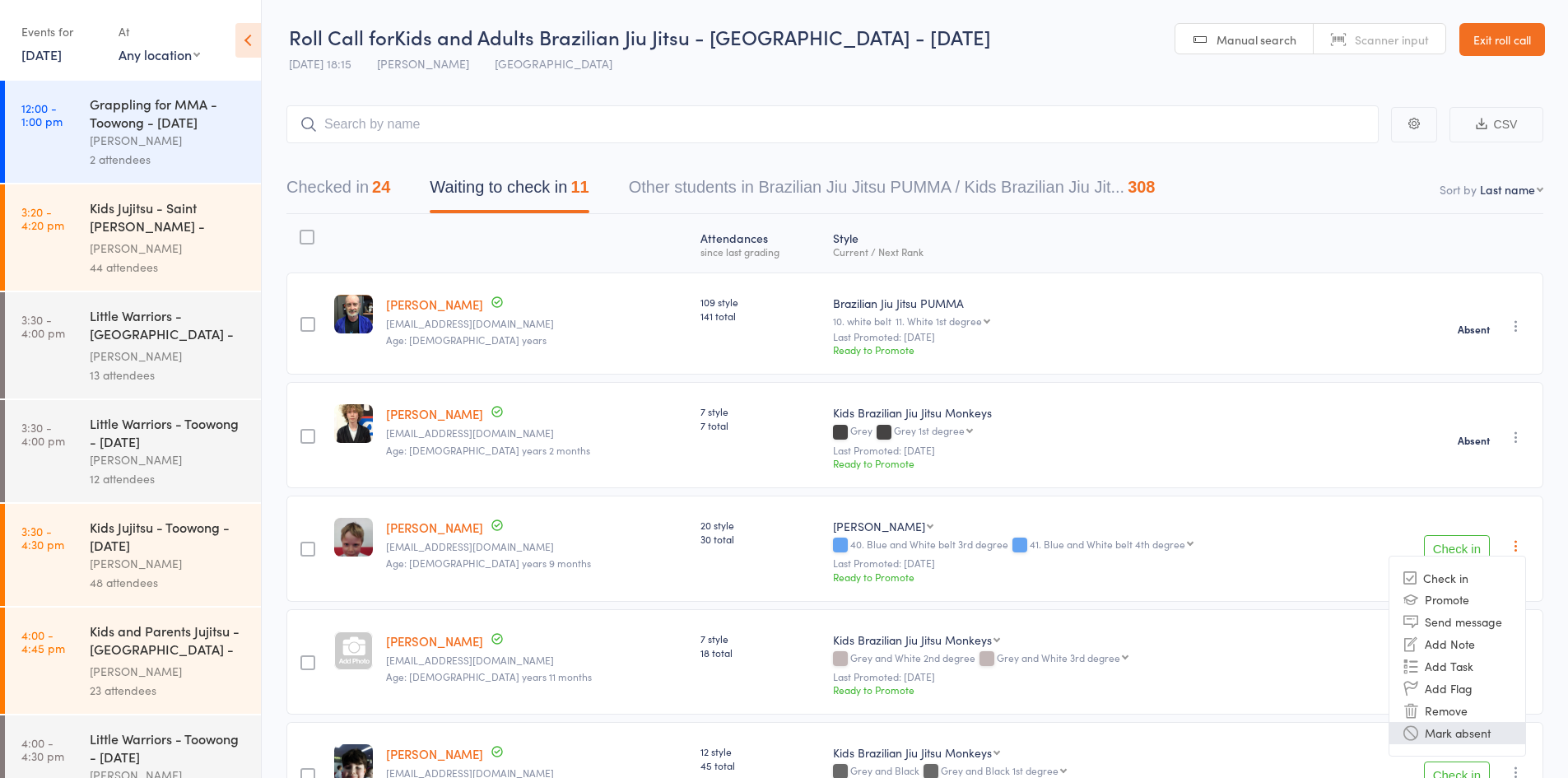
click at [1463, 726] on li "Mark absent" at bounding box center [1458, 733] width 136 height 22
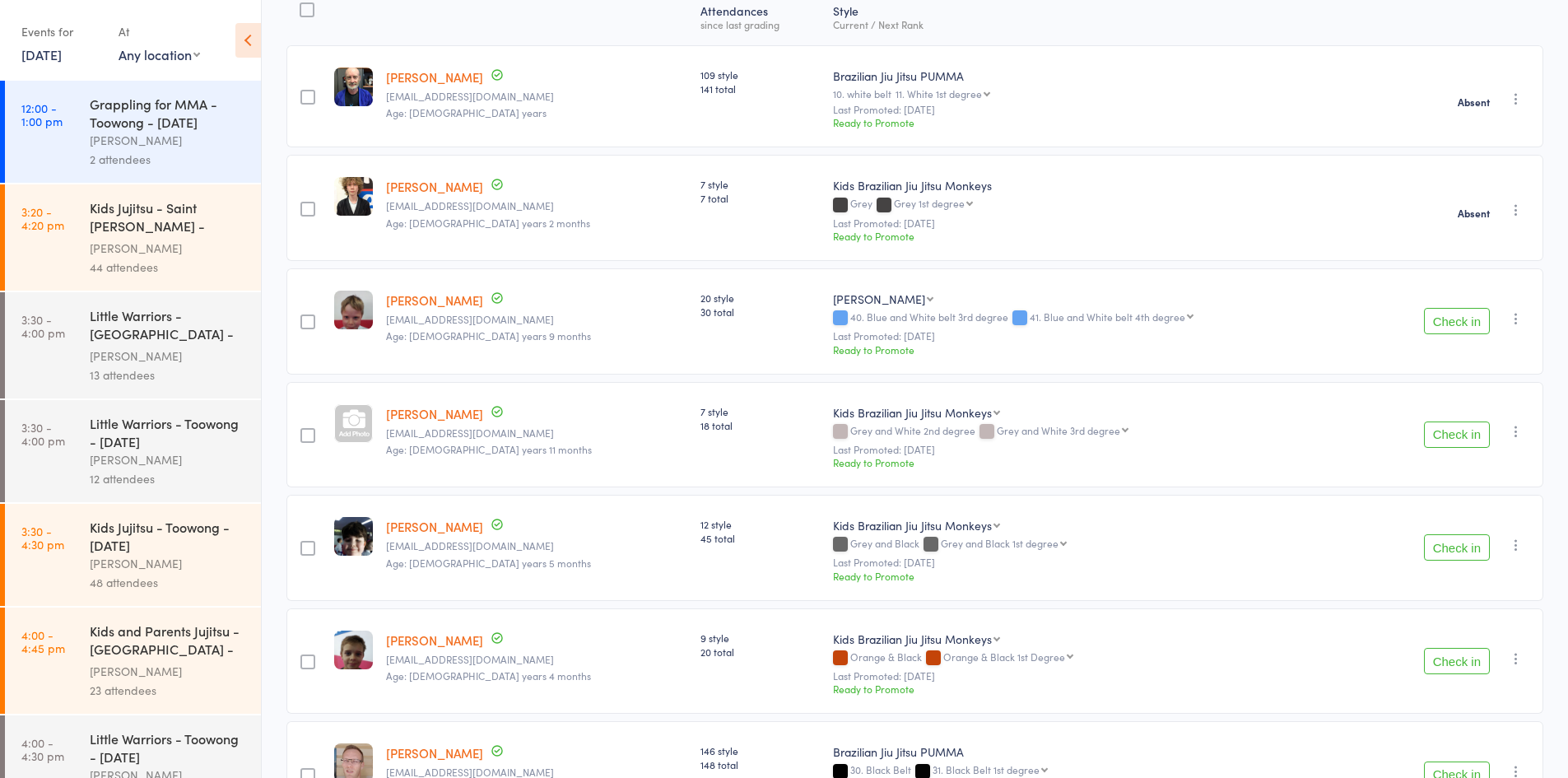
scroll to position [411, 0]
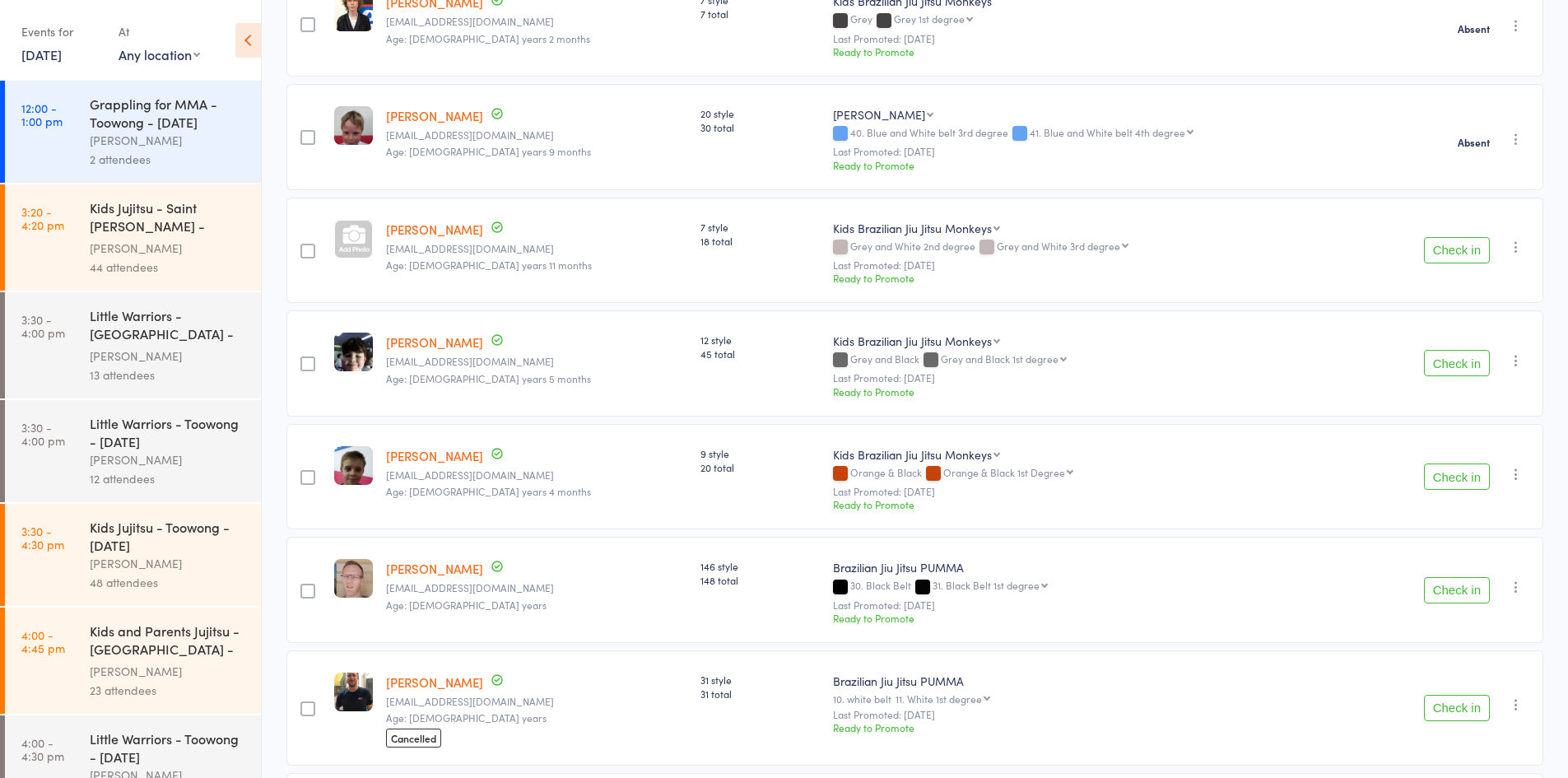
click at [1515, 245] on icon "button" at bounding box center [1516, 246] width 17 height 17
click at [1452, 435] on li "Mark absent" at bounding box center [1458, 433] width 136 height 22
click at [1515, 365] on icon "button" at bounding box center [1516, 360] width 17 height 17
click at [1461, 553] on li "Mark absent" at bounding box center [1458, 547] width 136 height 22
click at [1516, 479] on icon "button" at bounding box center [1516, 473] width 17 height 17
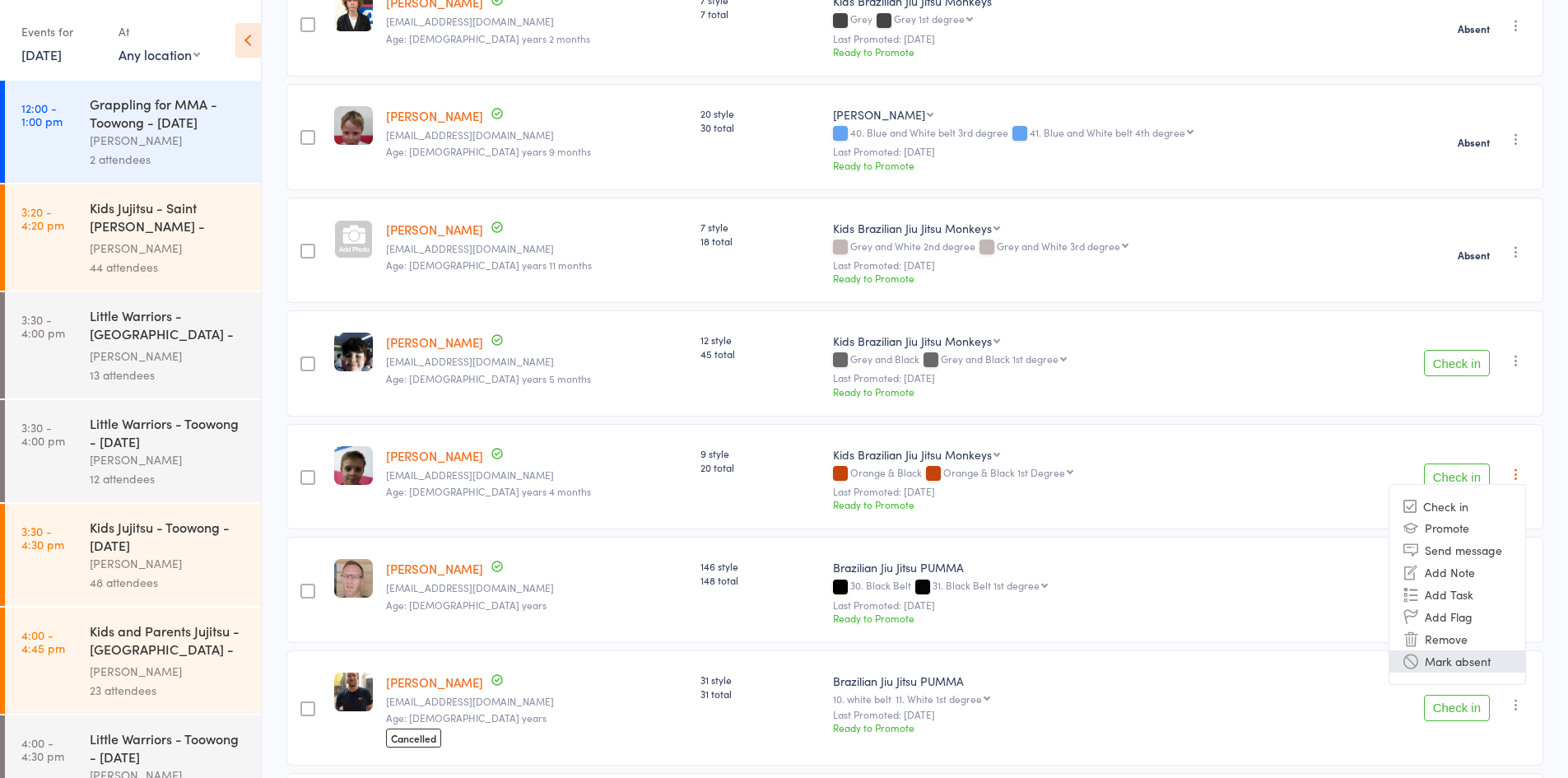
click at [1454, 658] on li "Mark absent" at bounding box center [1458, 661] width 136 height 22
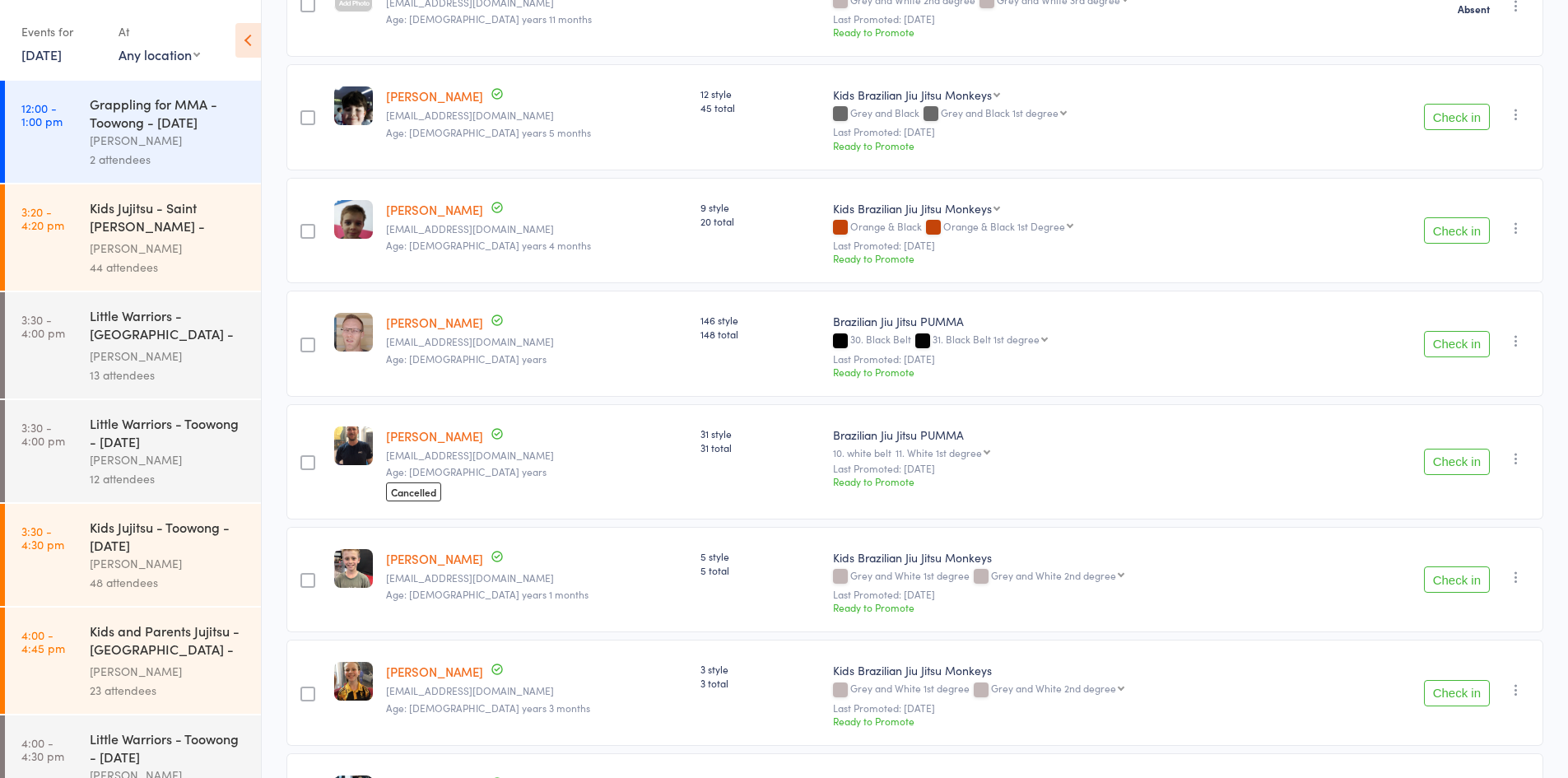
scroll to position [658, 0]
click at [1518, 341] on icon "button" at bounding box center [1516, 340] width 17 height 17
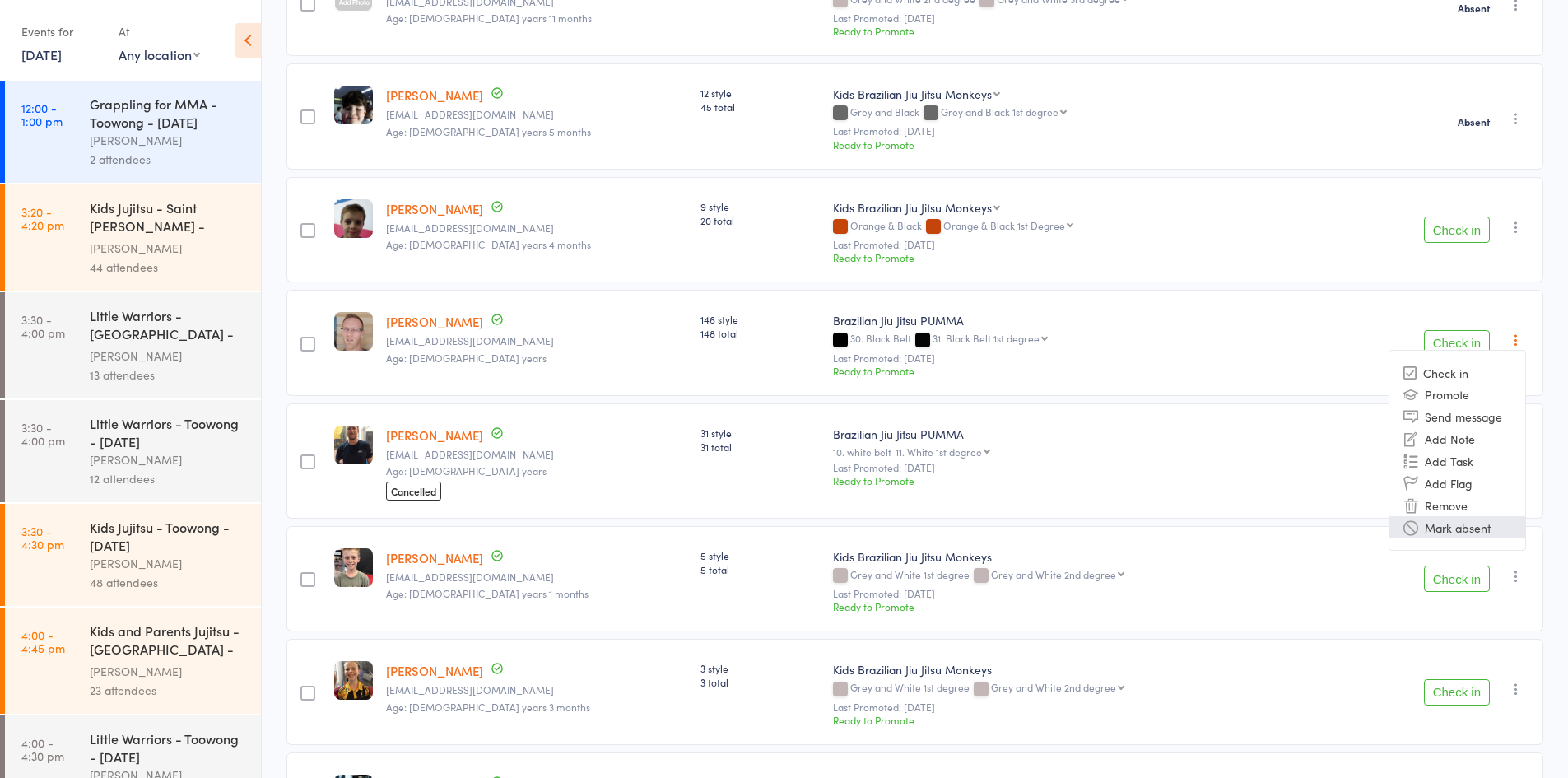
click at [1463, 529] on li "Mark absent" at bounding box center [1458, 527] width 136 height 22
click at [1514, 458] on icon "button" at bounding box center [1516, 458] width 17 height 17
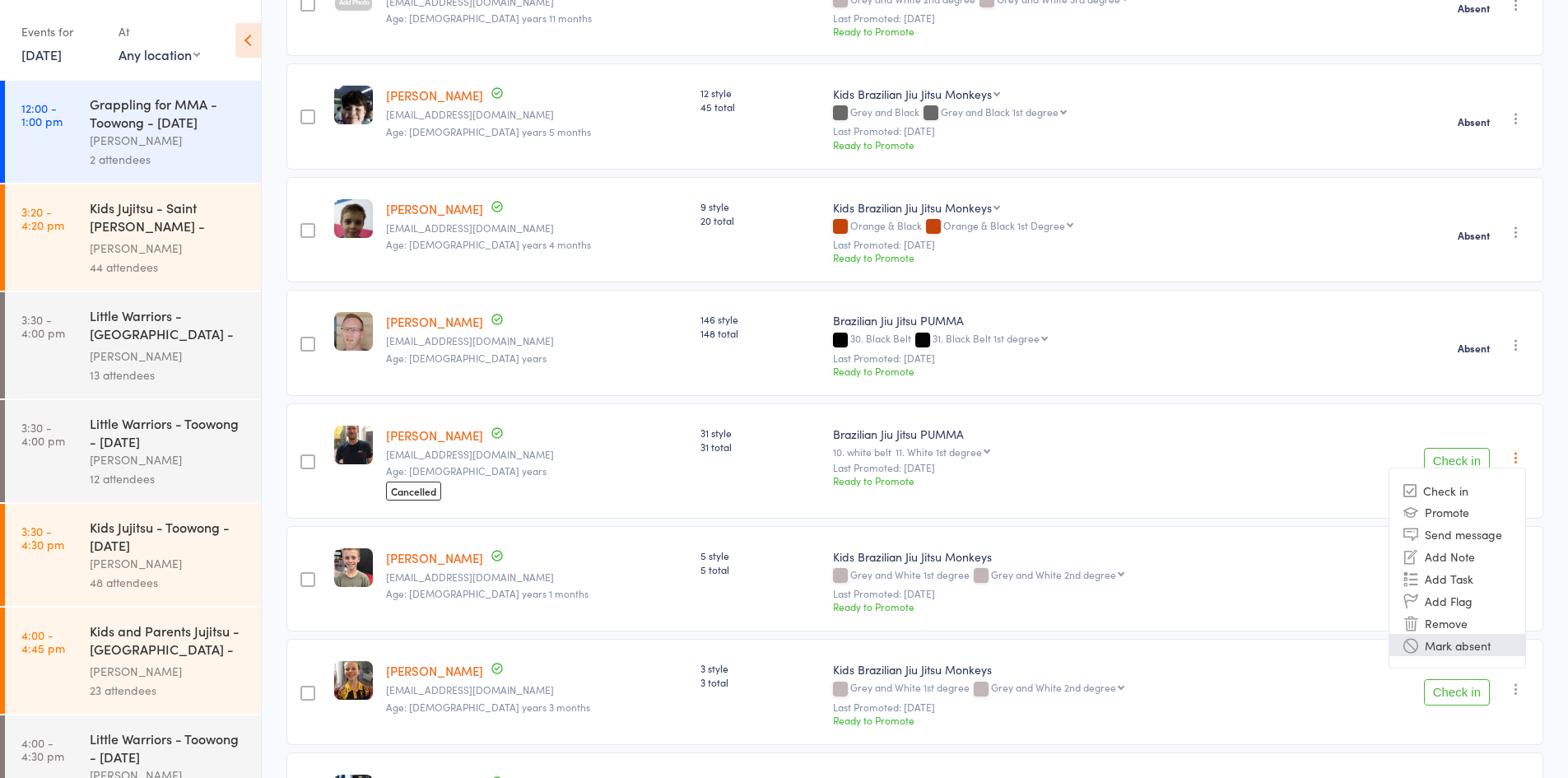
click at [1456, 645] on li "Mark absent" at bounding box center [1458, 644] width 136 height 22
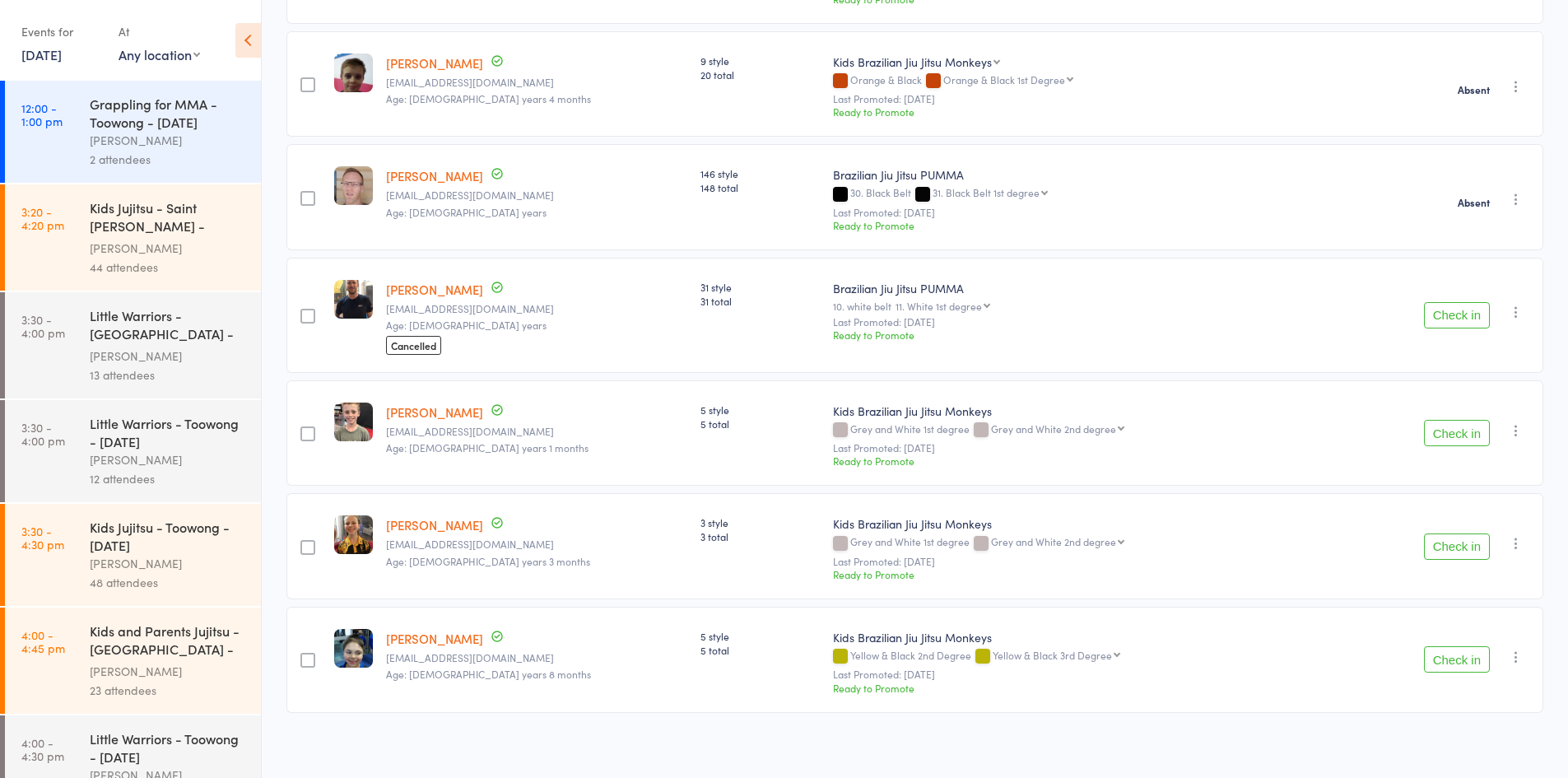
scroll to position [812, 0]
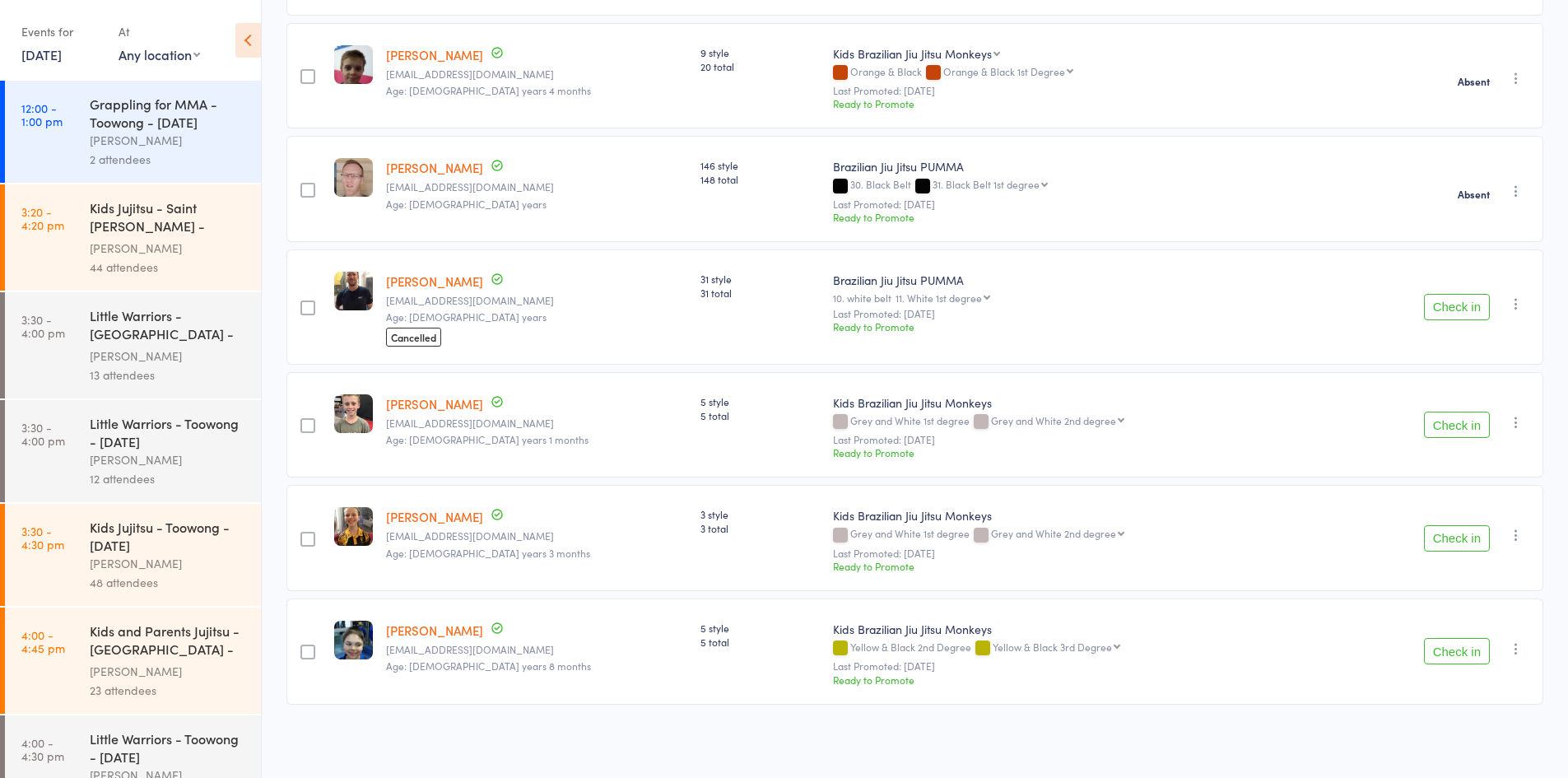
click at [1516, 426] on icon "button" at bounding box center [1516, 422] width 17 height 17
click at [1461, 609] on li "Mark absent" at bounding box center [1458, 609] width 136 height 22
click at [1516, 534] on icon "button" at bounding box center [1516, 534] width 17 height 17
click at [1451, 721] on li "Mark absent" at bounding box center [1458, 721] width 136 height 22
click at [1516, 651] on icon "button" at bounding box center [1516, 648] width 17 height 17
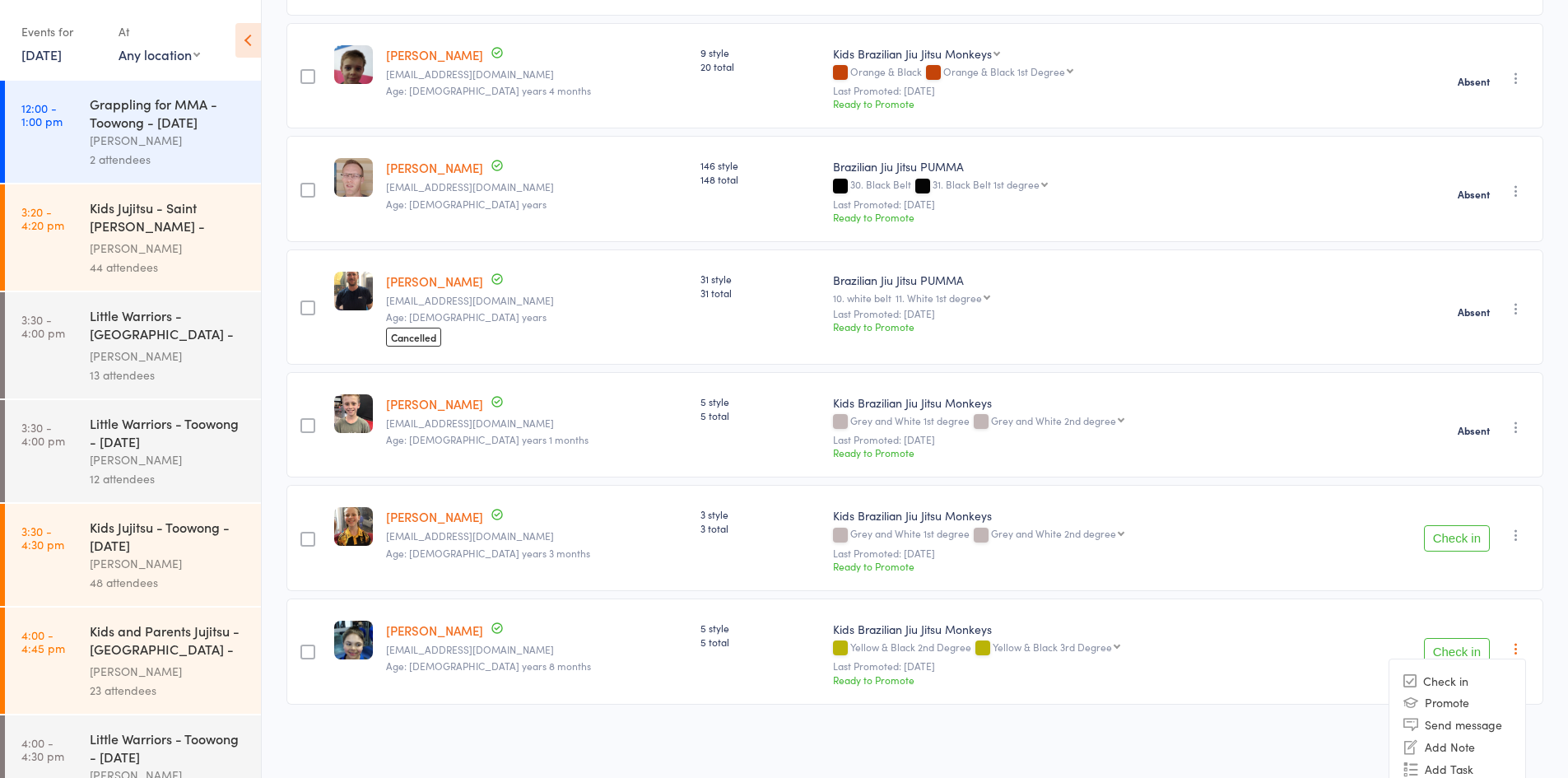
scroll to position [894, 0]
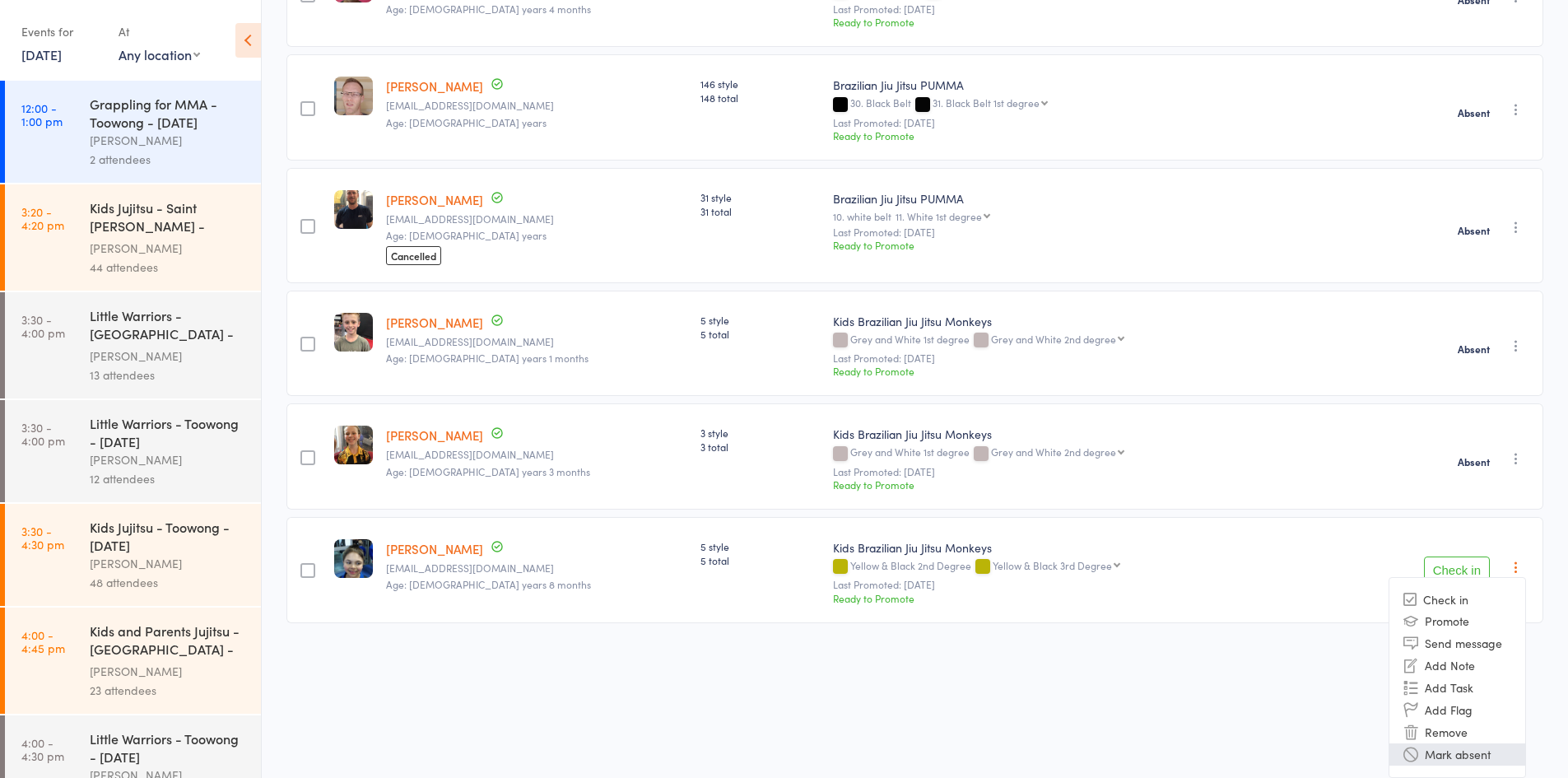
click at [1455, 759] on li "Mark absent" at bounding box center [1458, 754] width 136 height 22
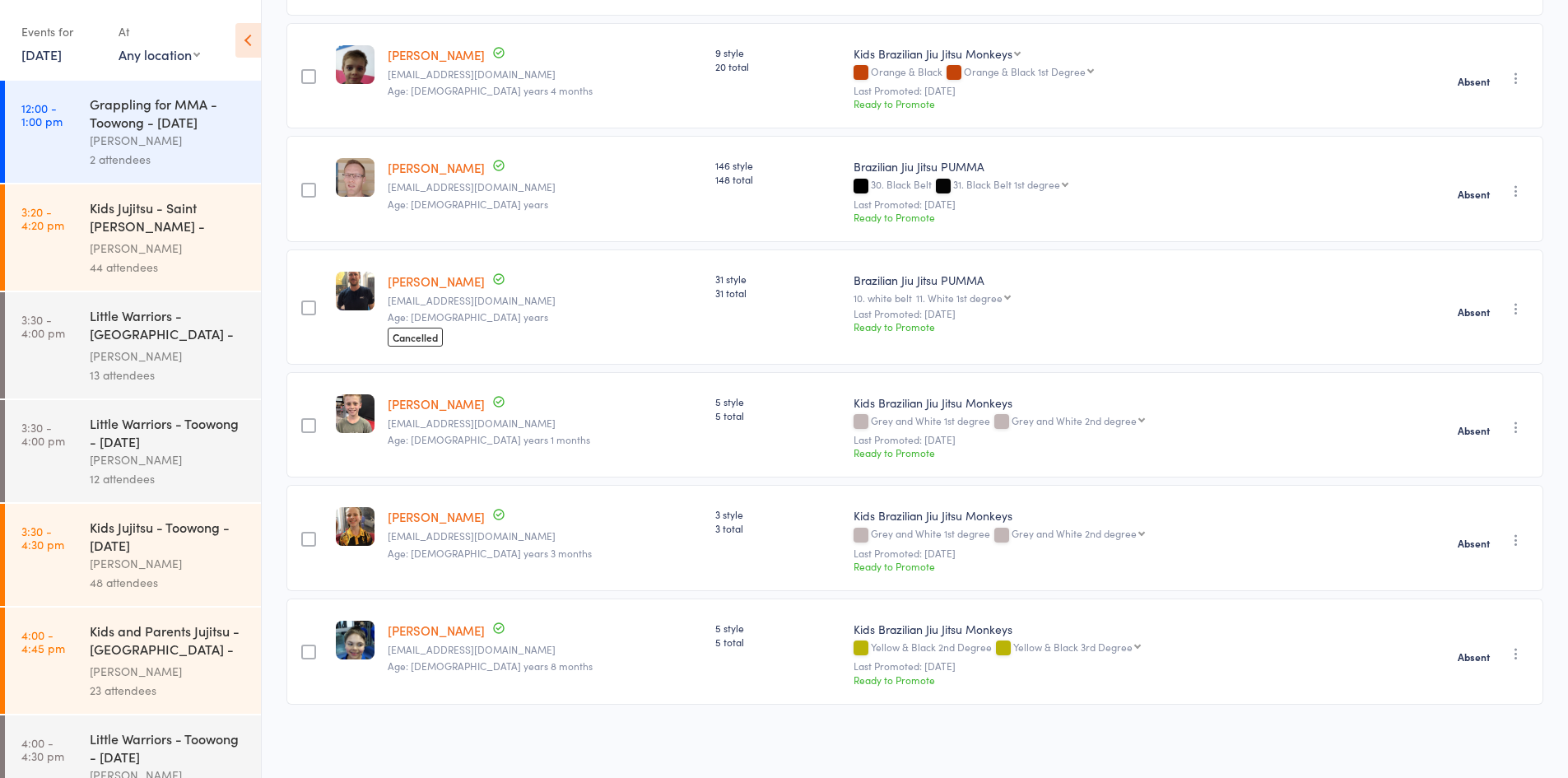
scroll to position [0, 0]
